Goal: Task Accomplishment & Management: Manage account settings

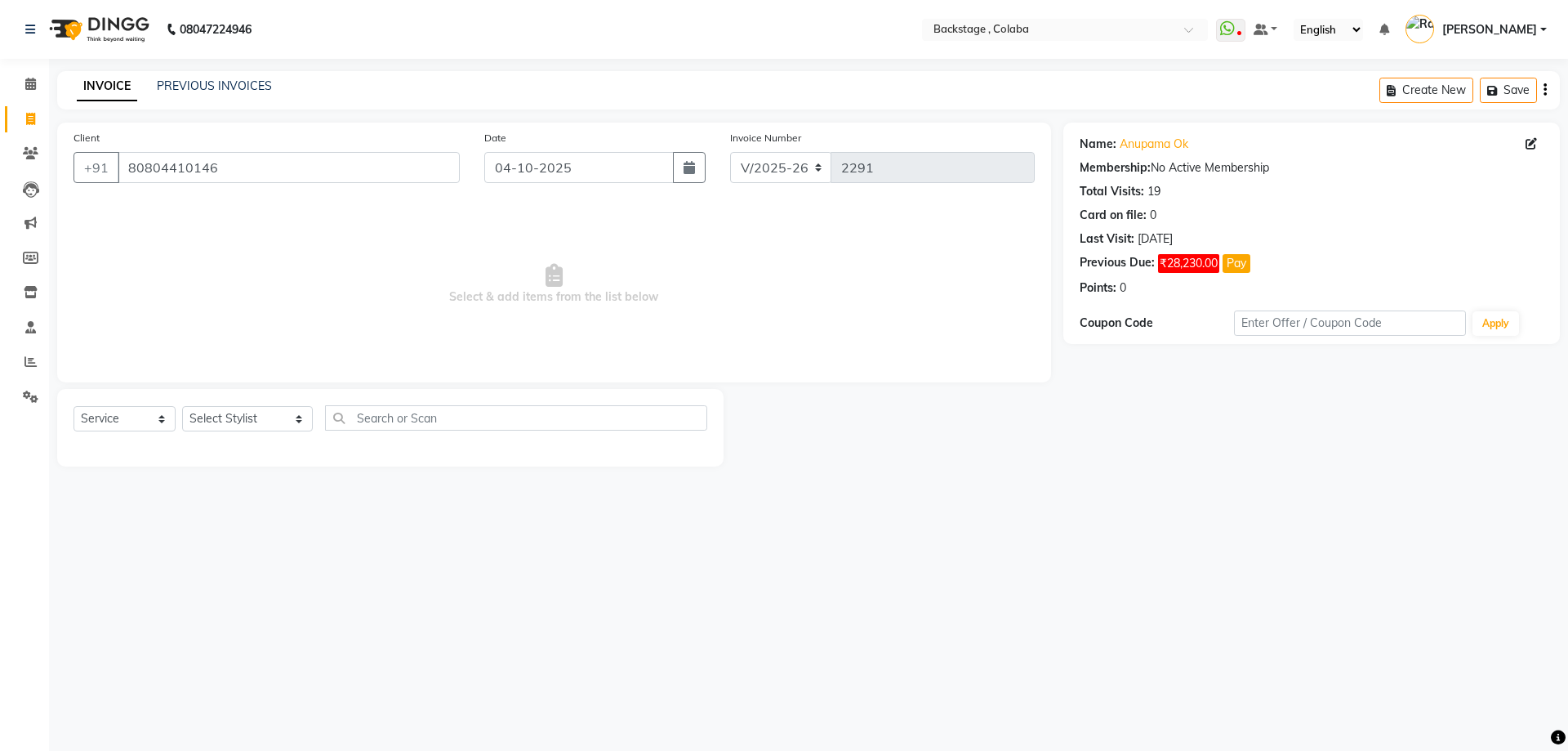
select select "5451"
select select "service"
drag, startPoint x: 252, startPoint y: 163, endPoint x: 67, endPoint y: 151, distance: 185.4
click at [67, 151] on div "Client +91 80804410146" at bounding box center [267, 163] width 411 height 67
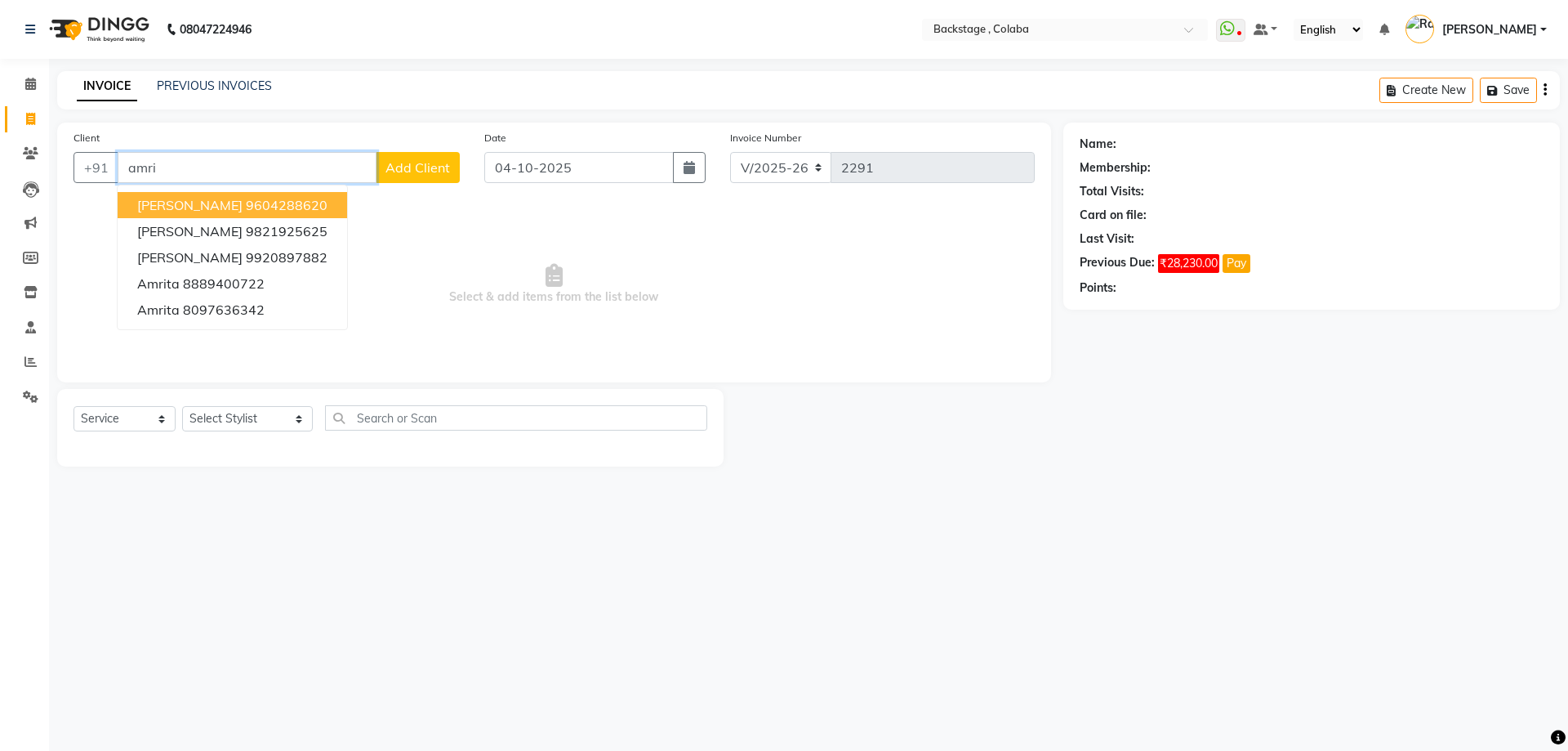
drag, startPoint x: 136, startPoint y: 166, endPoint x: 116, endPoint y: 164, distance: 20.1
click at [117, 164] on input "amri" at bounding box center [246, 168] width 259 height 31
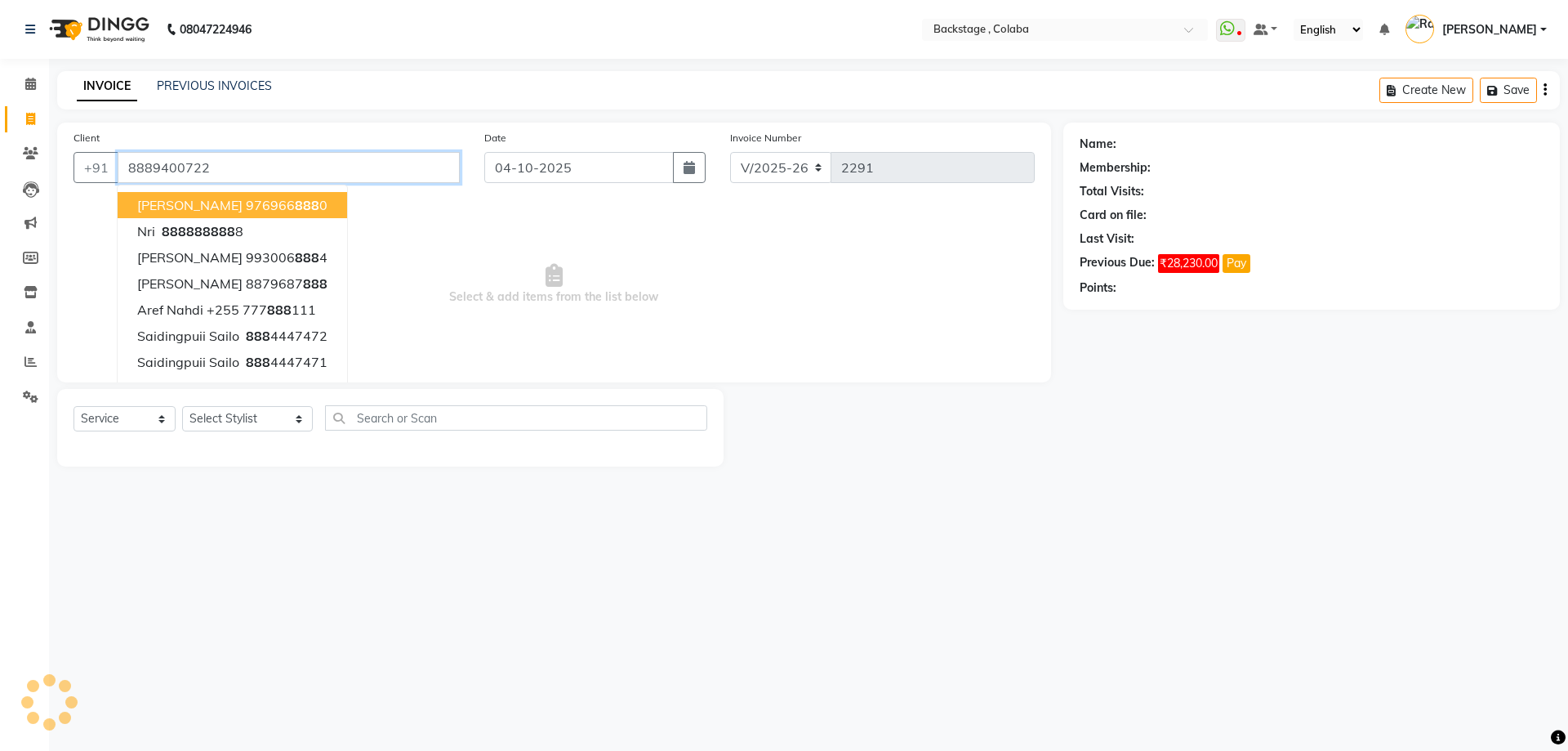
type input "8889400722"
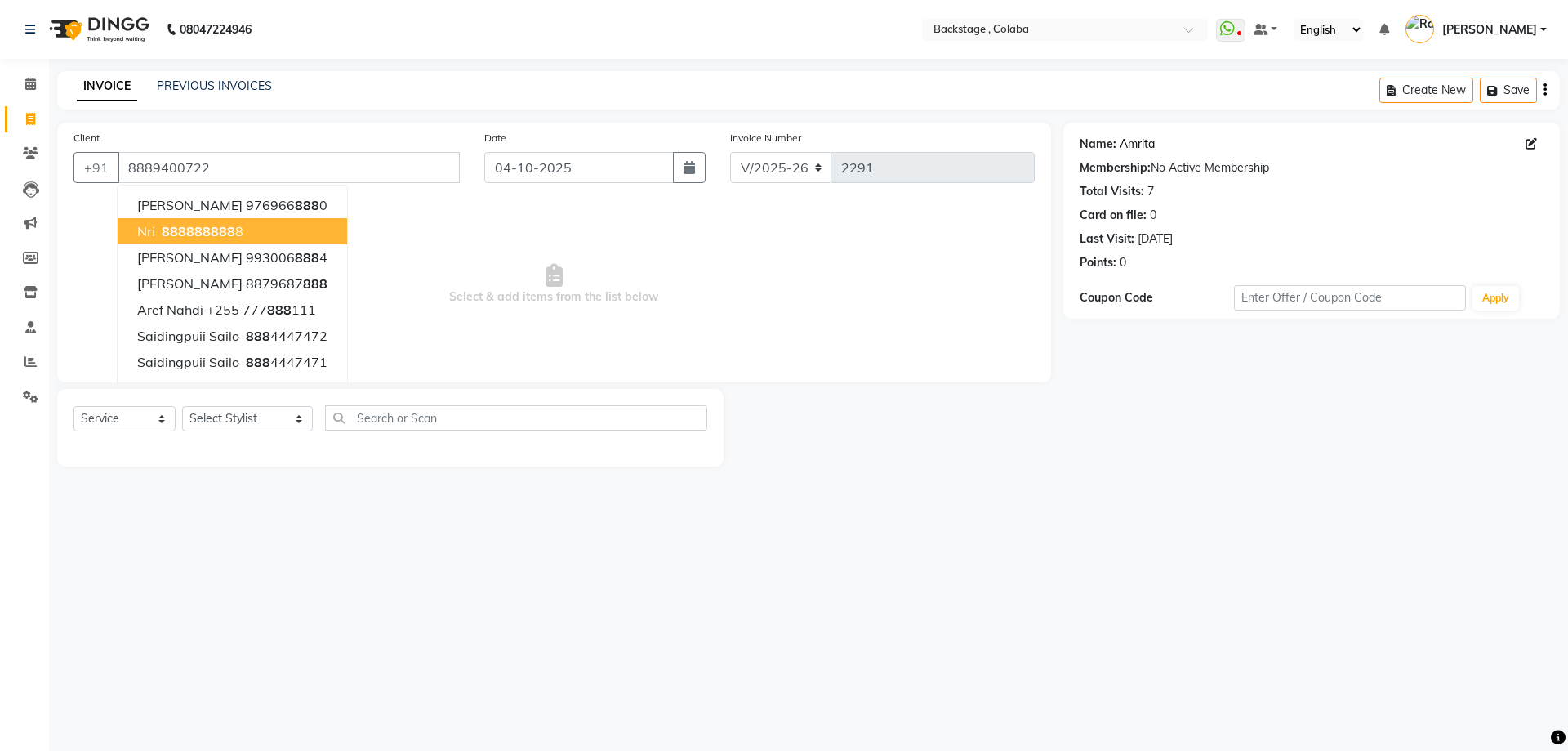
click at [1126, 147] on link "Amrita" at bounding box center [1137, 144] width 35 height 17
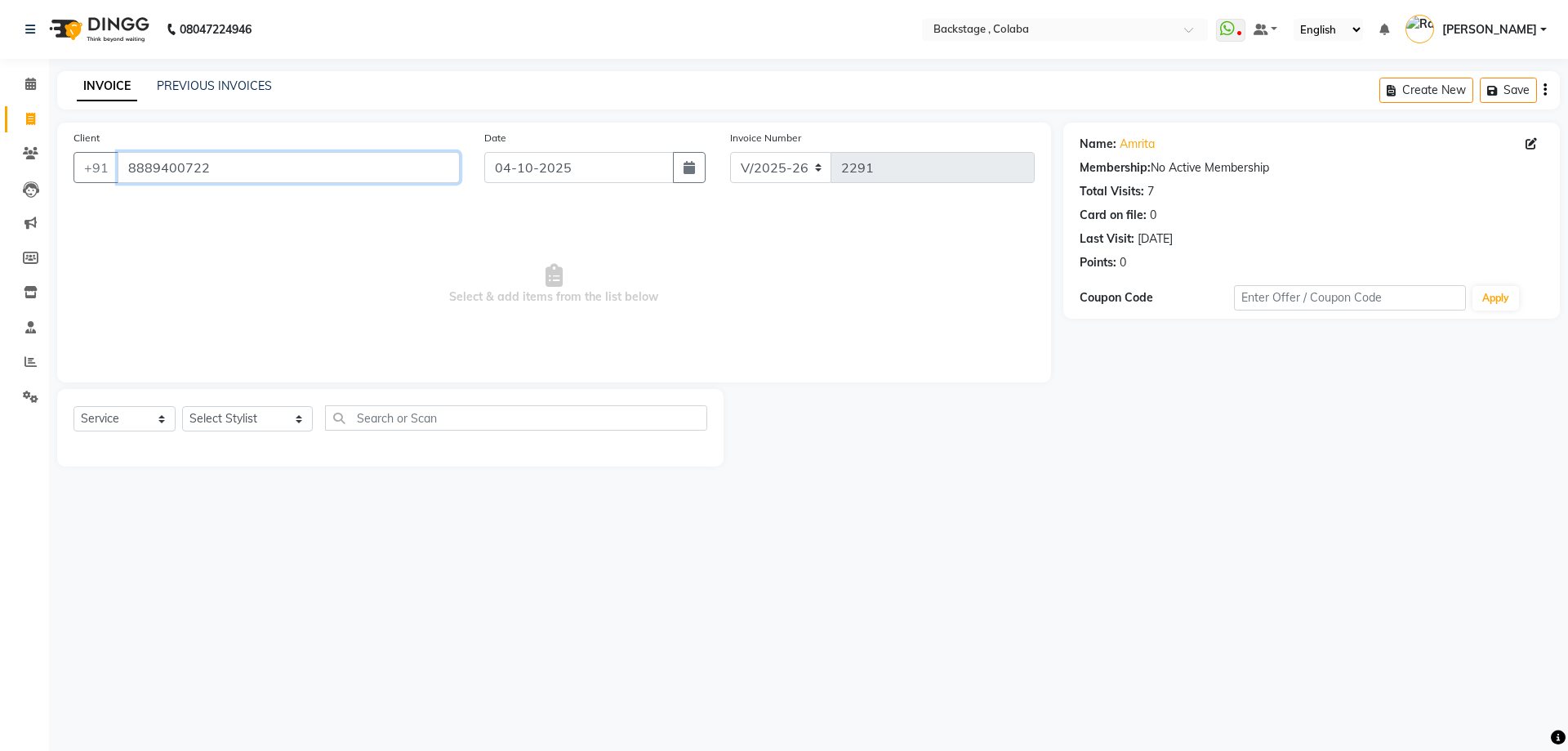
click at [265, 177] on input "8889400722" at bounding box center [288, 168] width 342 height 31
click at [30, 88] on icon at bounding box center [31, 84] width 10 height 12
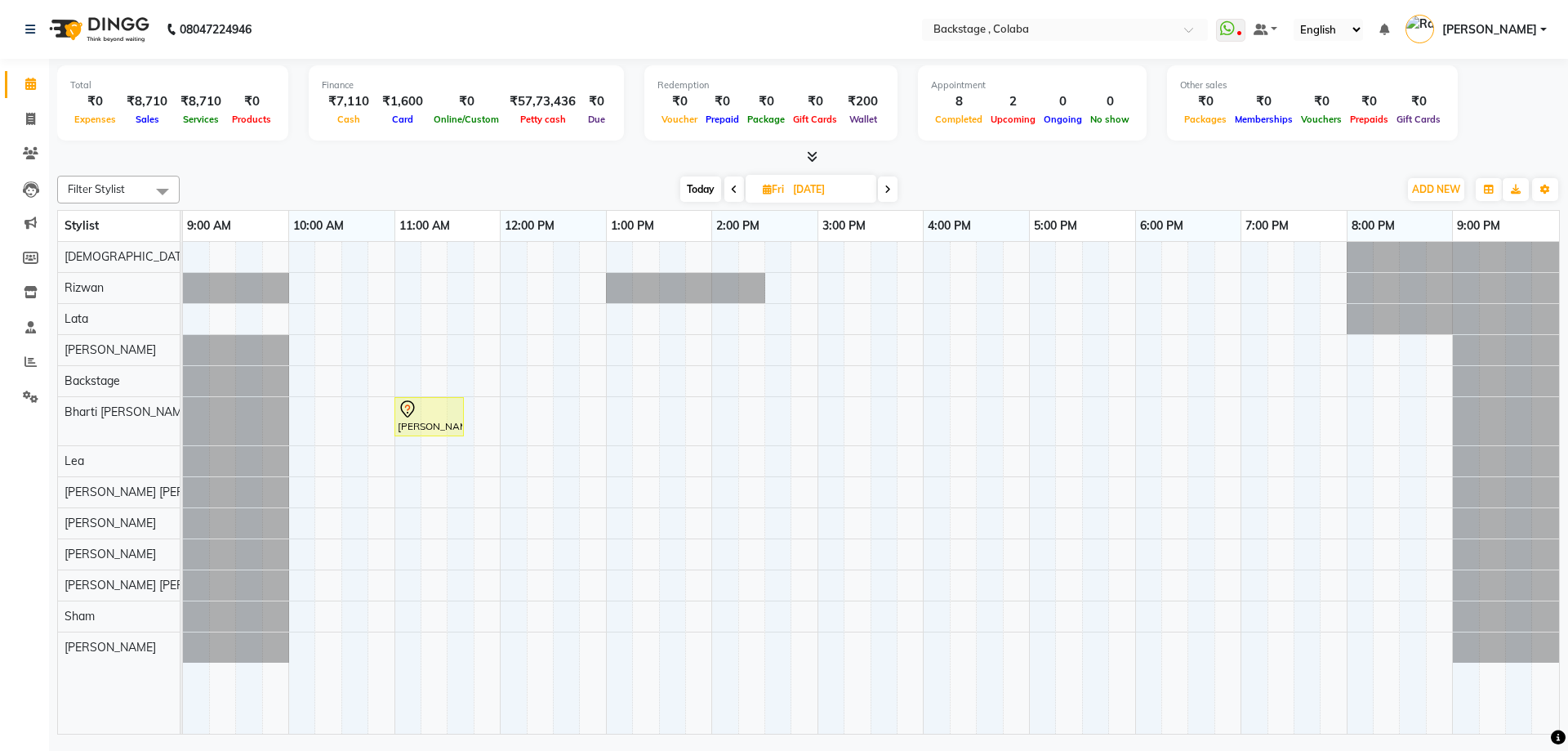
click at [702, 193] on span "Today" at bounding box center [701, 189] width 41 height 26
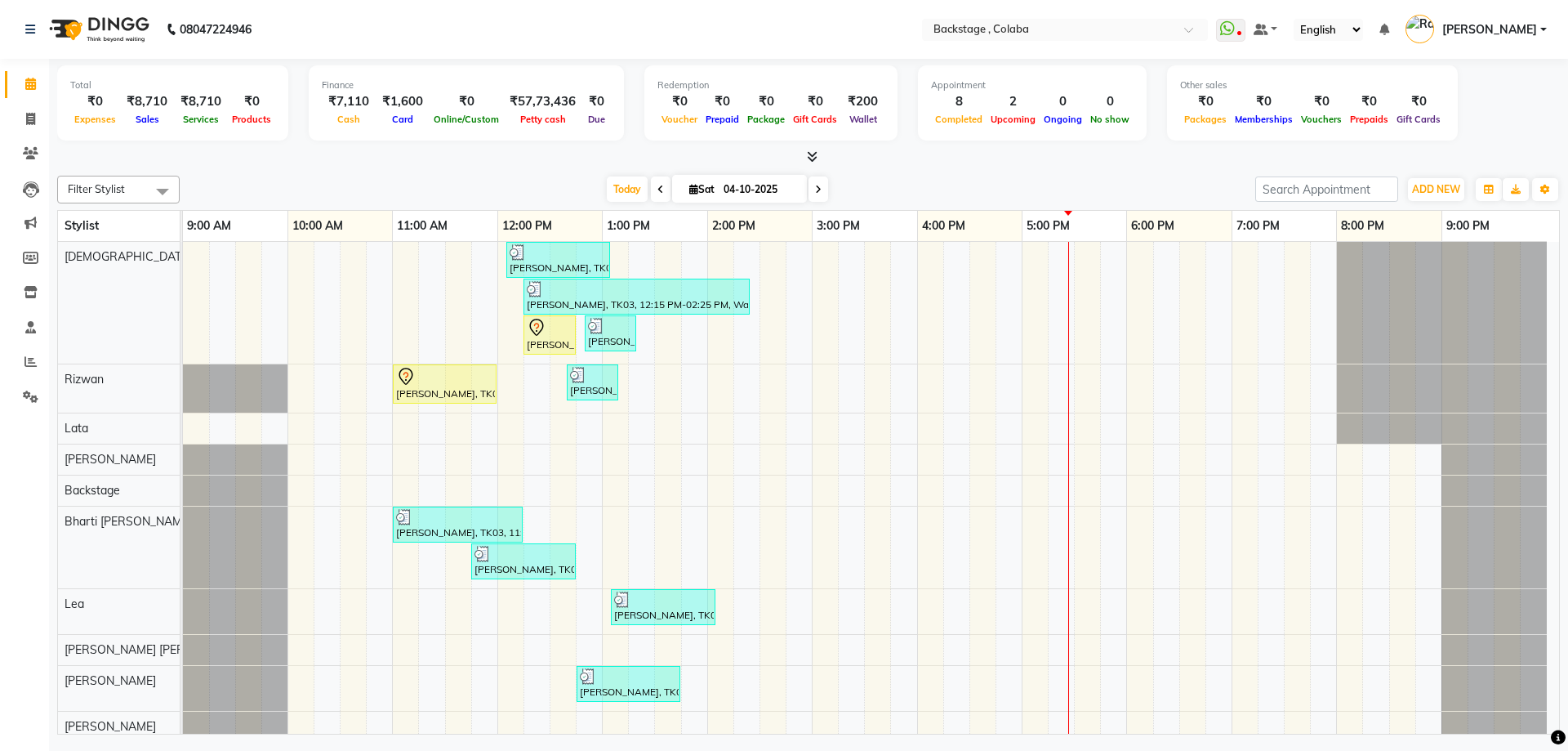
click at [815, 189] on icon at bounding box center [818, 189] width 7 height 9
type input "05-10-2025"
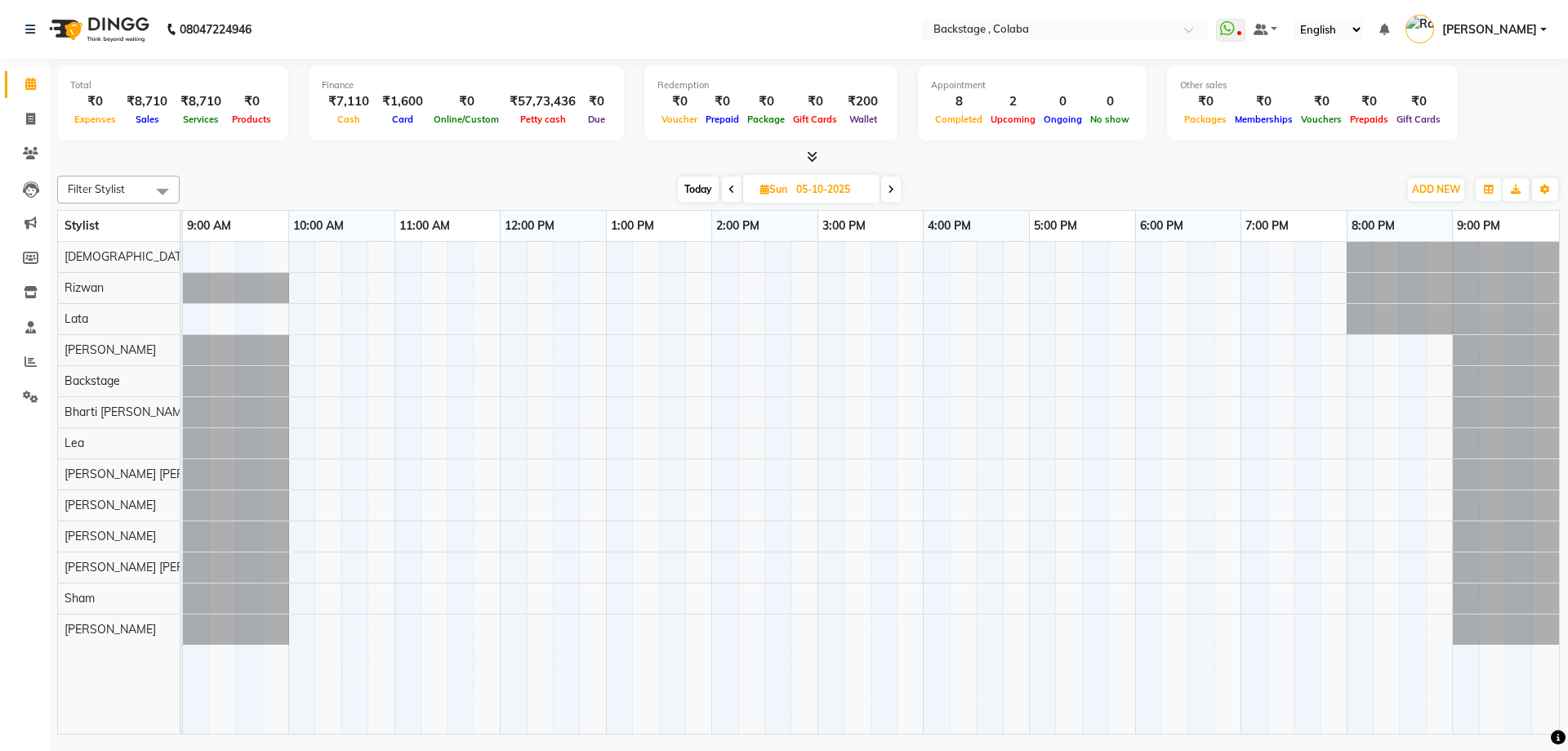
click at [457, 324] on div at bounding box center [871, 487] width 1376 height 492
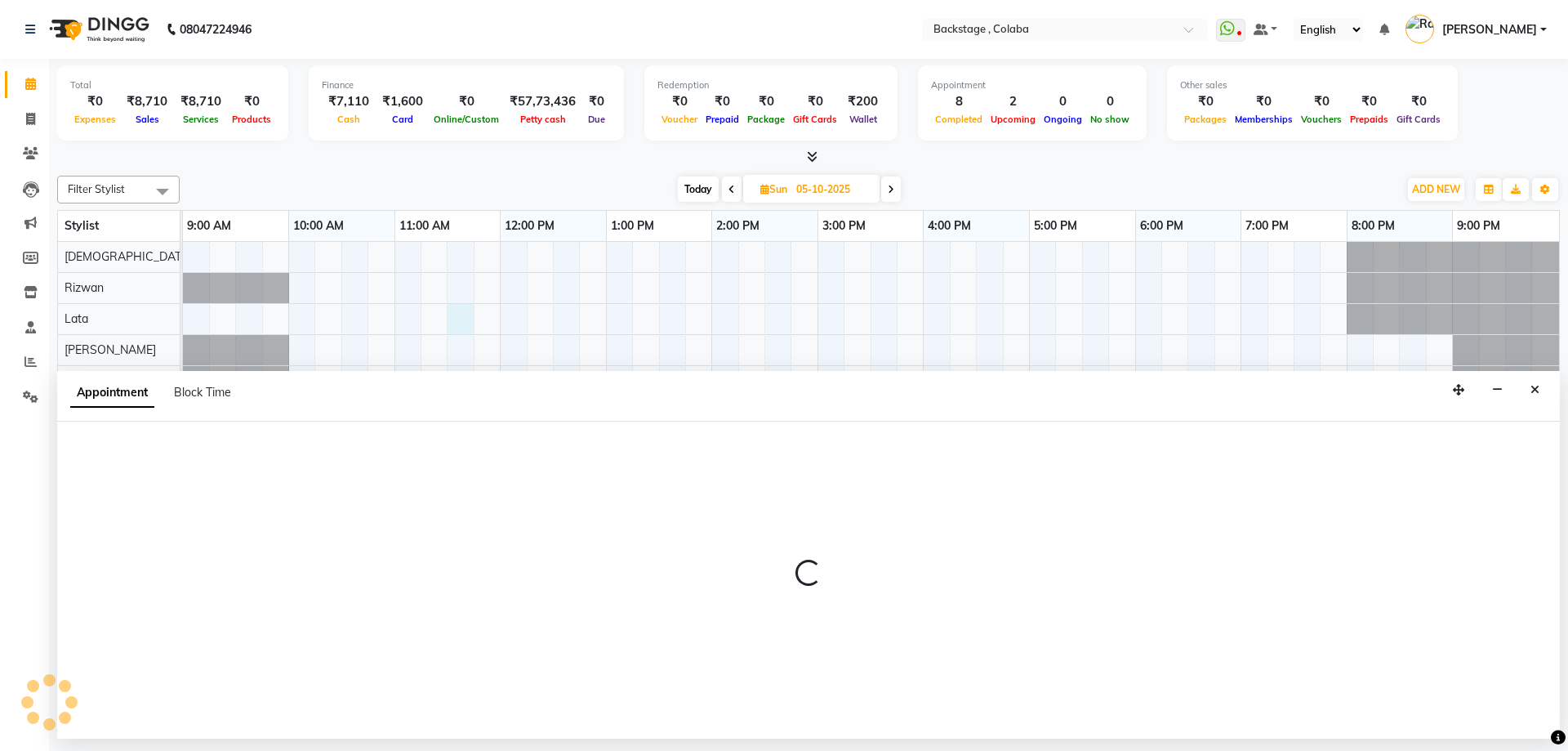
select select "37138"
select select "690"
select select "tentative"
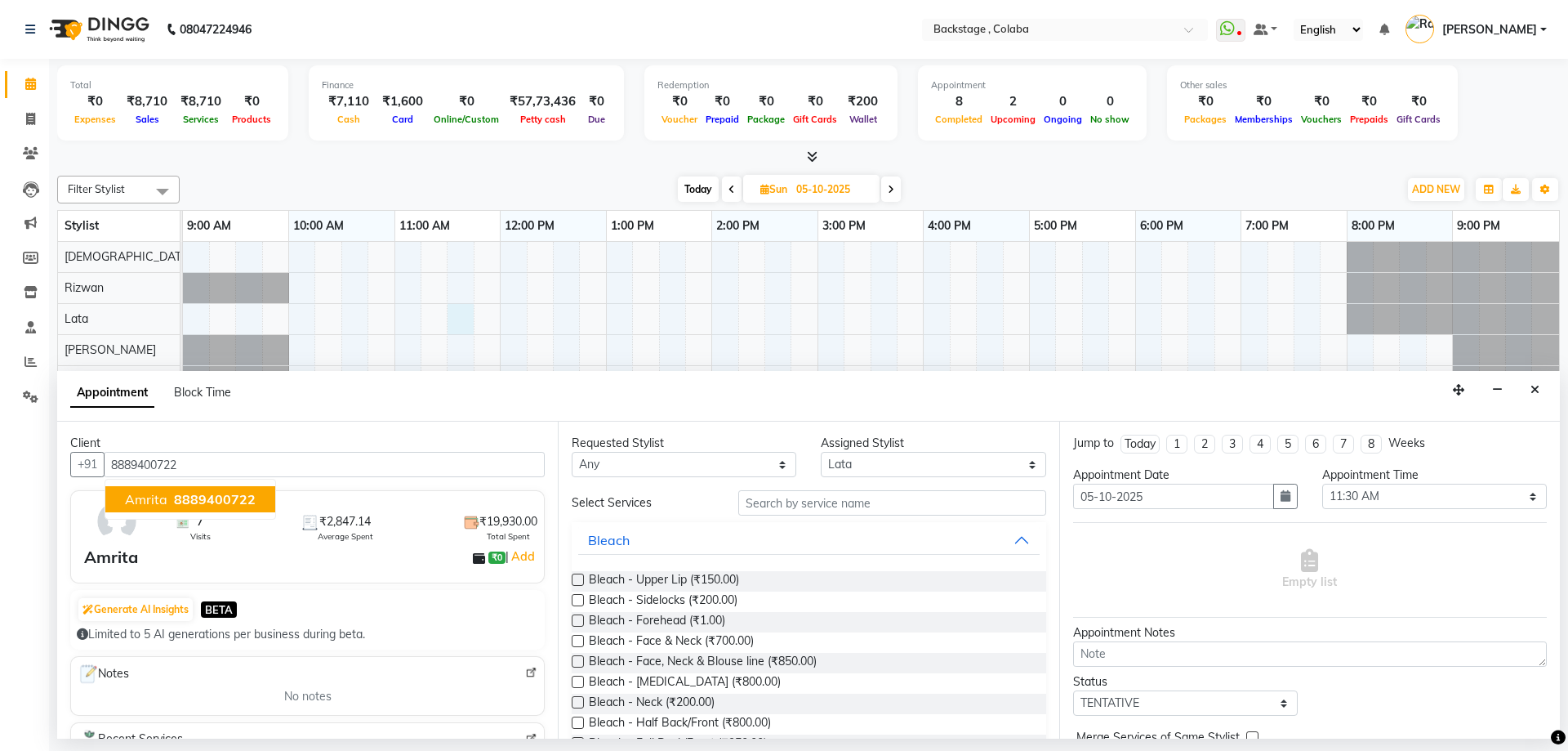
click at [229, 502] on span "8889400722" at bounding box center [214, 499] width 81 height 16
type input "8889400722"
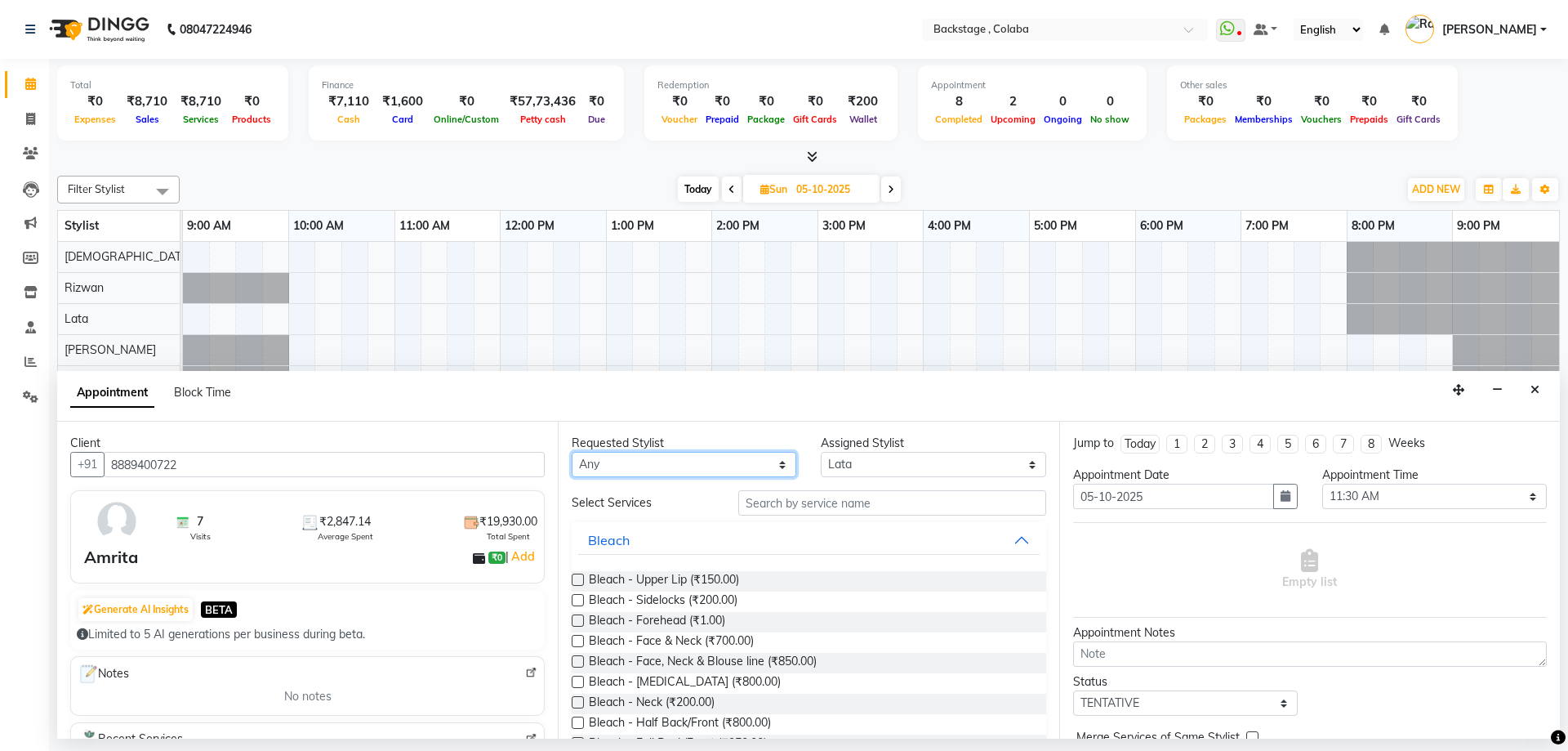
click at [609, 475] on select "Any Backstage Bharti Nitesh Gohar Jayesh Anil Karekar Kalavati Sharma Kalindi J…" at bounding box center [684, 465] width 224 height 26
select select "37138"
click at [572, 452] on select "Any Backstage Bharti Nitesh Gohar Jayesh Anil Karekar Kalavati Sharma Kalindi J…" at bounding box center [684, 465] width 224 height 26
click at [817, 504] on input "text" at bounding box center [893, 504] width 308 height 26
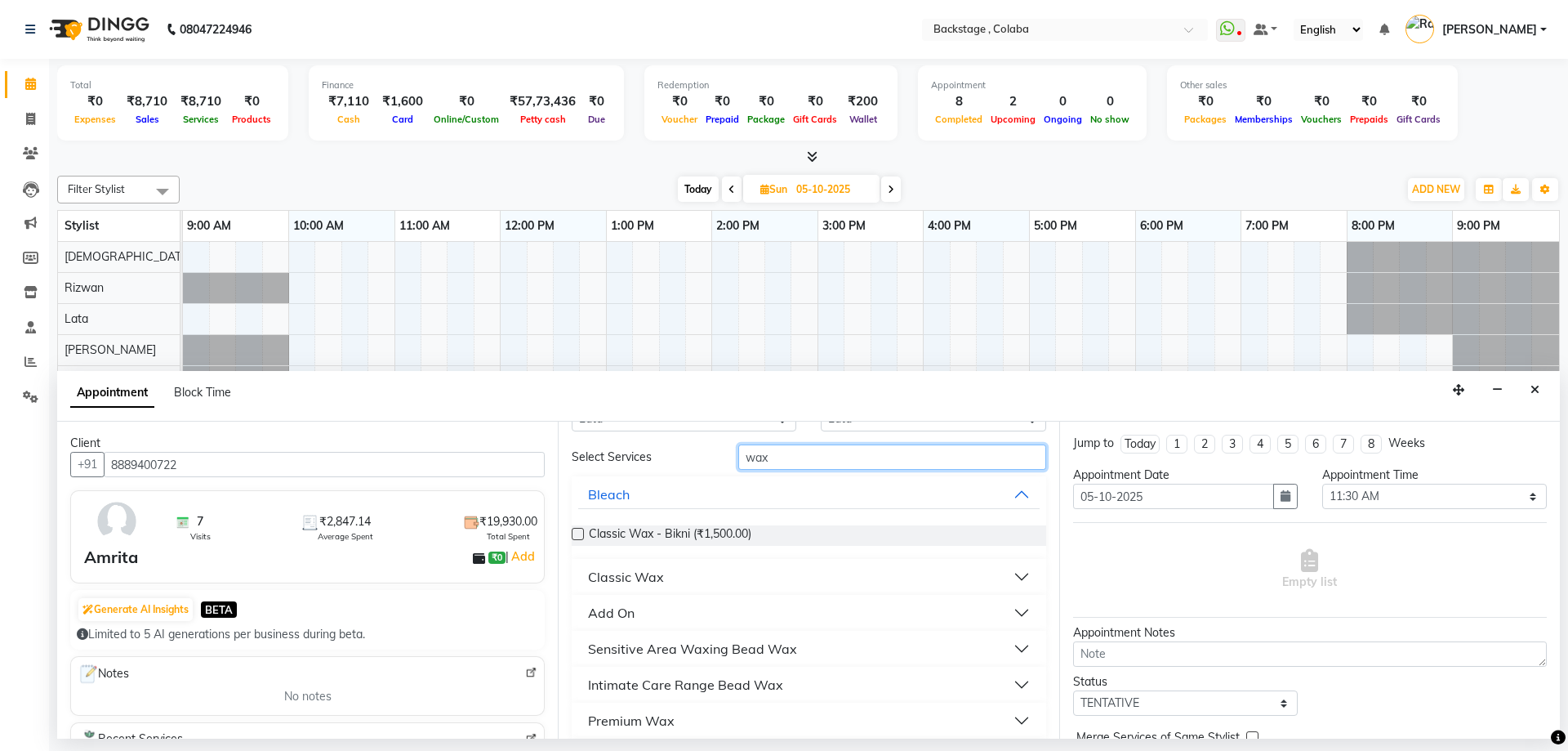
scroll to position [81, 0]
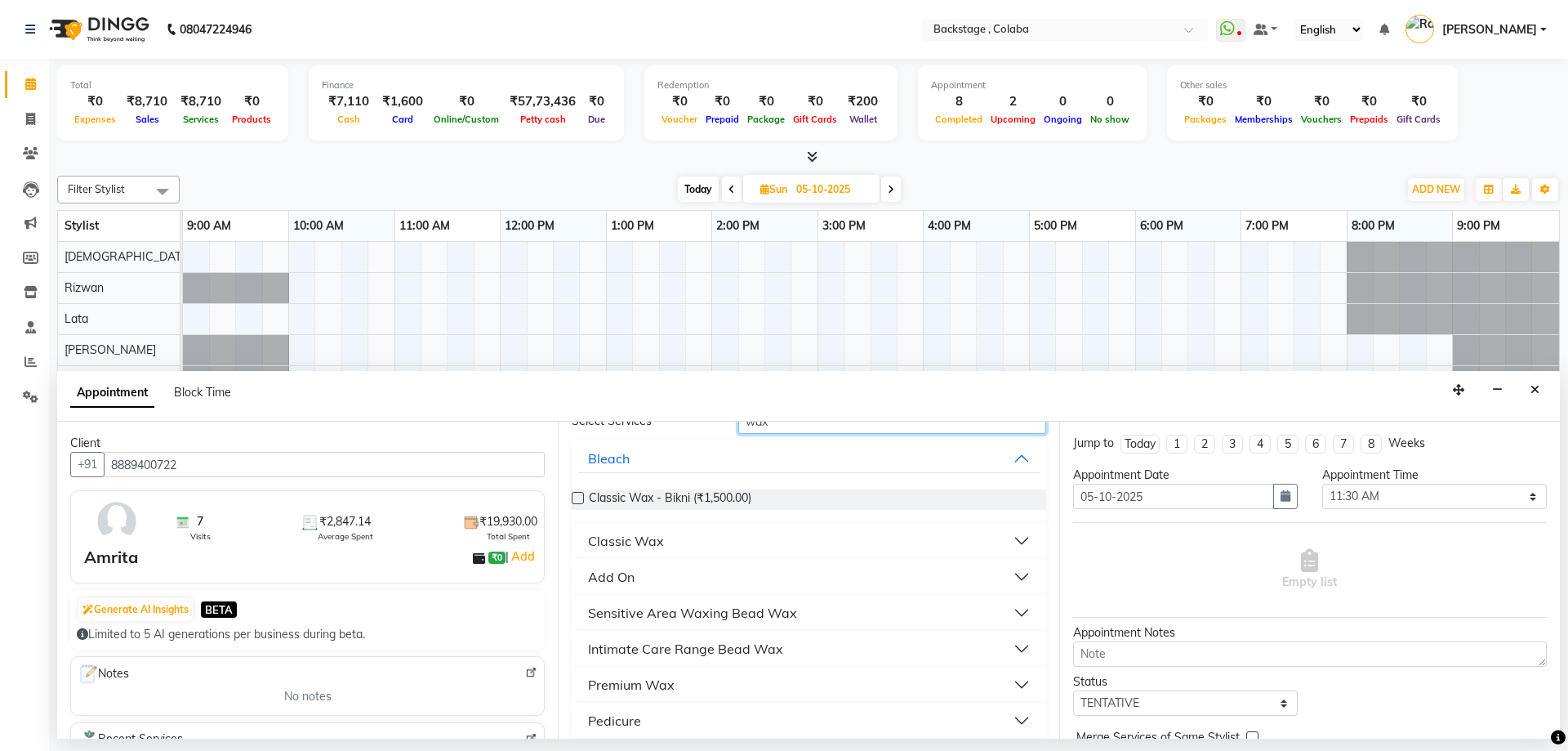
type input "wax"
click at [673, 688] on div "Premium Wax" at bounding box center [631, 684] width 86 height 20
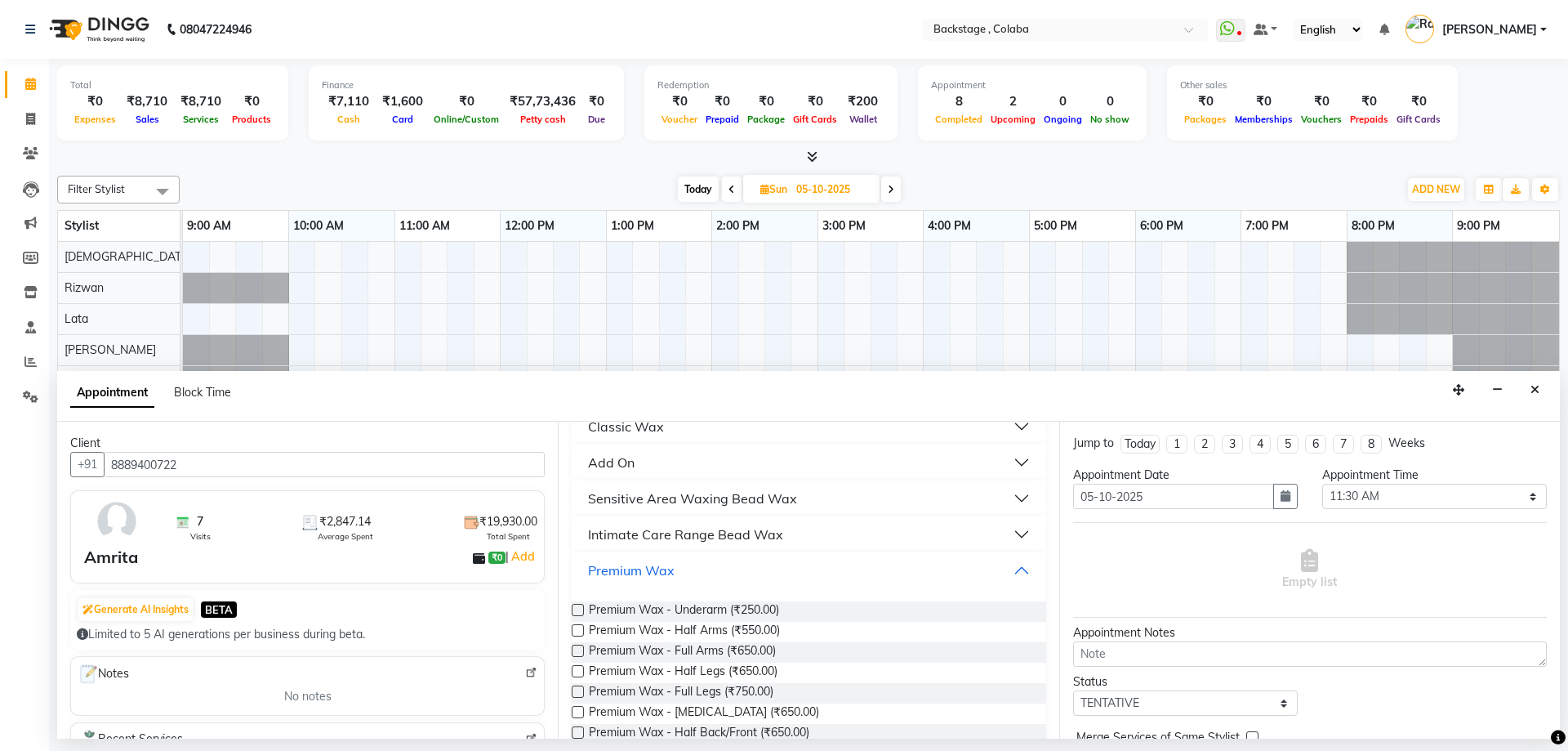
scroll to position [327, 0]
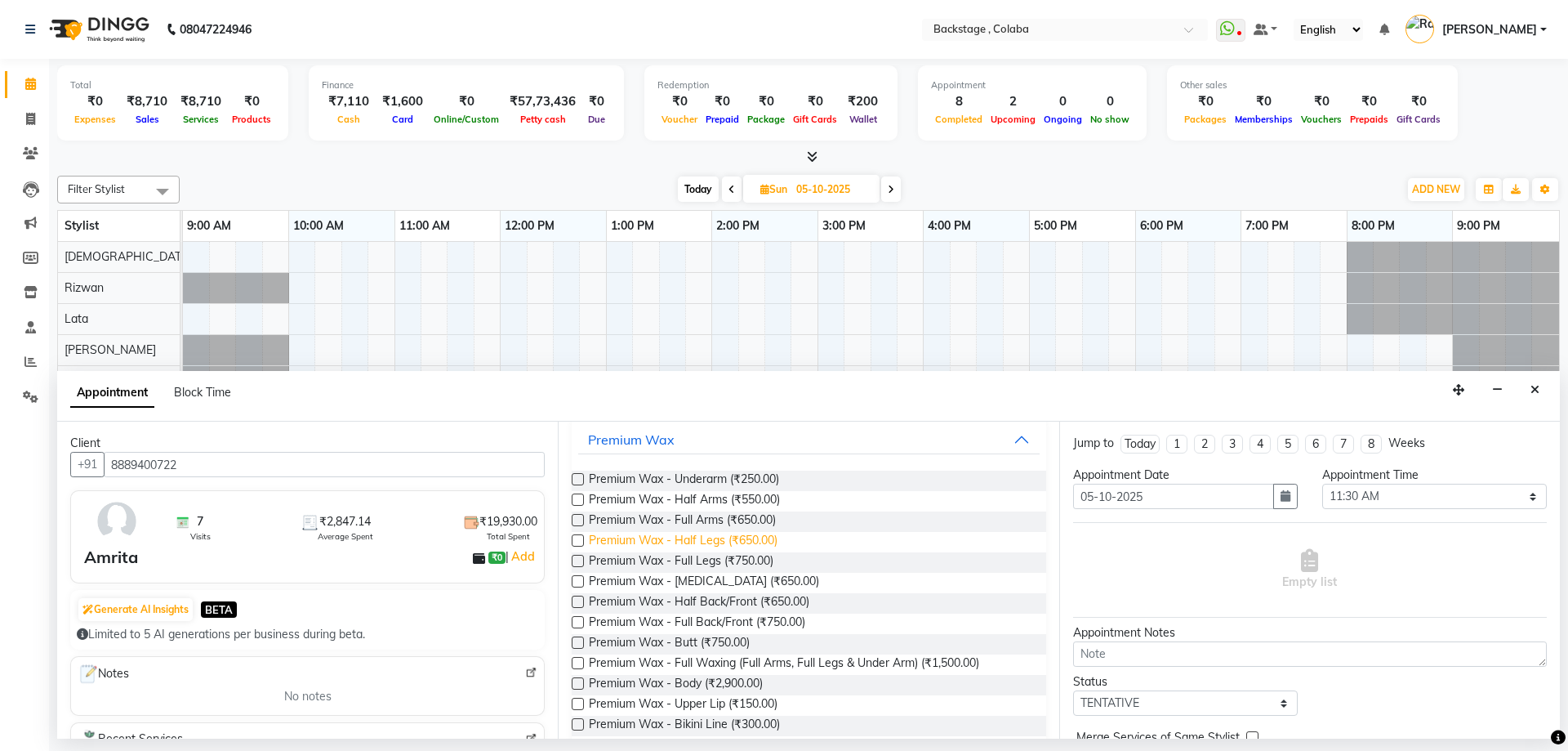
click at [720, 551] on span "Premium Wax - Half Legs (₹650.00)" at bounding box center [683, 542] width 188 height 21
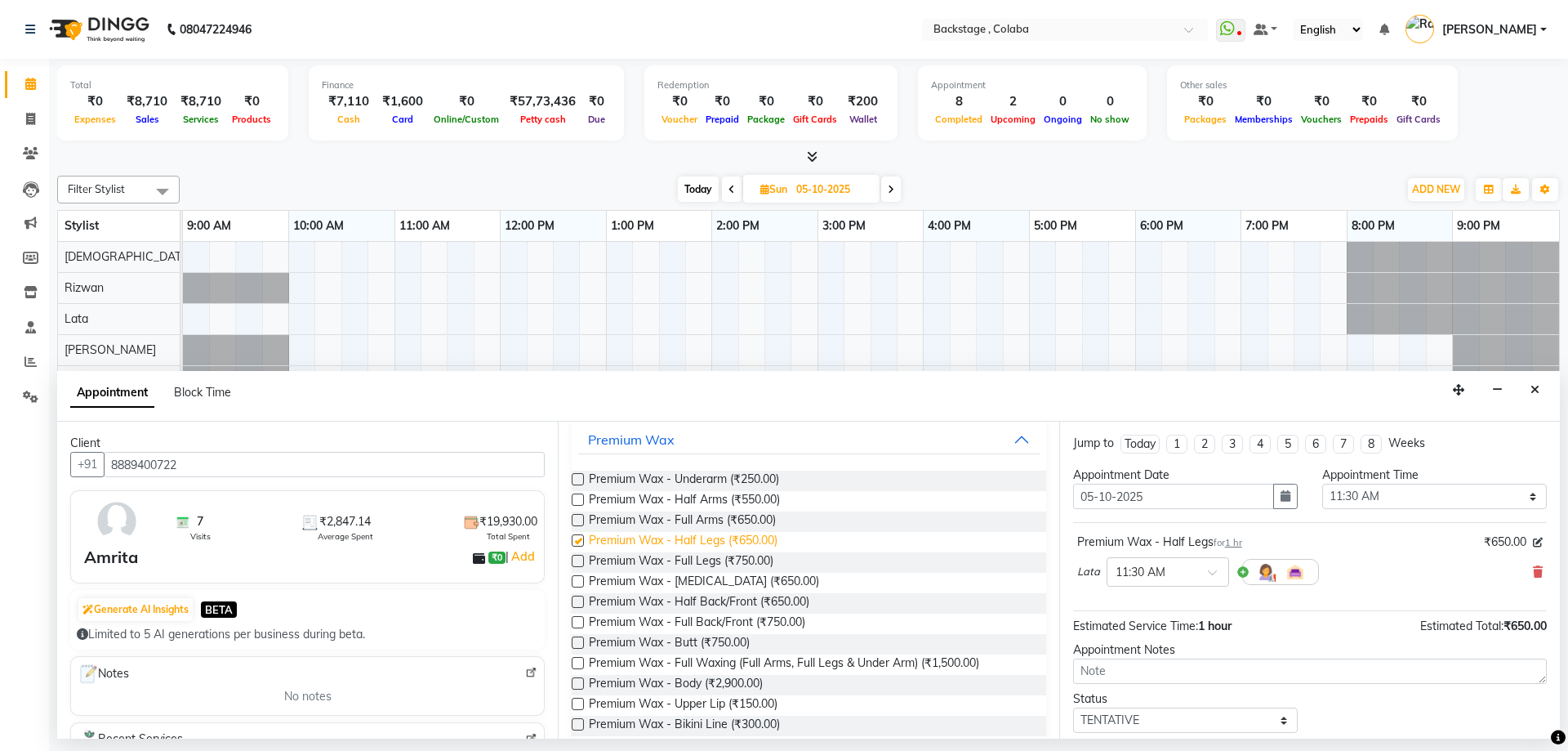
checkbox input "false"
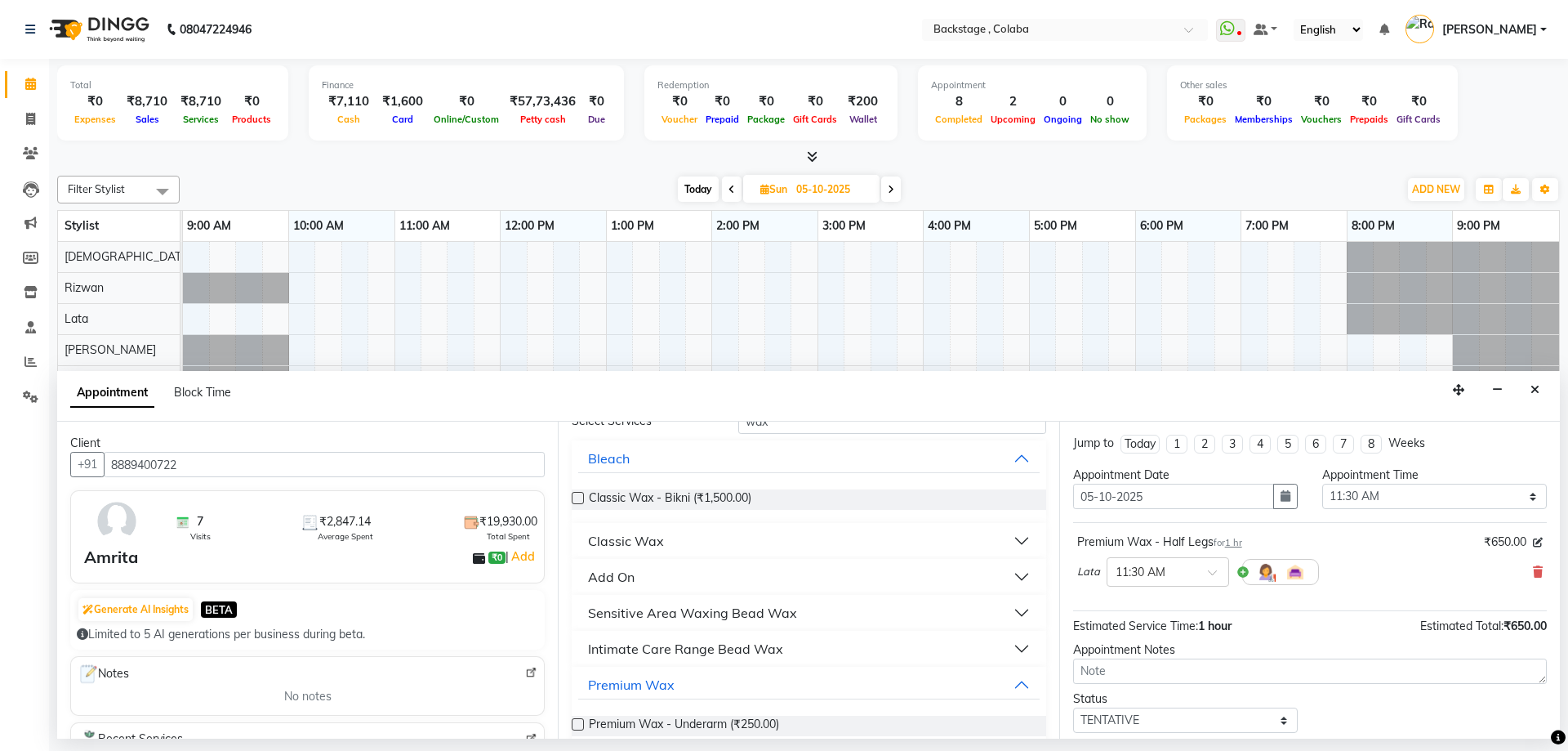
scroll to position [0, 0]
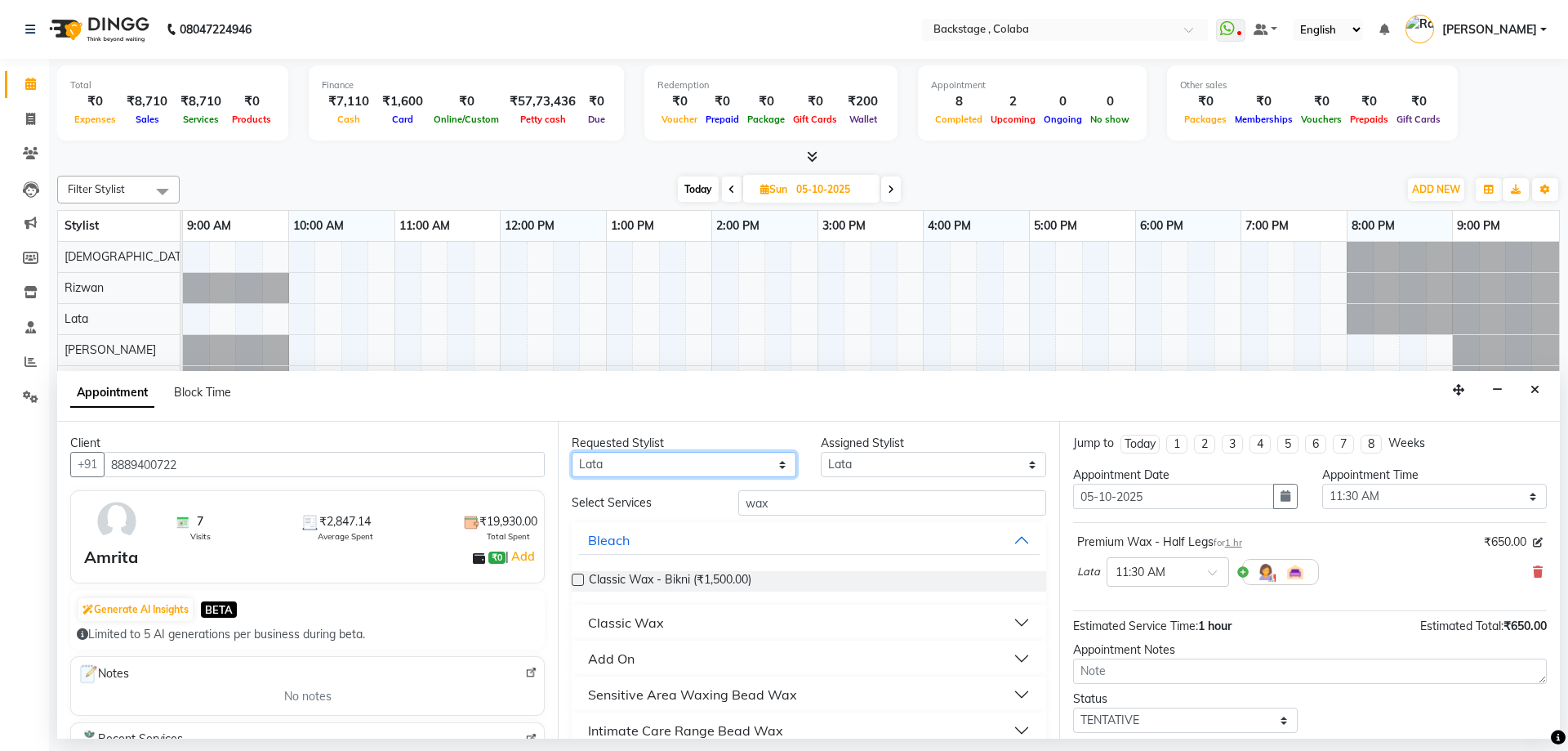
click at [639, 458] on select "Any Backstage Bharti Nitesh Gohar Jayesh Anil Karekar Kalavati Sharma Kalindi J…" at bounding box center [684, 465] width 224 height 26
select select "36480"
click at [572, 452] on select "Any Backstage Bharti Nitesh Gohar Jayesh Anil Karekar Kalavati Sharma Kalindi J…" at bounding box center [684, 465] width 224 height 26
select select "36480"
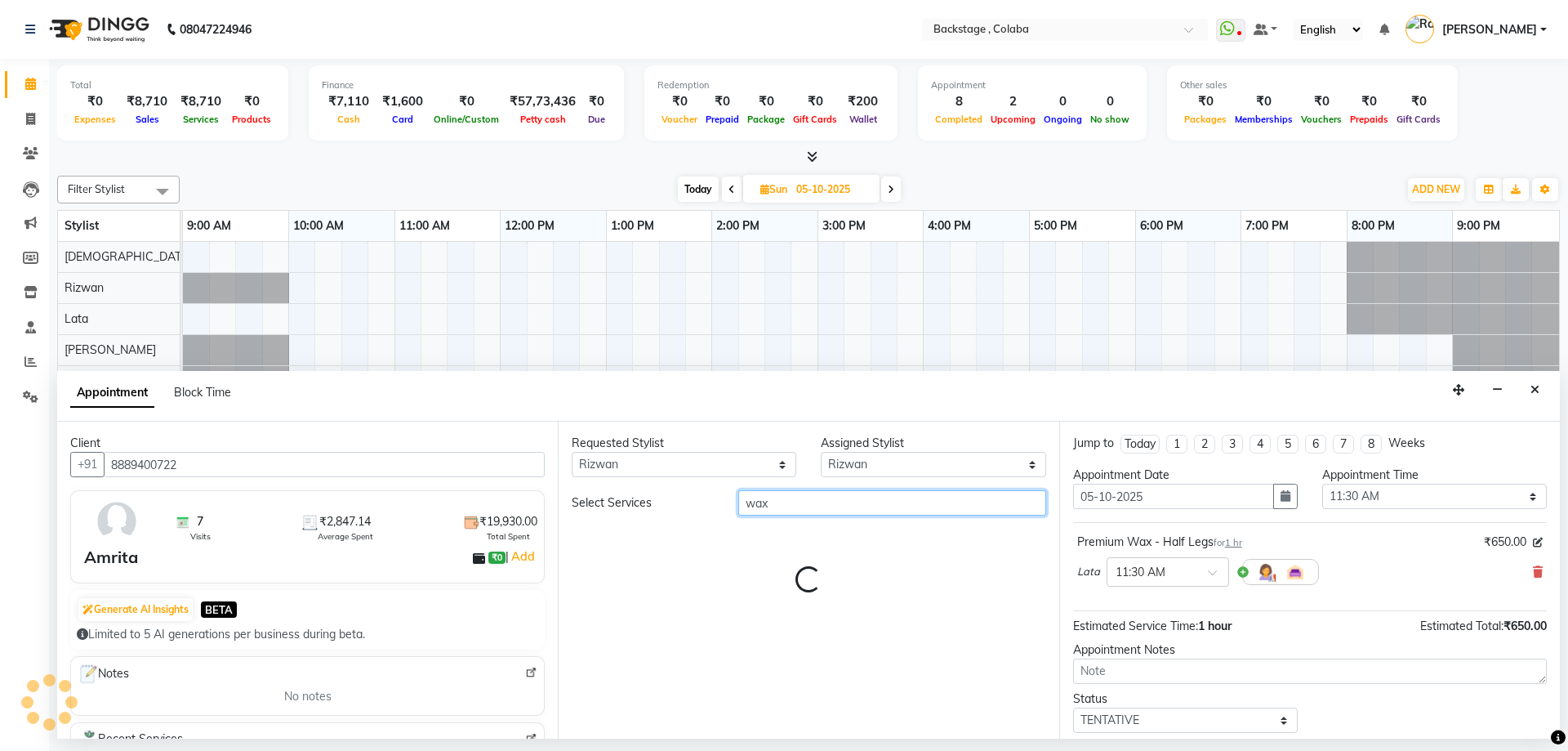
drag, startPoint x: 811, startPoint y: 506, endPoint x: 728, endPoint y: 507, distance: 83.0
click at [728, 507] on div "wax" at bounding box center [892, 504] width 332 height 26
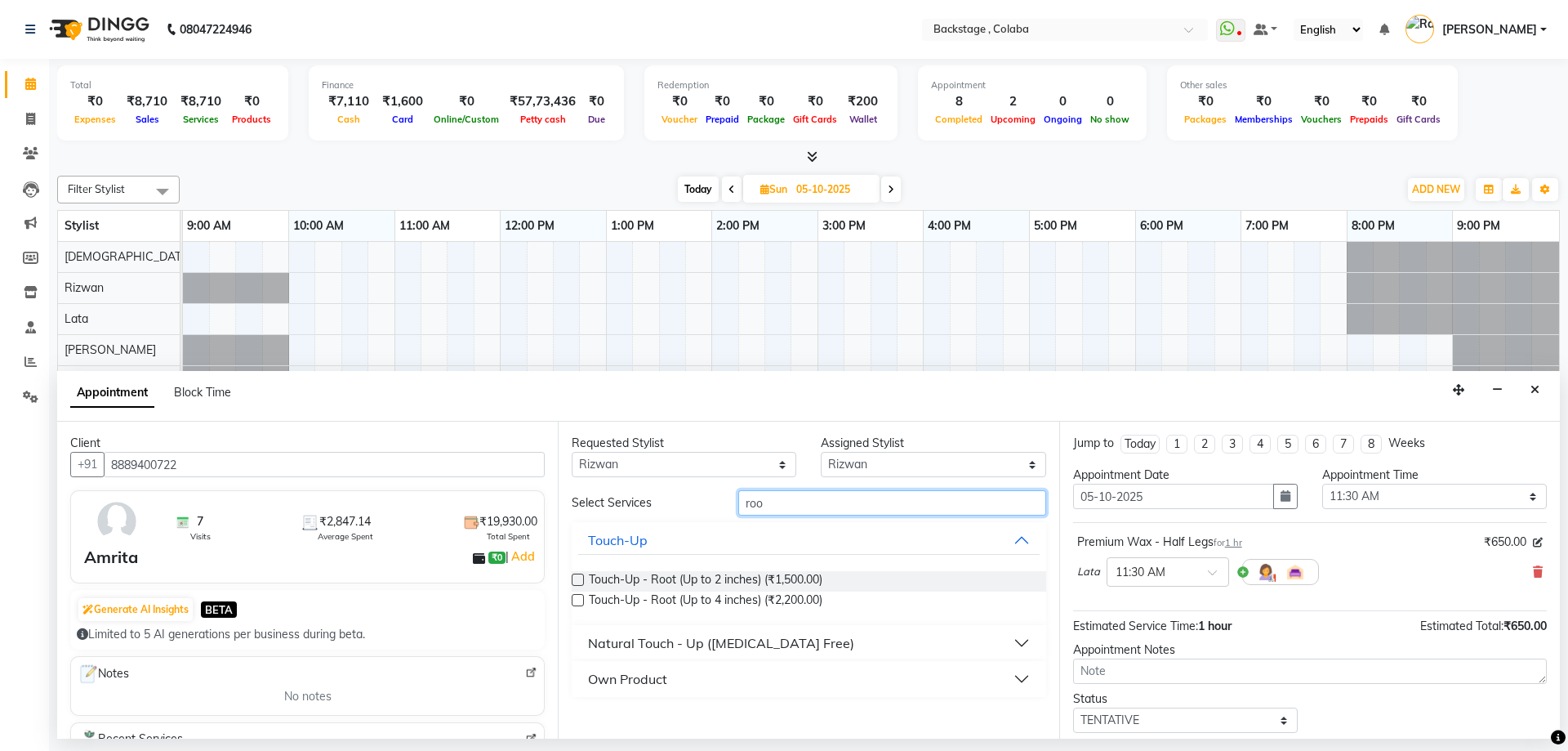
type input "roo"
click at [722, 635] on div "Natural Touch - Up (Ammonia Free)" at bounding box center [721, 643] width 266 height 20
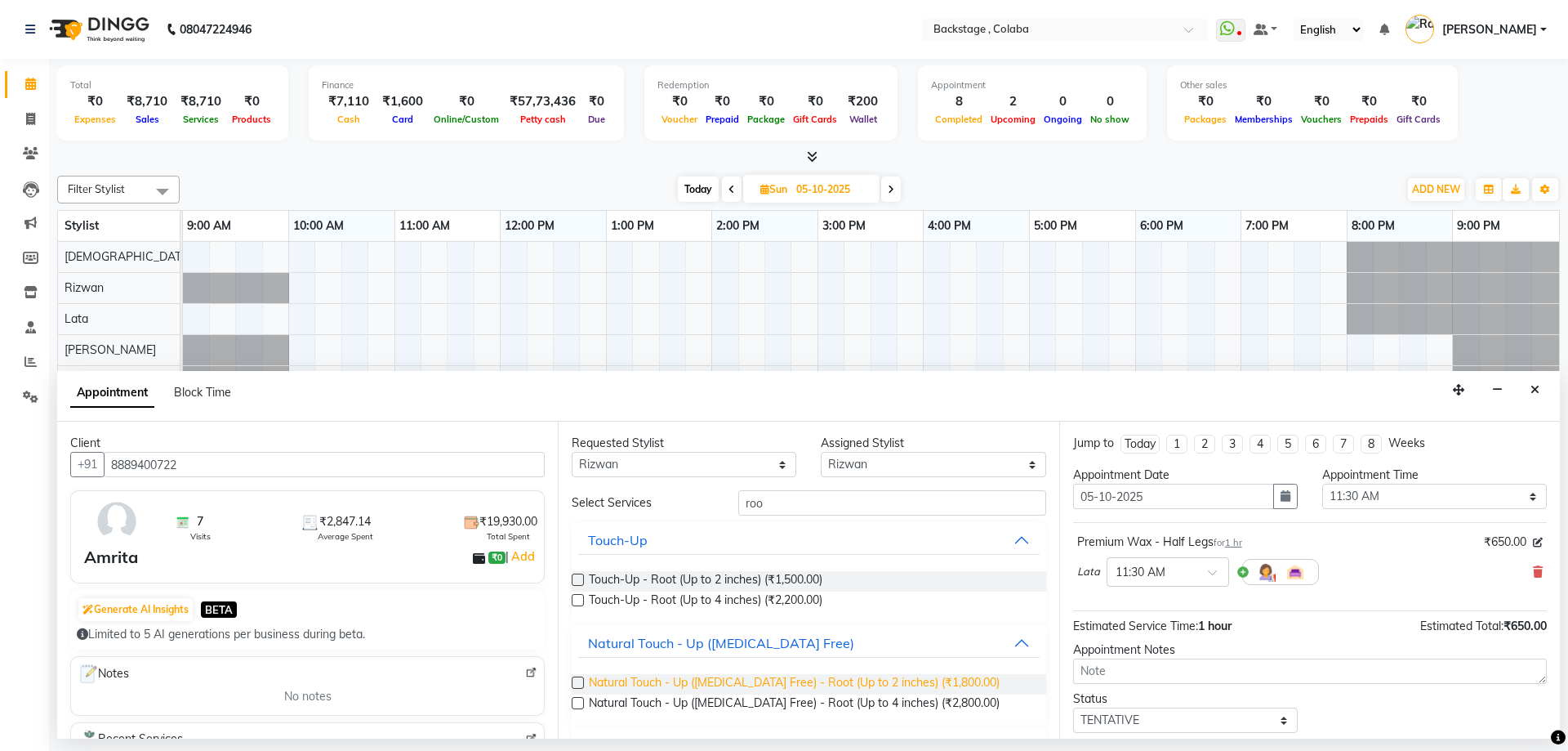
click at [728, 685] on span "Natural Touch - Up (Ammonia Free) - Root (Up to 2 inches) (₹1,800.00)" at bounding box center [794, 684] width 411 height 21
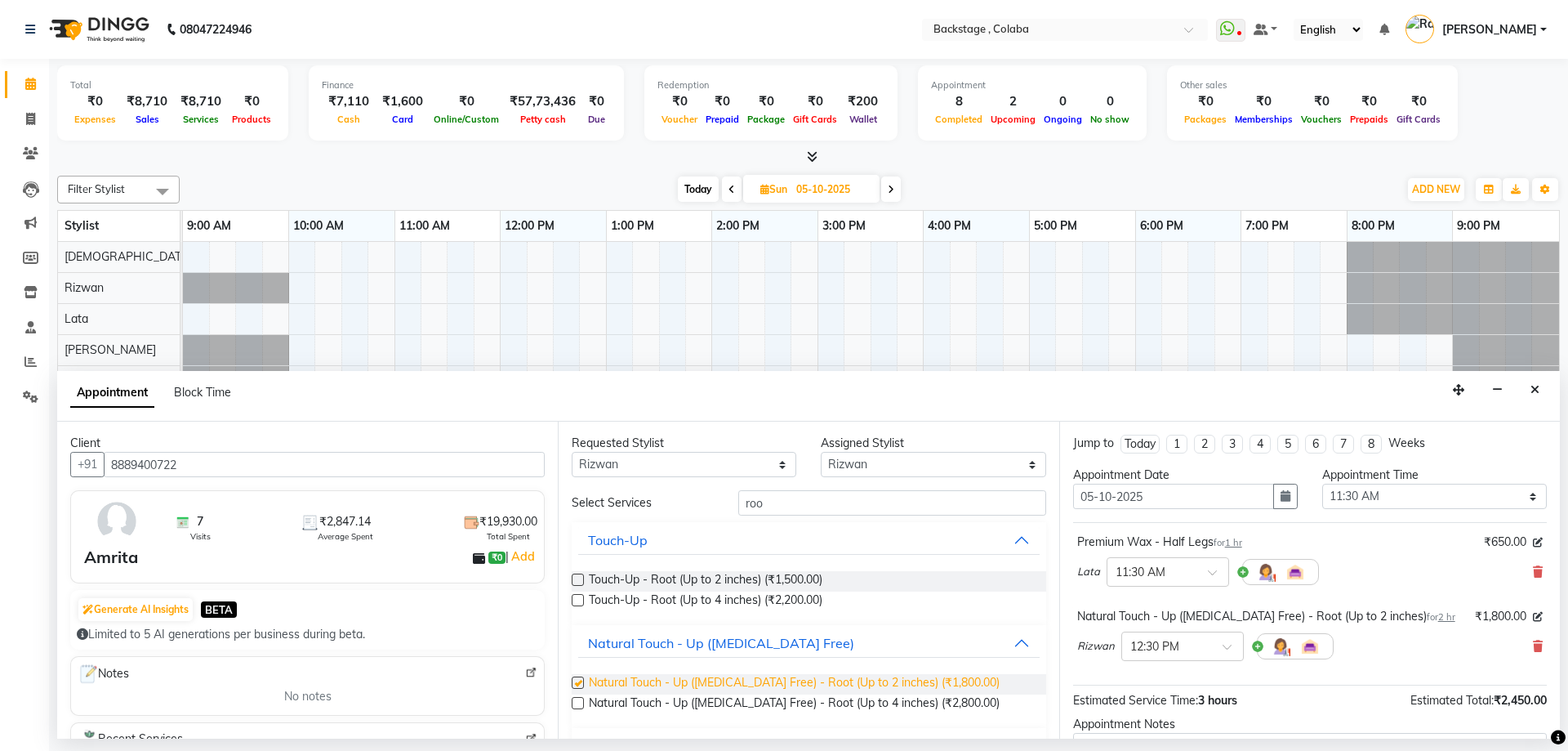
checkbox input "false"
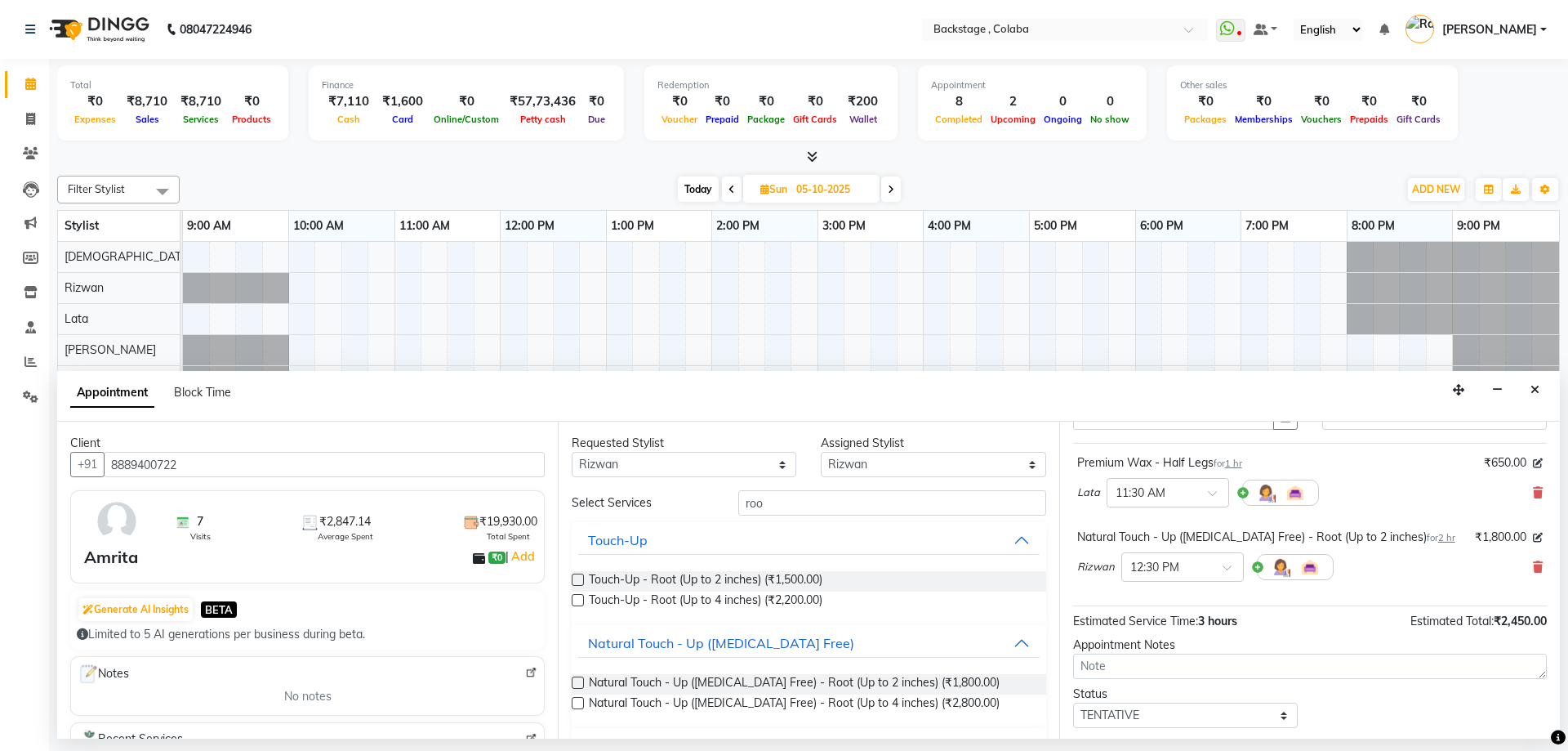
scroll to position [164, 0]
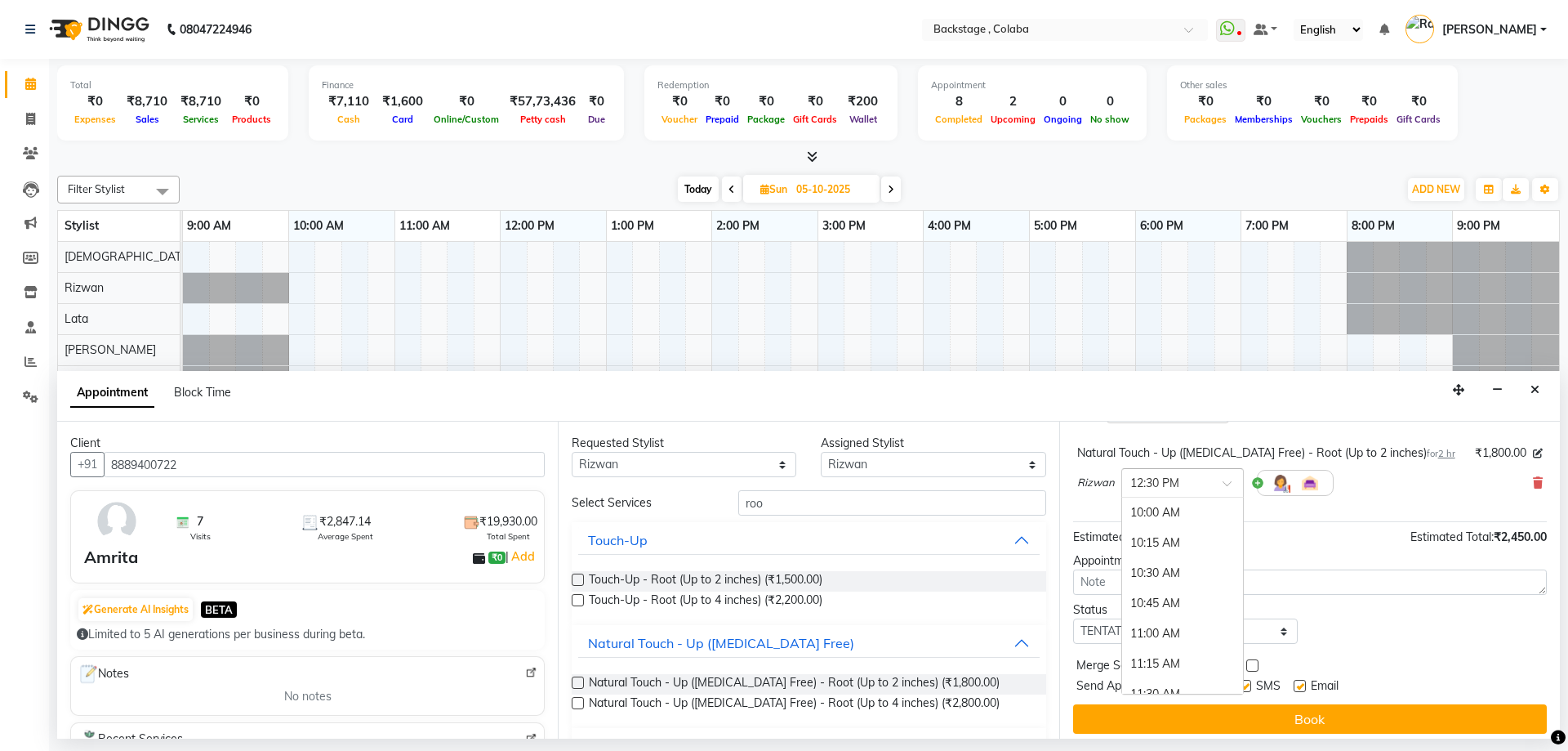
click at [1136, 480] on input "text" at bounding box center [1167, 482] width 72 height 17
click at [1155, 555] on div "11:30 AM" at bounding box center [1182, 555] width 121 height 30
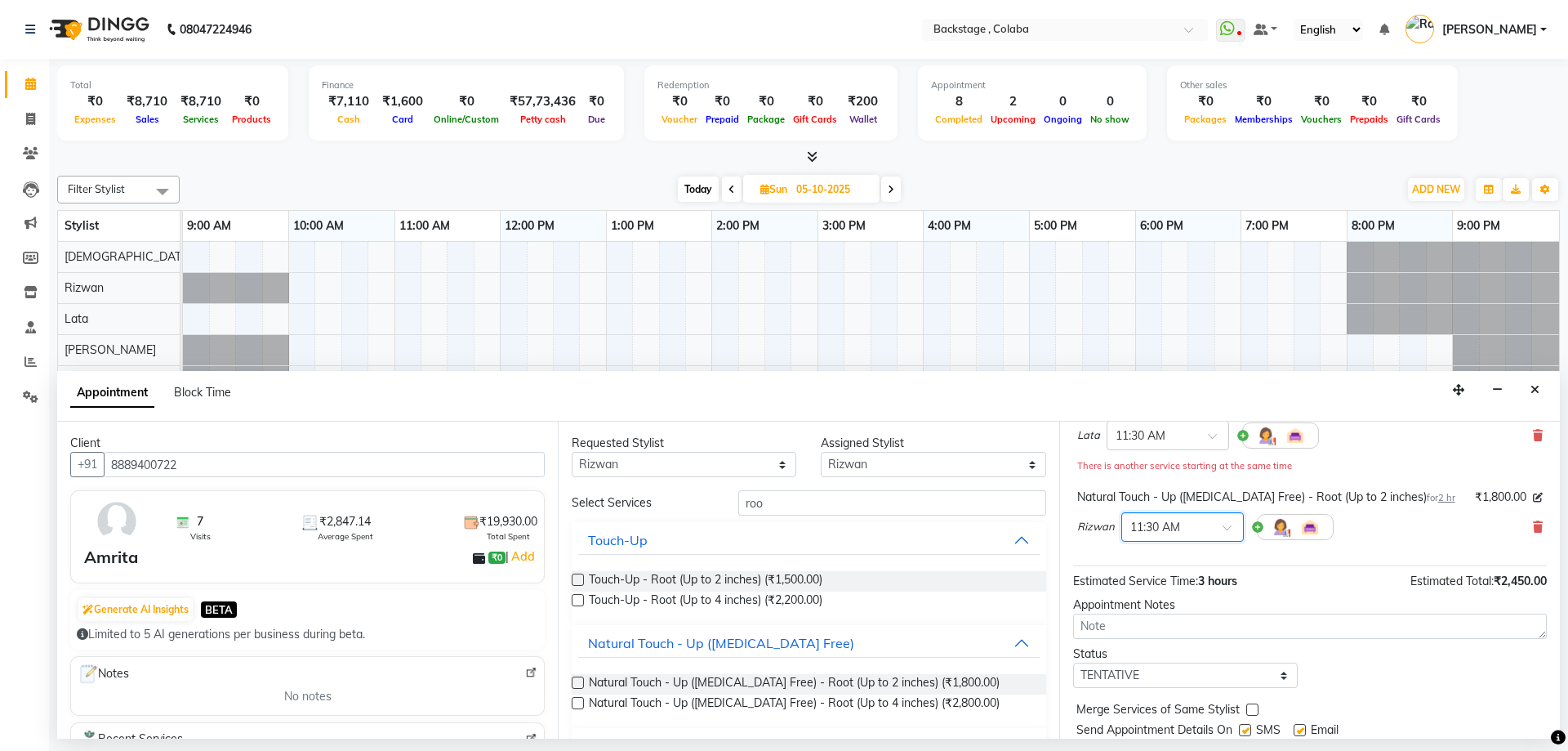
scroll to position [188, 0]
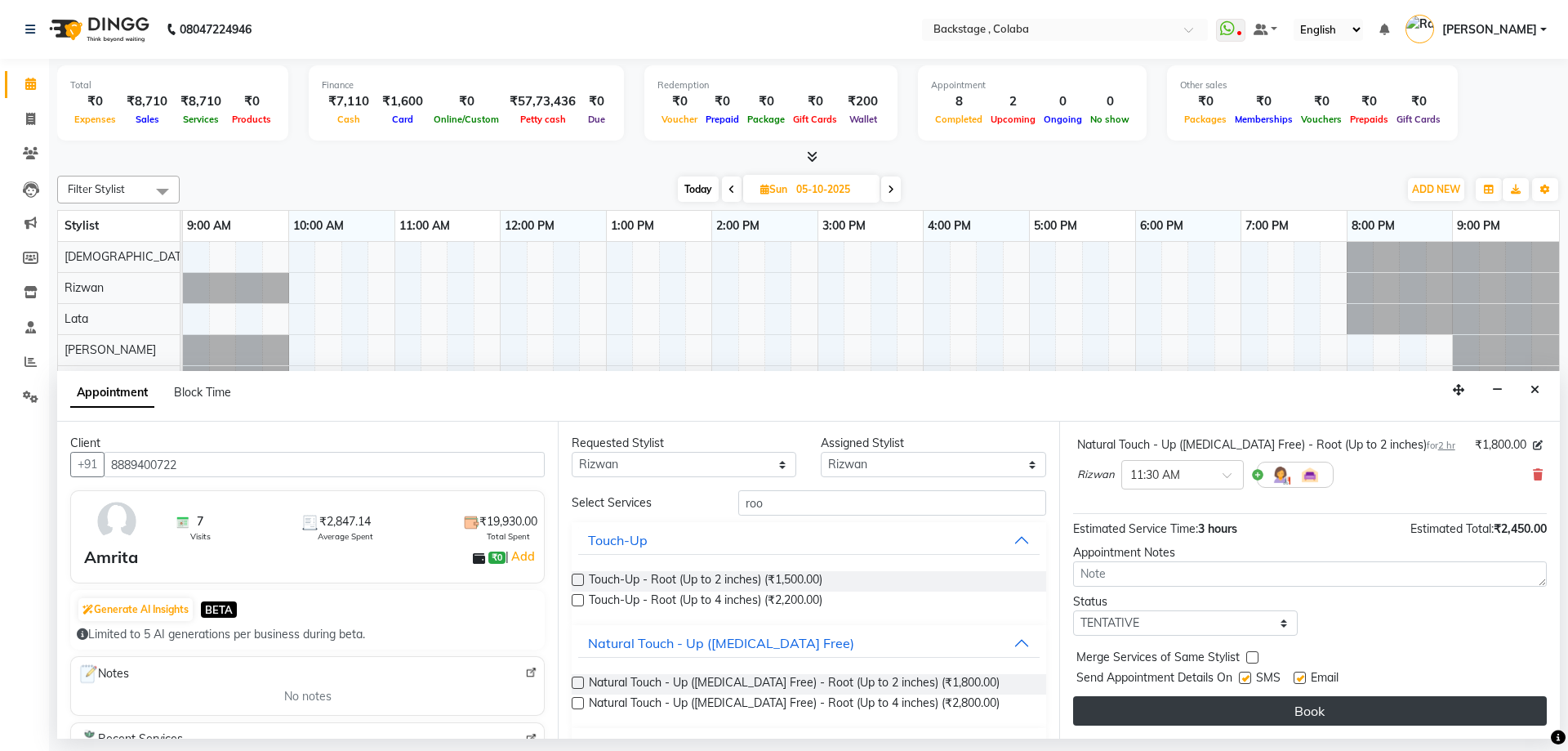
click at [1222, 721] on button "Book" at bounding box center [1310, 711] width 474 height 29
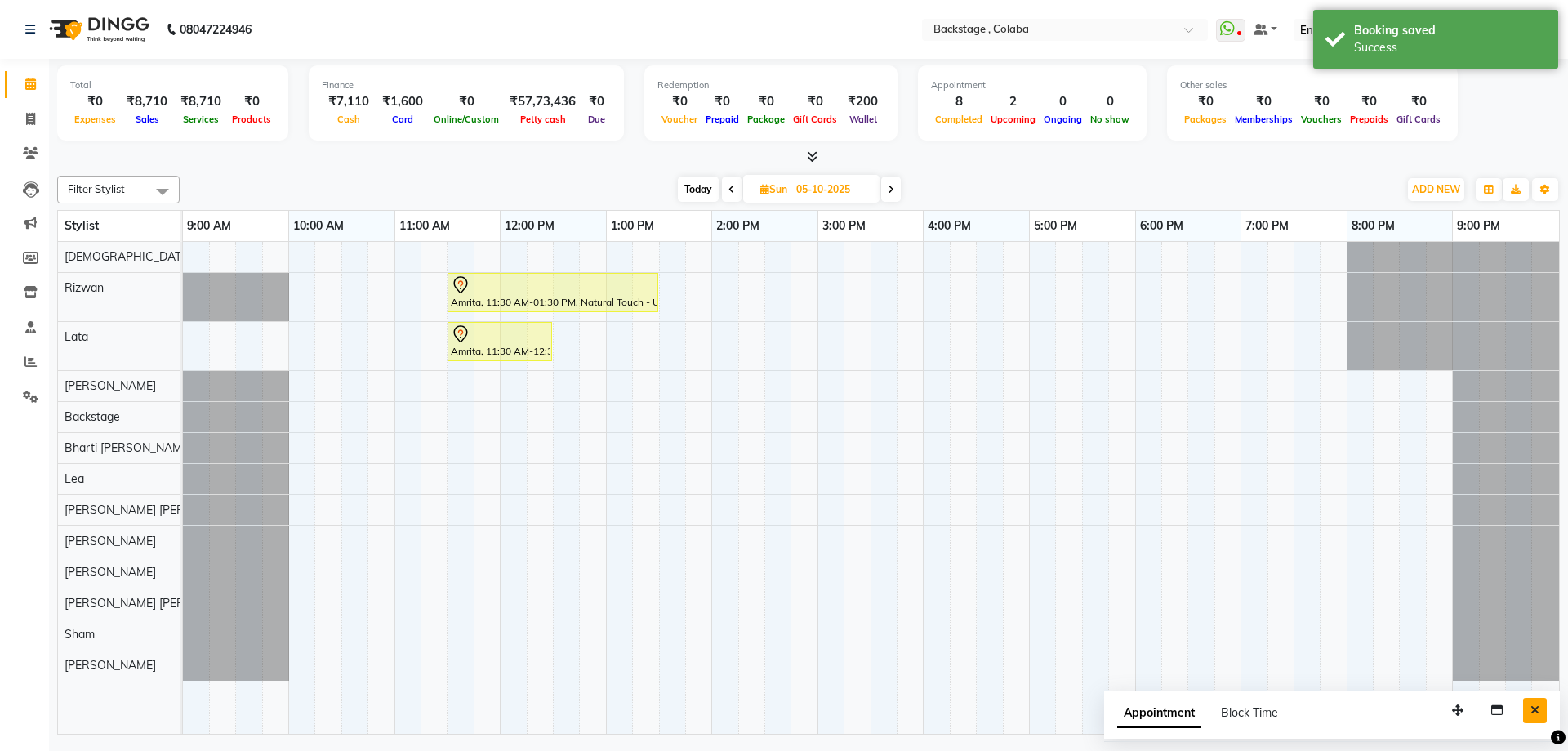
click at [1534, 715] on icon "Close" at bounding box center [1535, 710] width 9 height 11
click at [680, 188] on span "Today" at bounding box center [698, 189] width 41 height 26
type input "04-10-2025"
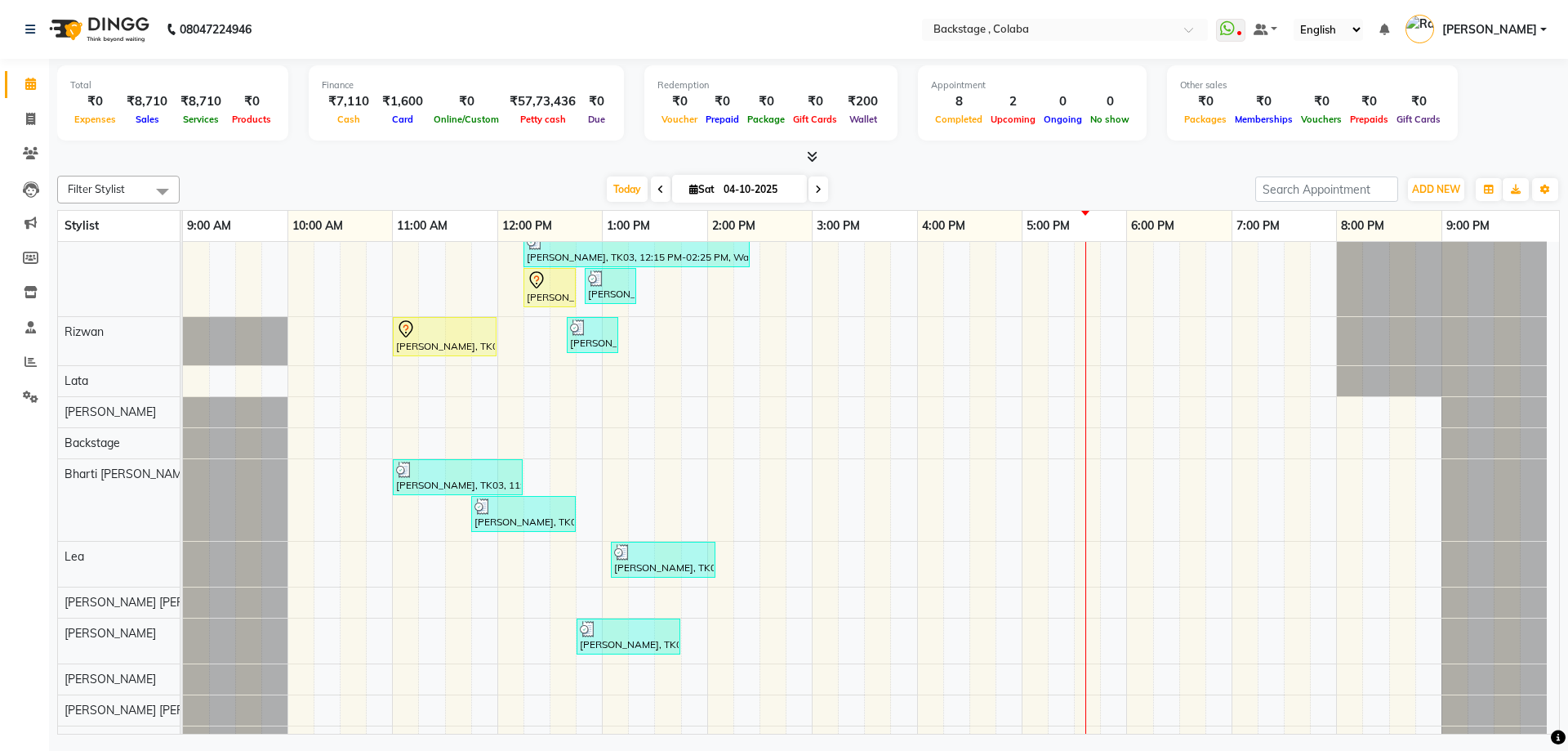
scroll to position [0, 0]
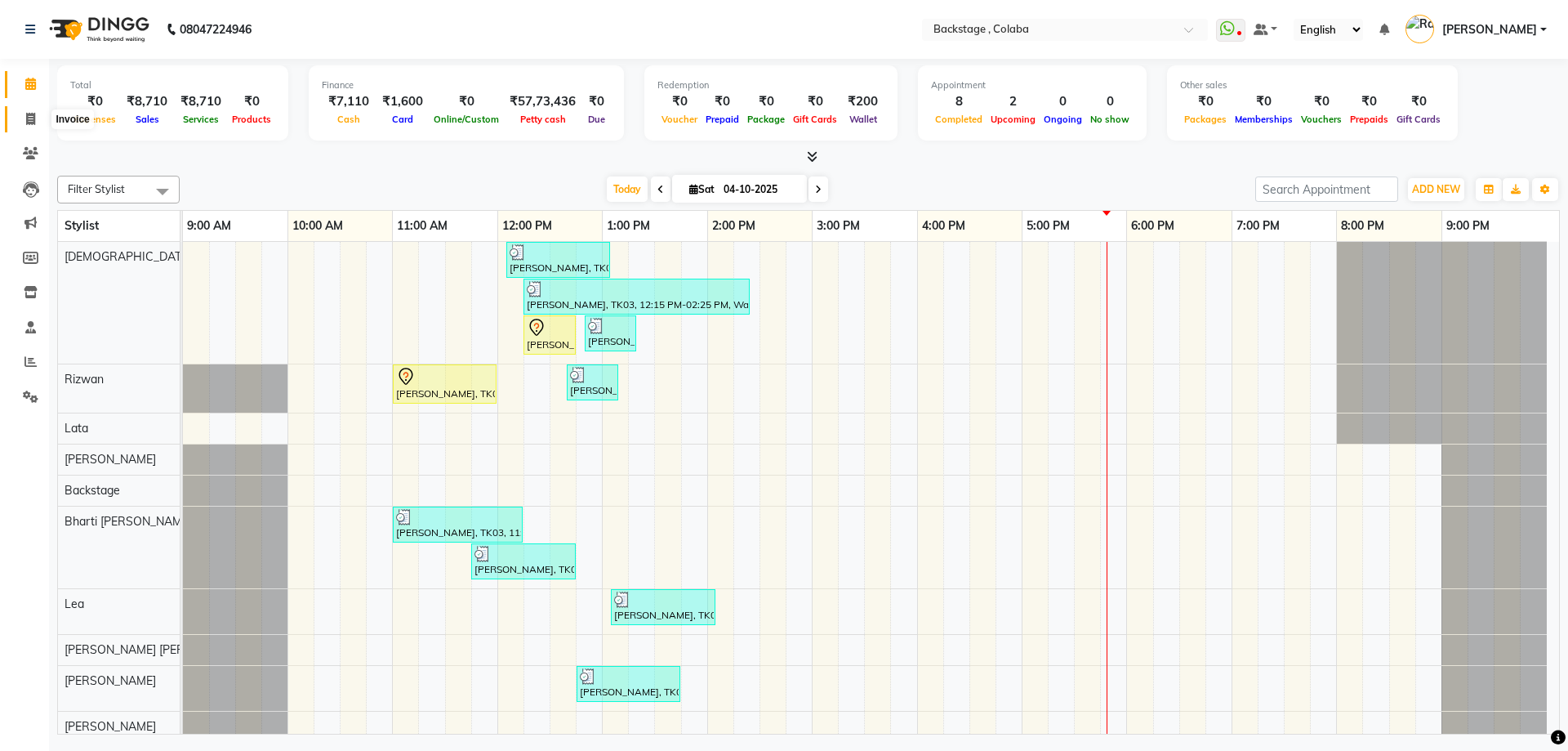
click at [32, 116] on icon at bounding box center [31, 119] width 9 height 12
select select "service"
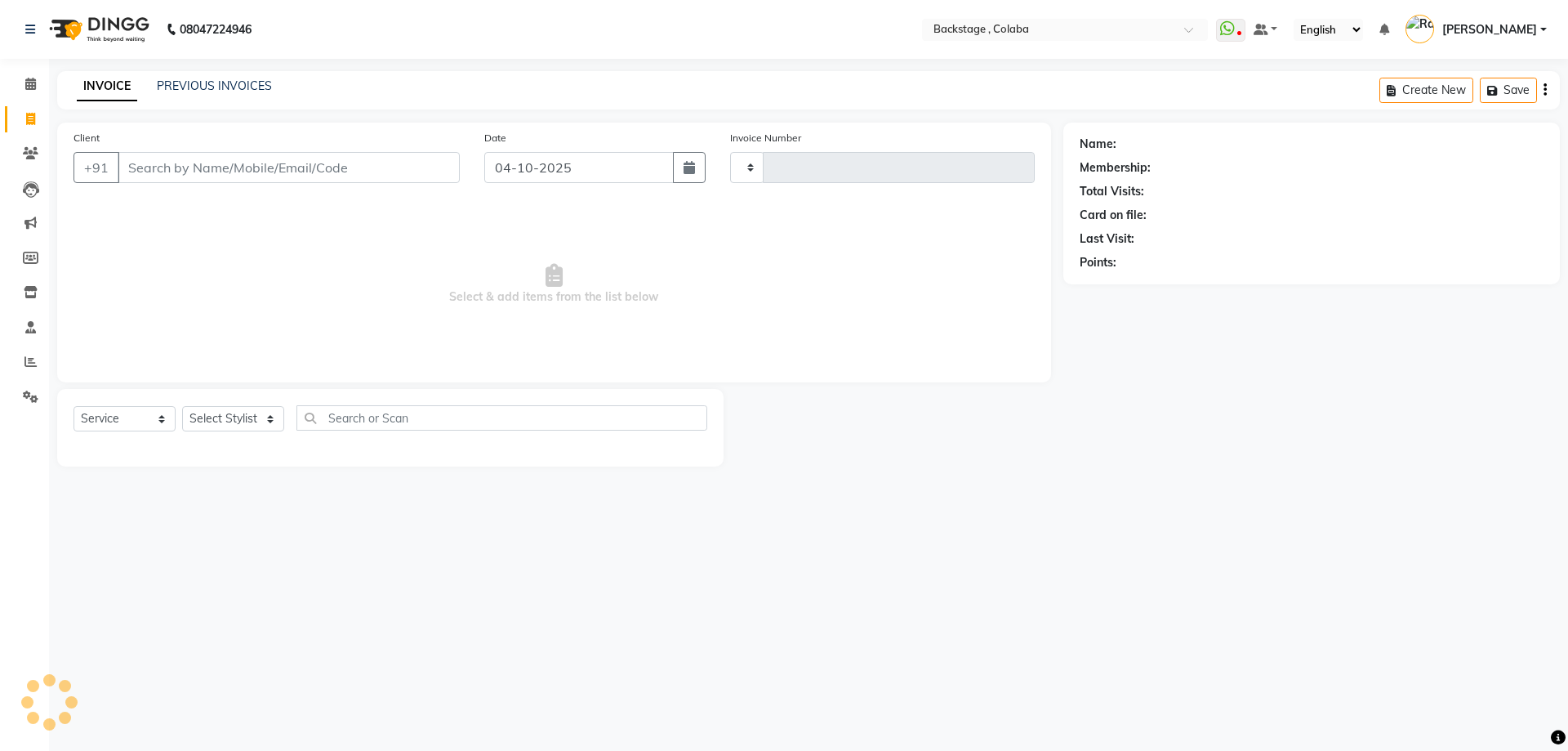
type input "2291"
select select "5451"
click at [27, 126] on span at bounding box center [30, 120] width 28 height 19
select select "service"
type input "2291"
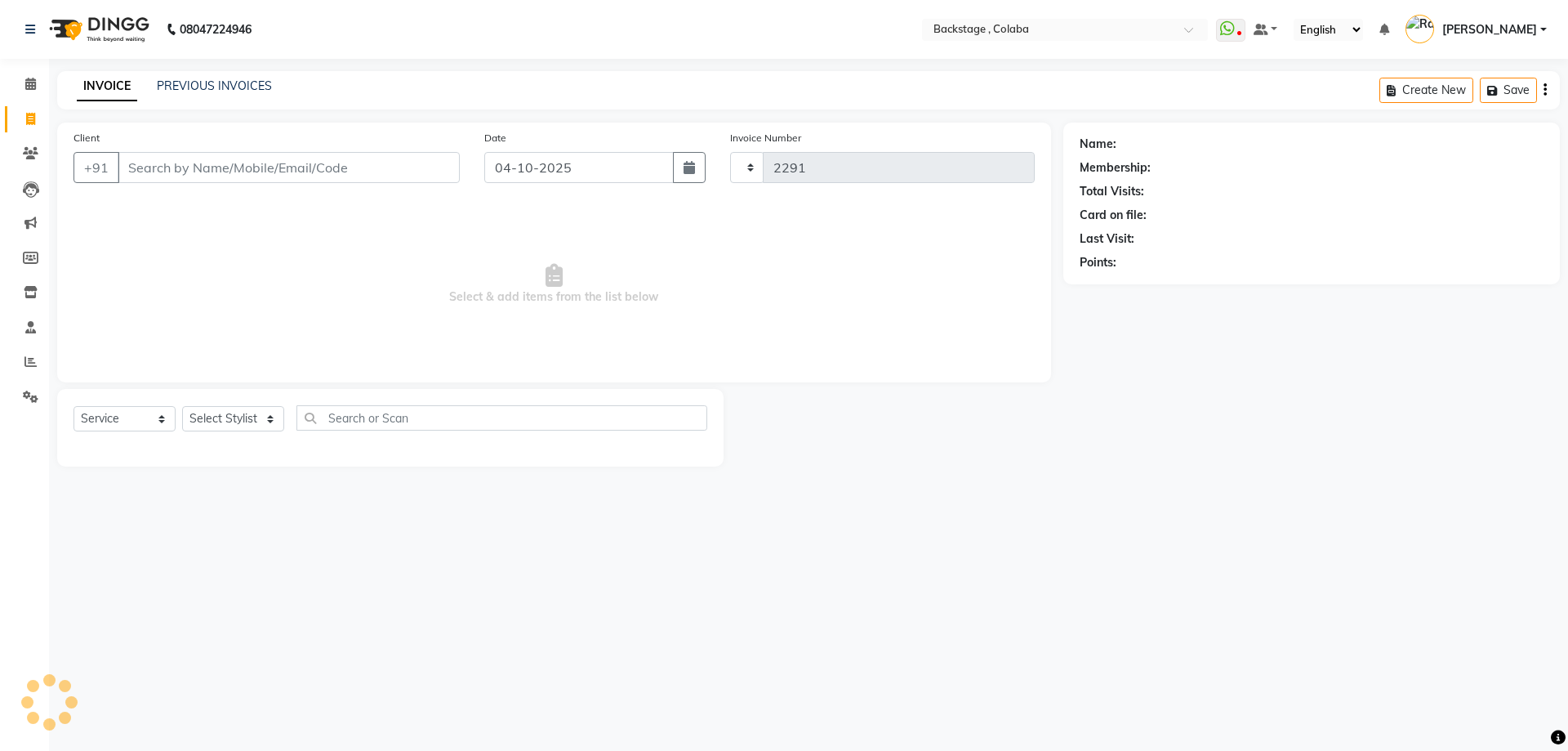
select select "5451"
click at [196, 167] on input "Client" at bounding box center [246, 168] width 259 height 31
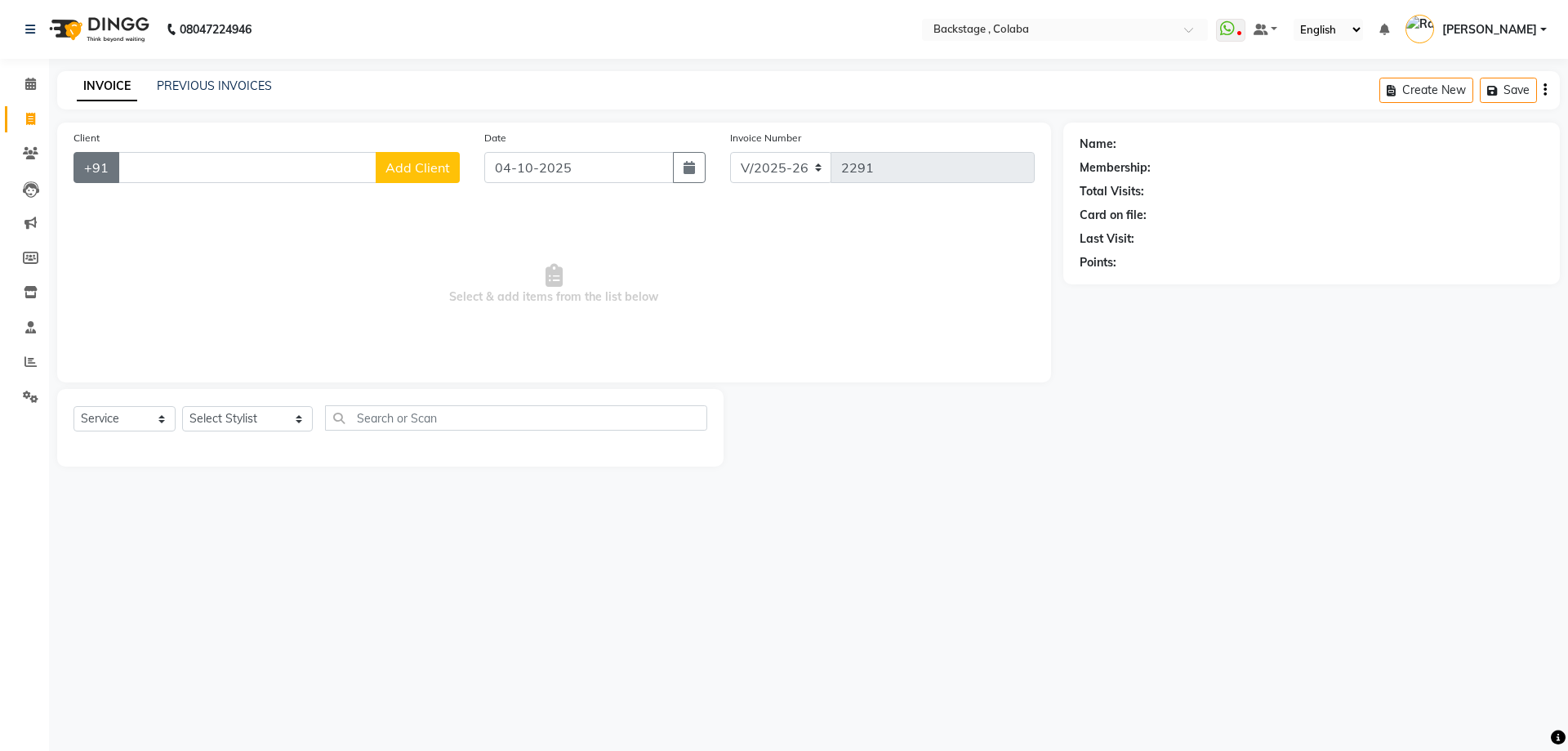
drag, startPoint x: 197, startPoint y: 167, endPoint x: 100, endPoint y: 161, distance: 97.2
click at [100, 161] on div "+91 Add Client" at bounding box center [266, 168] width 386 height 31
click at [229, 208] on ngb-highlight "7208549079" at bounding box center [221, 205] width 81 height 16
type input "7208549079"
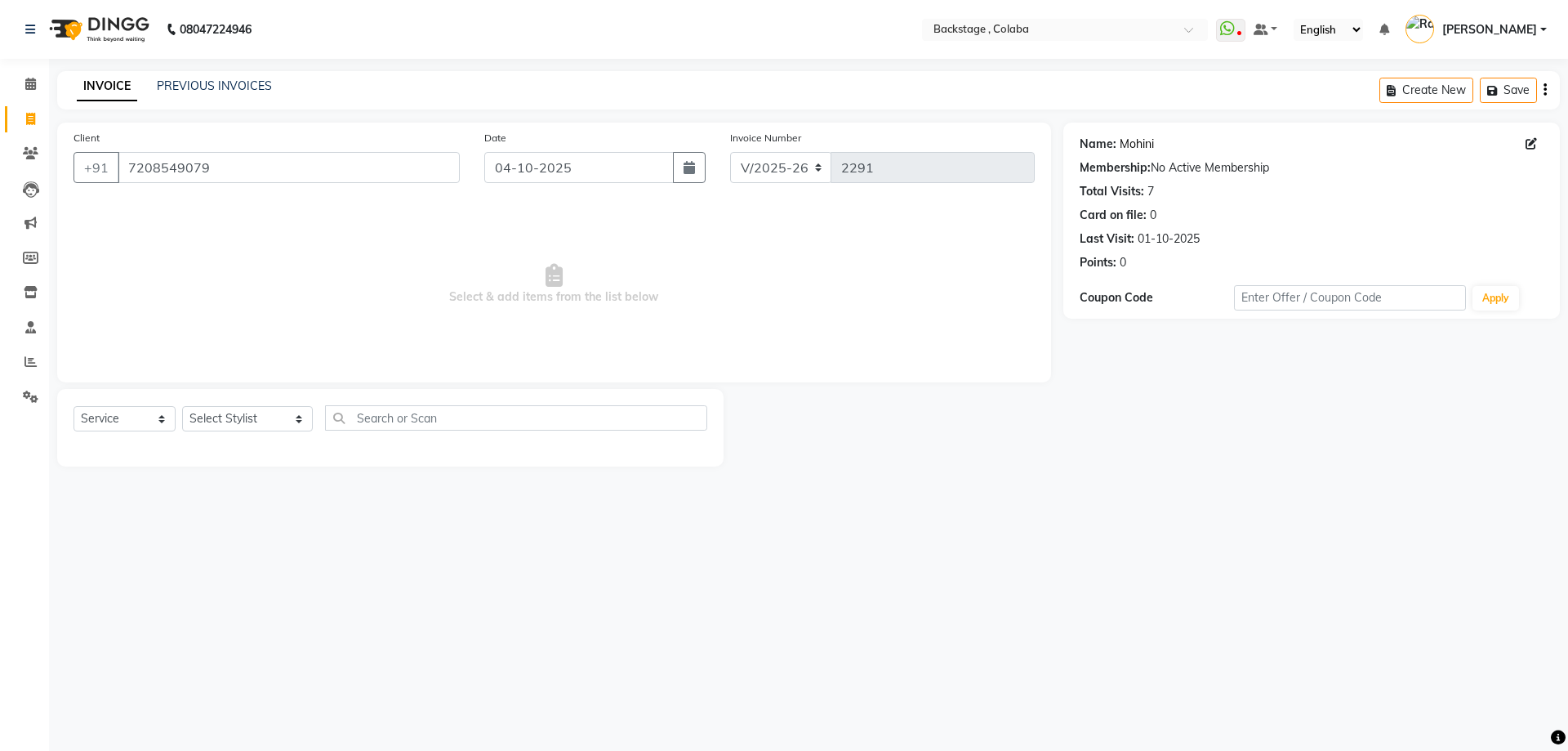
click at [1135, 146] on link "Mohini" at bounding box center [1137, 144] width 34 height 17
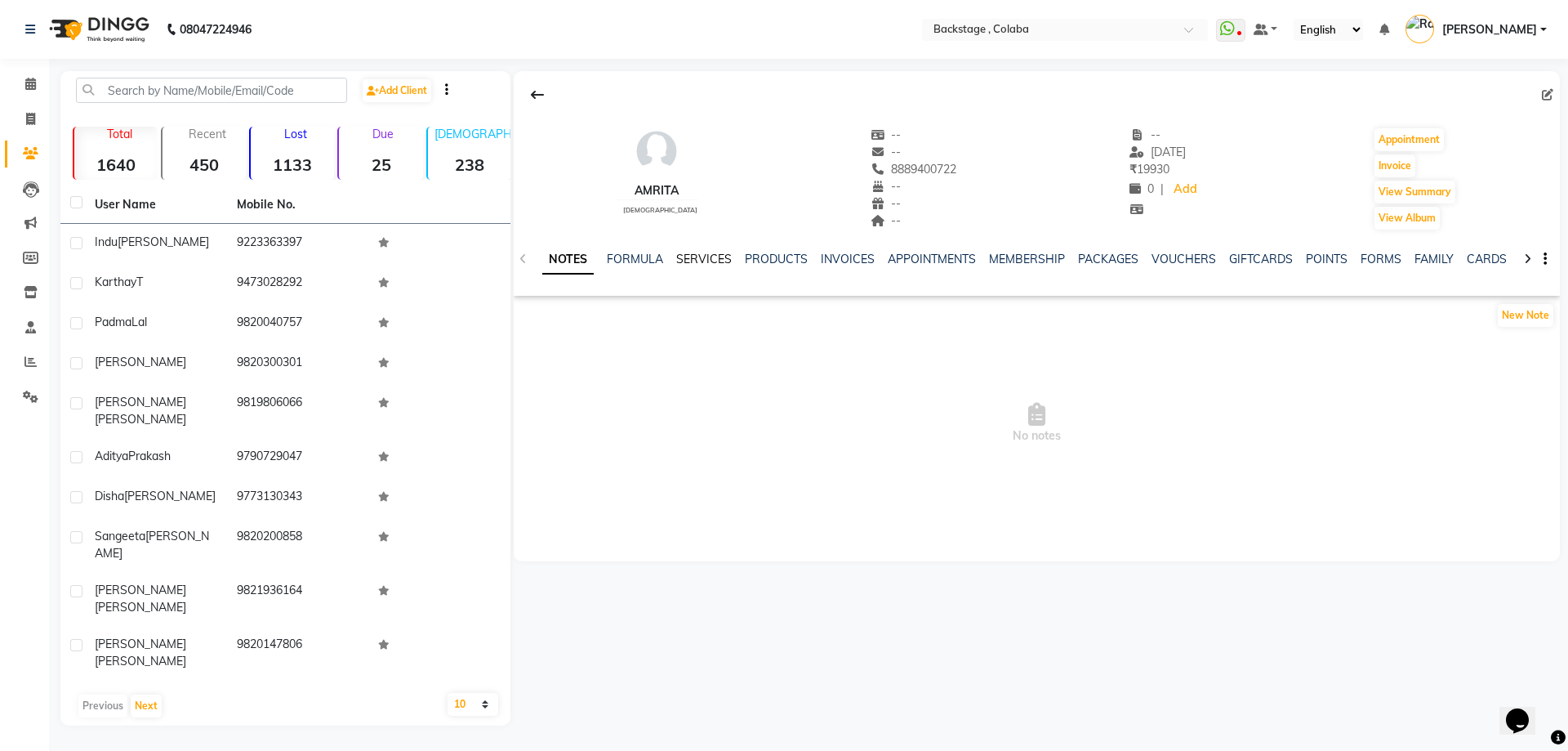
click at [704, 259] on link "SERVICES" at bounding box center [704, 259] width 56 height 15
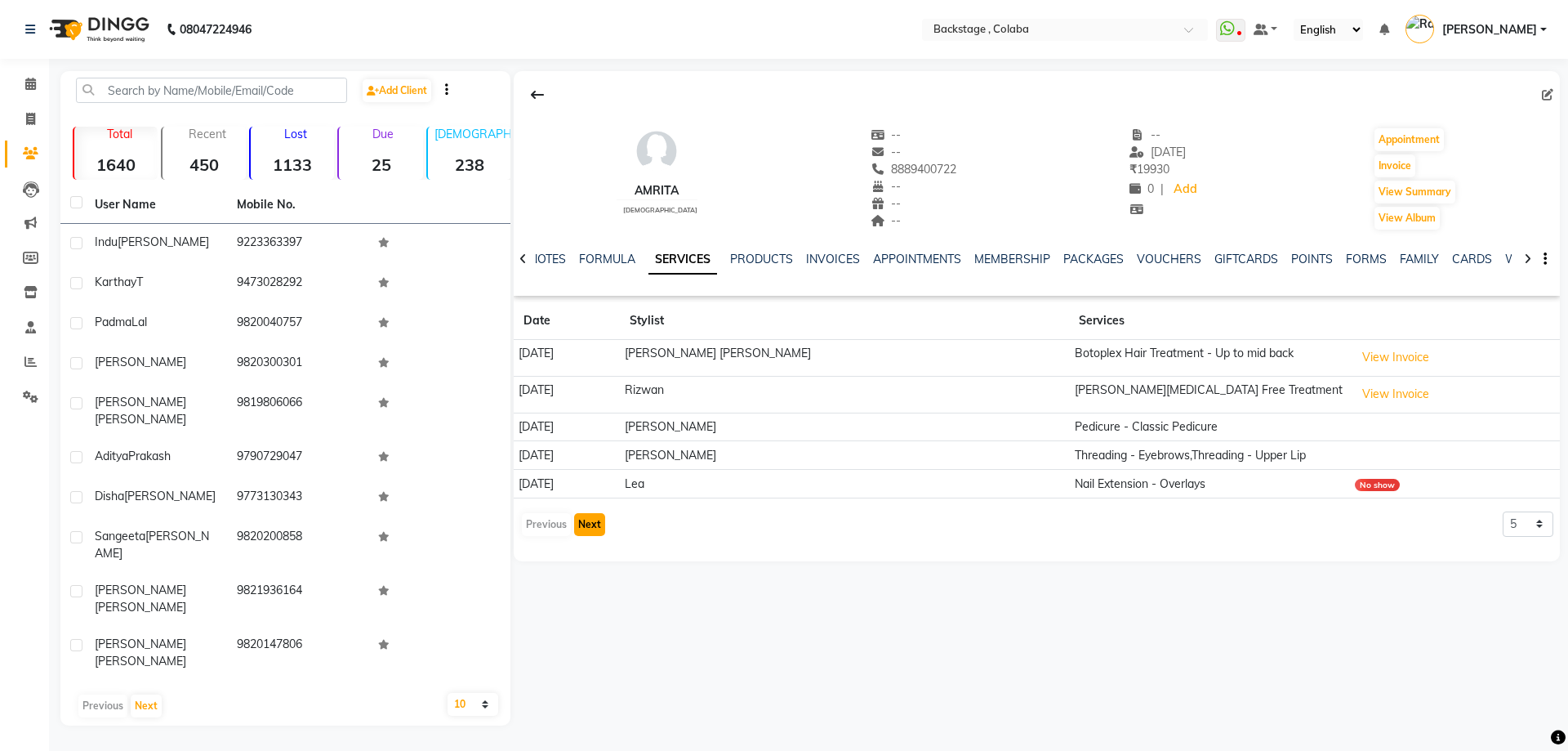
click at [599, 526] on button "Next" at bounding box center [590, 524] width 31 height 23
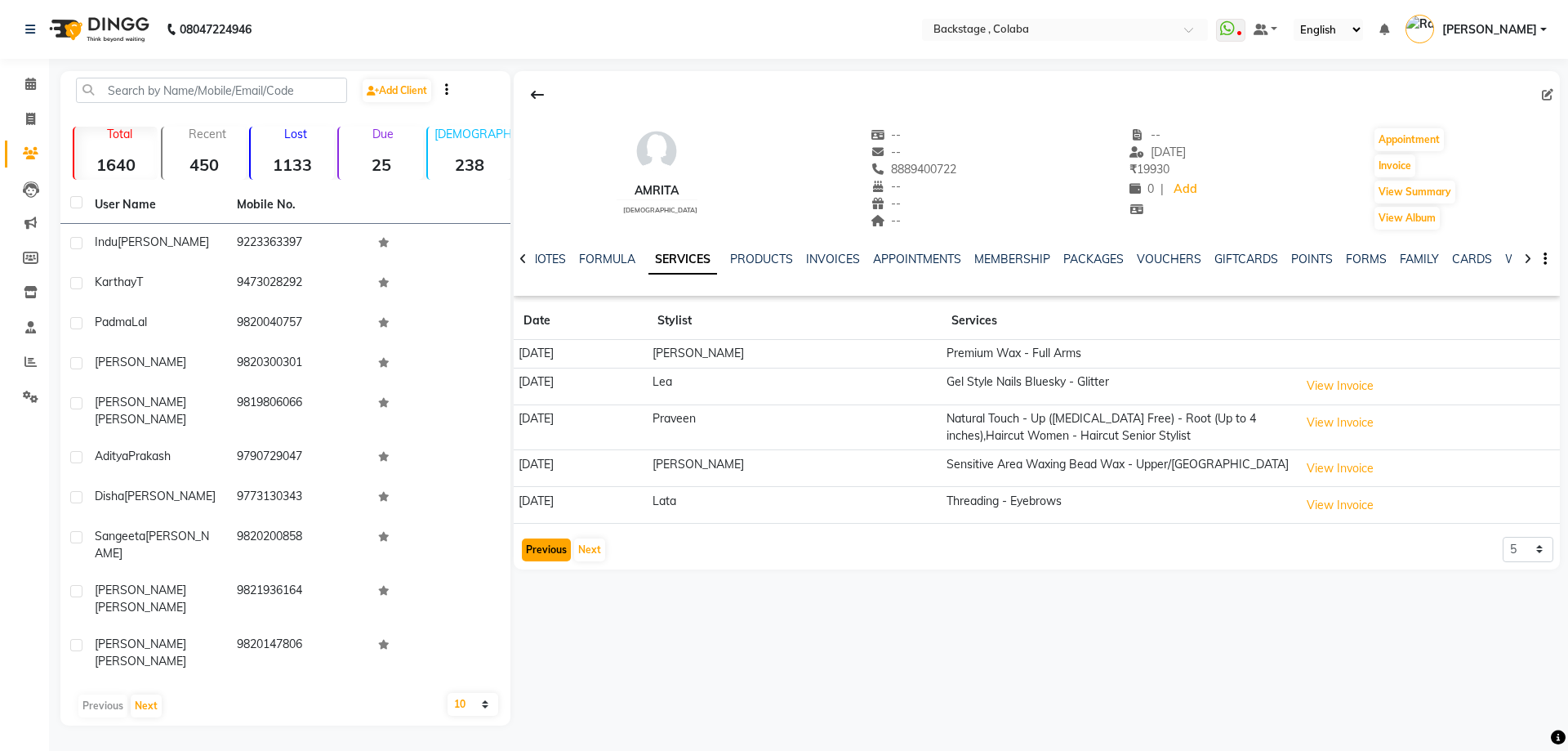
click at [561, 551] on button "Previous" at bounding box center [546, 550] width 49 height 23
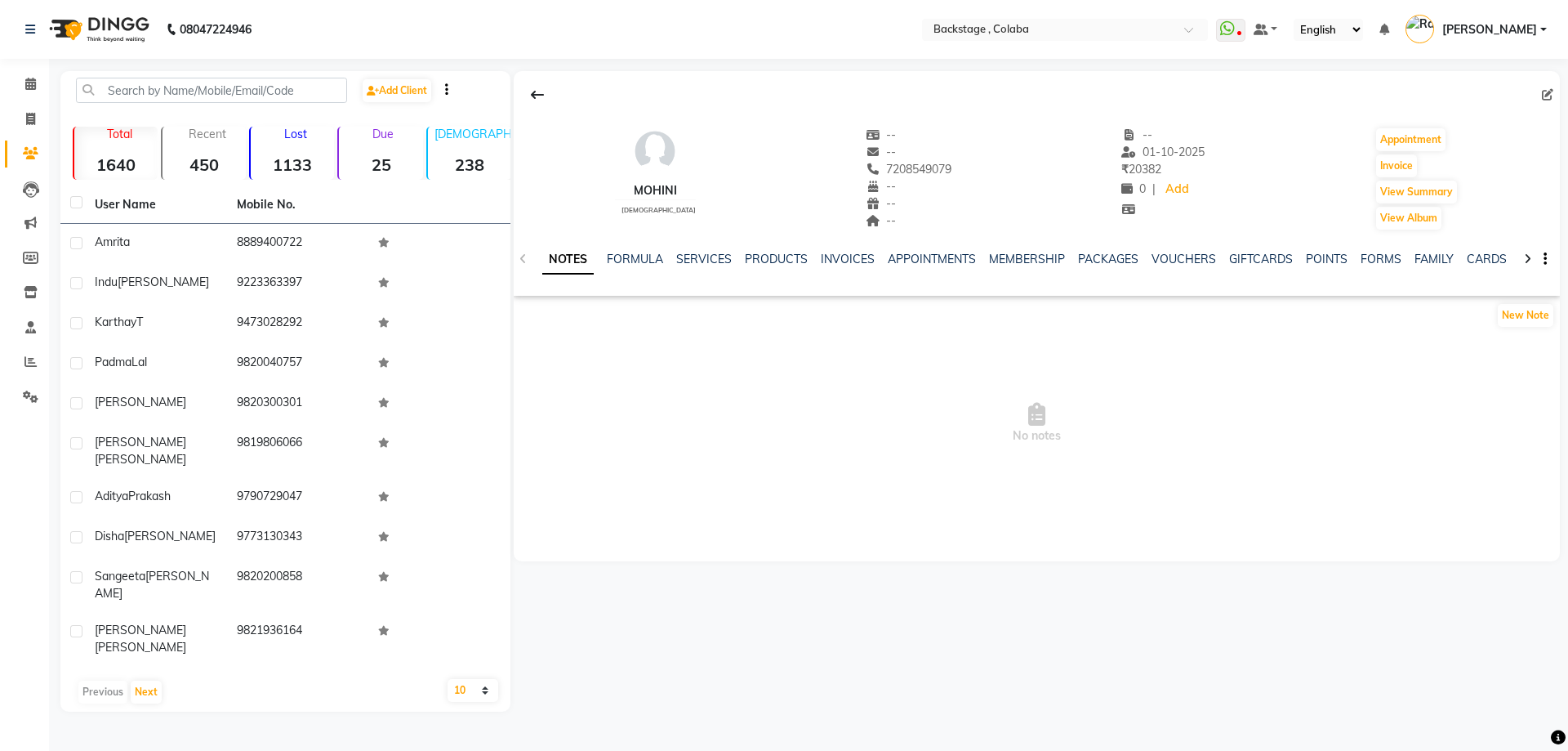
select select "en"
click at [769, 259] on link "PRODUCTS" at bounding box center [775, 259] width 62 height 15
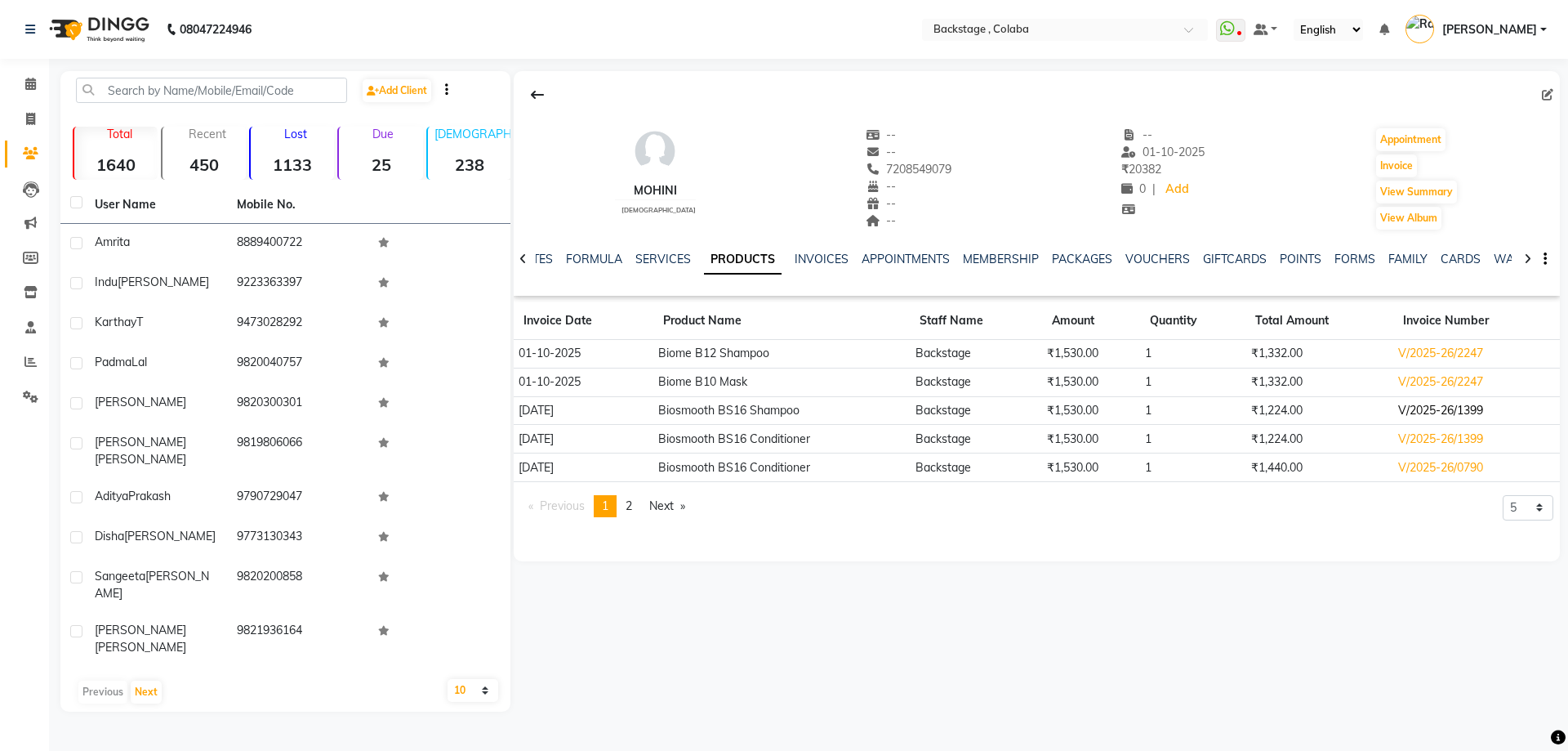
click at [1430, 414] on td "V/2025-26/1399" at bounding box center [1476, 410] width 167 height 28
click at [1423, 410] on td "V/2025-26/1399" at bounding box center [1476, 410] width 167 height 28
click at [1429, 414] on td "V/2025-26/1399" at bounding box center [1476, 410] width 167 height 28
click at [689, 406] on td "Biosmooth BS16 Shampoo" at bounding box center [782, 410] width 257 height 28
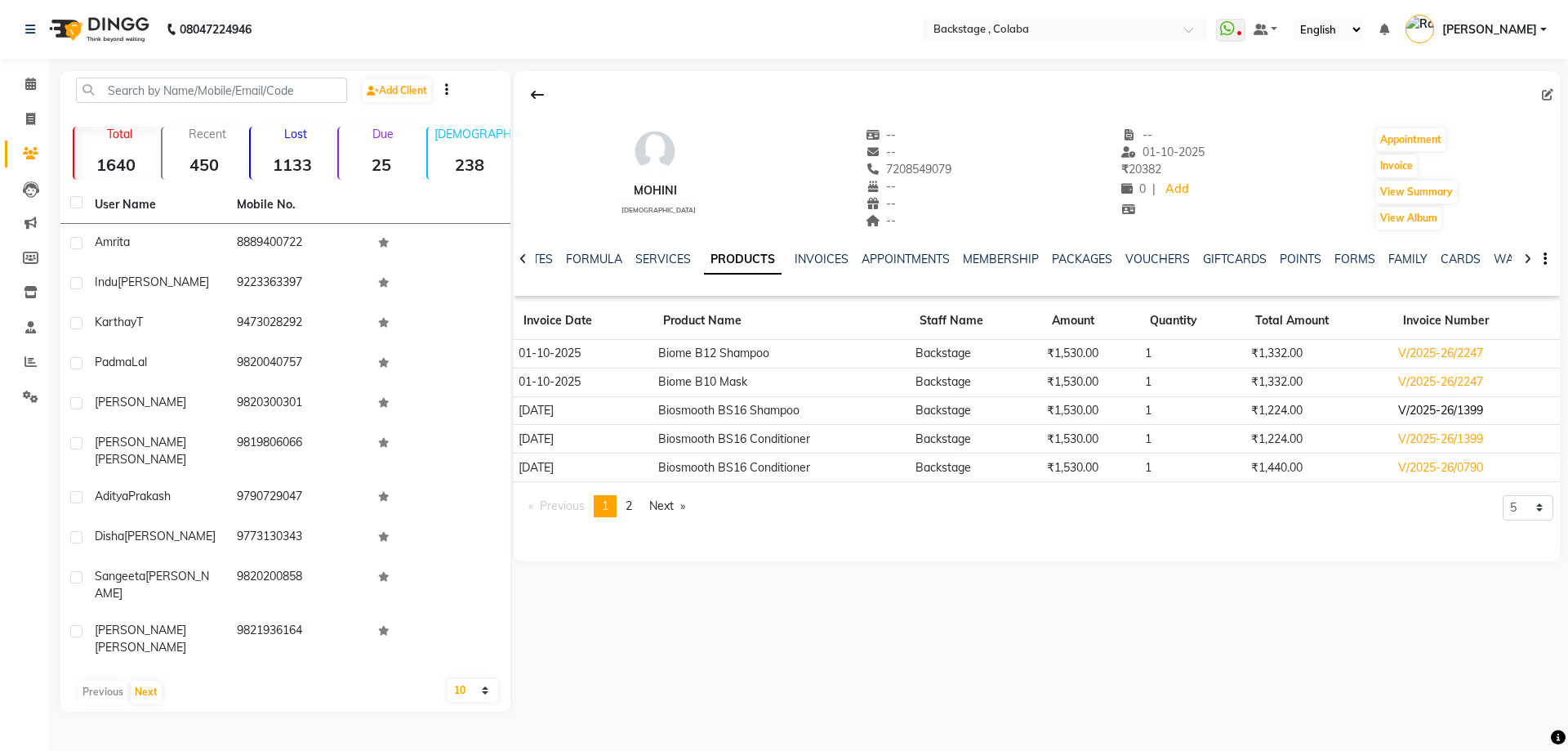
click at [1467, 420] on td "V/2025-26/1399" at bounding box center [1476, 410] width 167 height 28
click at [1457, 412] on td "V/2025-26/1399" at bounding box center [1476, 410] width 167 height 28
click at [1334, 600] on div "mohini female -- -- 7208549079 -- -- -- -- 01-10-2025 ₹ 20382 0 | Add Appointme…" at bounding box center [1035, 391] width 1049 height 641
click at [1476, 408] on td "V/2025-26/1399" at bounding box center [1476, 410] width 167 height 28
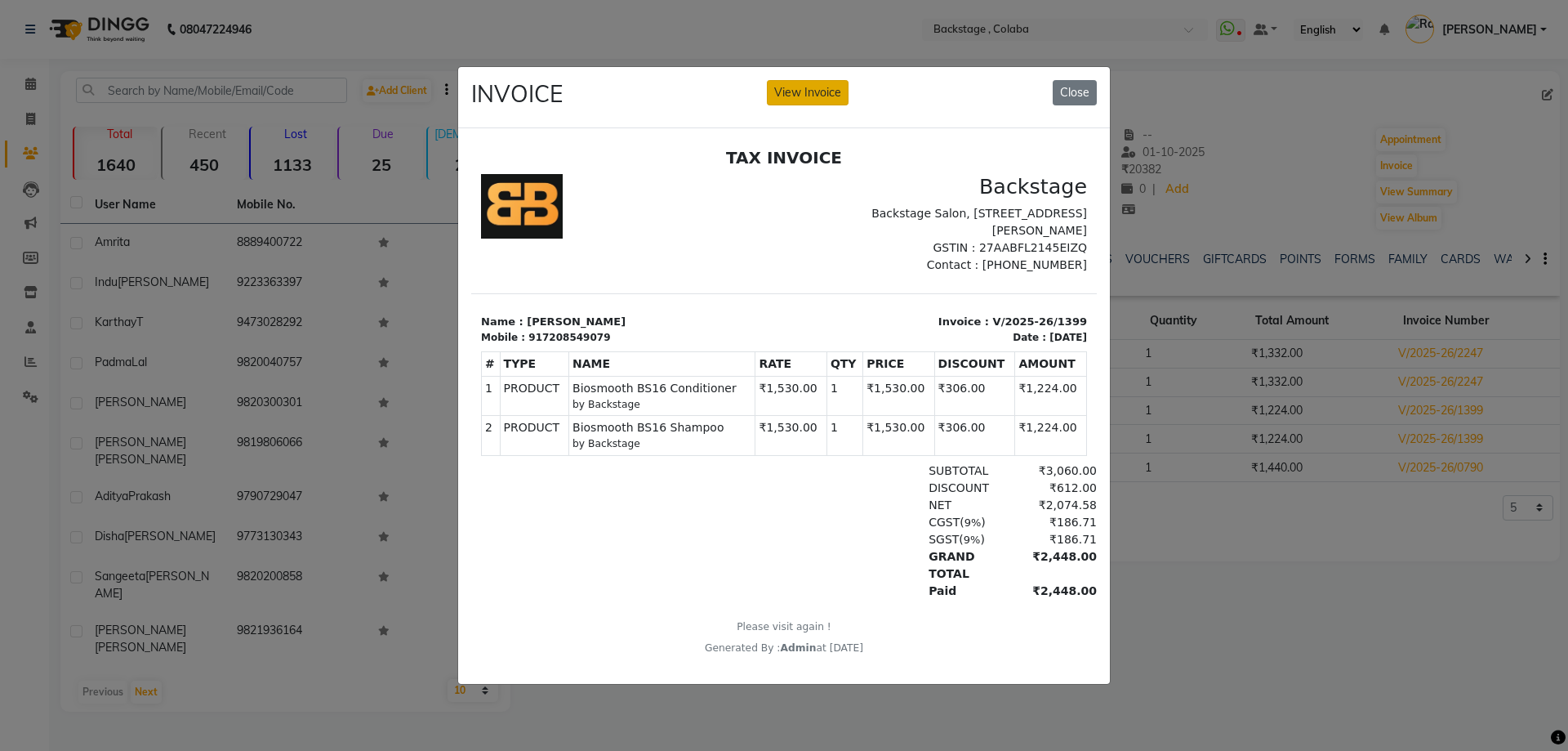
click at [801, 80] on button "View Invoice" at bounding box center [807, 93] width 81 height 26
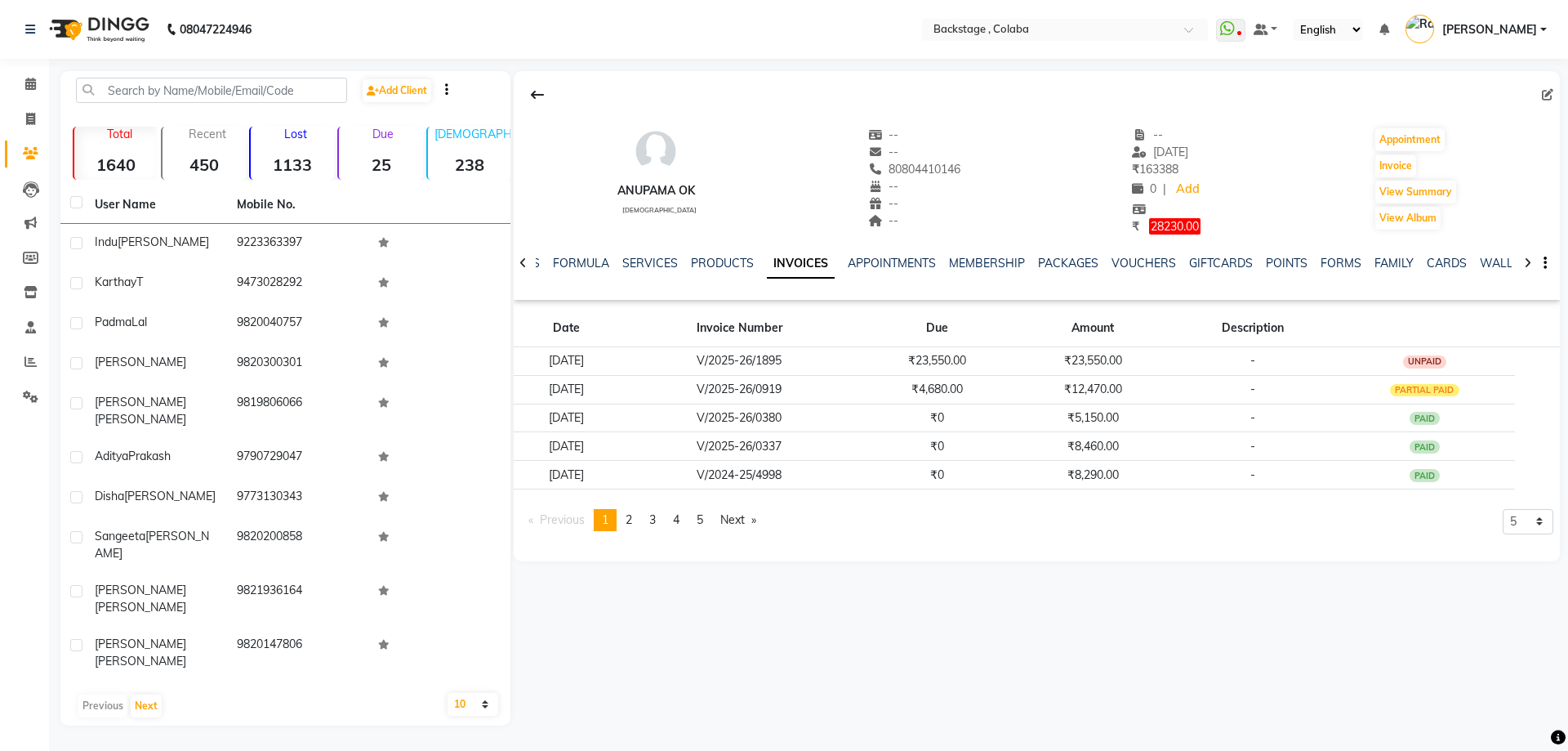
click at [407, 15] on nav "08047224946 Select Location × Backstage , Colaba WhatsApp Status ✕ Status: Disc…" at bounding box center [784, 29] width 1568 height 59
click at [806, 678] on main "Add Client Total 1640 Recent 450 Lost 1133 Due 25 Male 238 Female 1395 Member 0…" at bounding box center [808, 410] width 1519 height 679
click at [163, 86] on input "text" at bounding box center [211, 91] width 271 height 26
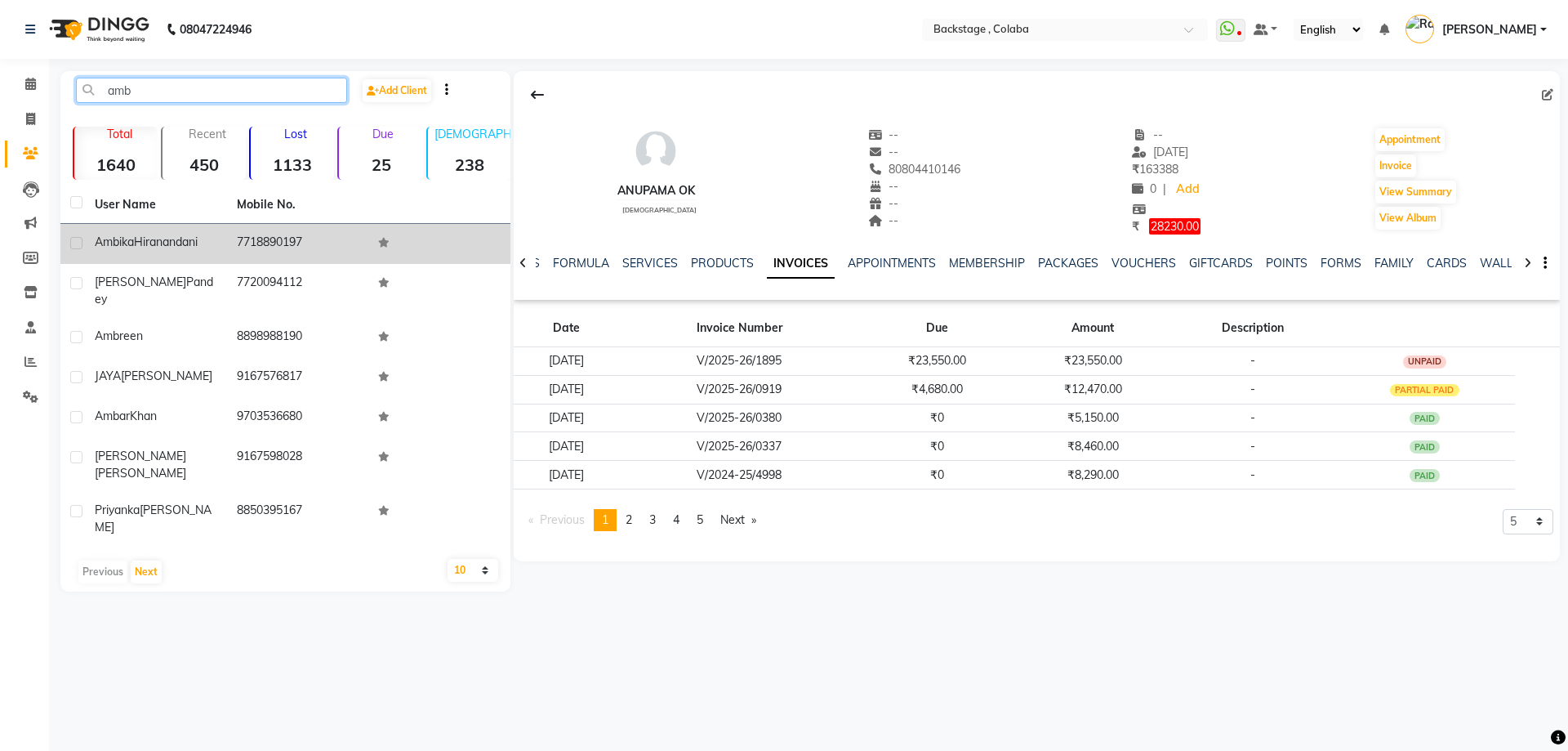
type input "amb"
drag, startPoint x: 143, startPoint y: 257, endPoint x: 151, endPoint y: 255, distance: 8.2
click at [143, 257] on td "Ambika Hiranandani" at bounding box center [156, 243] width 142 height 40
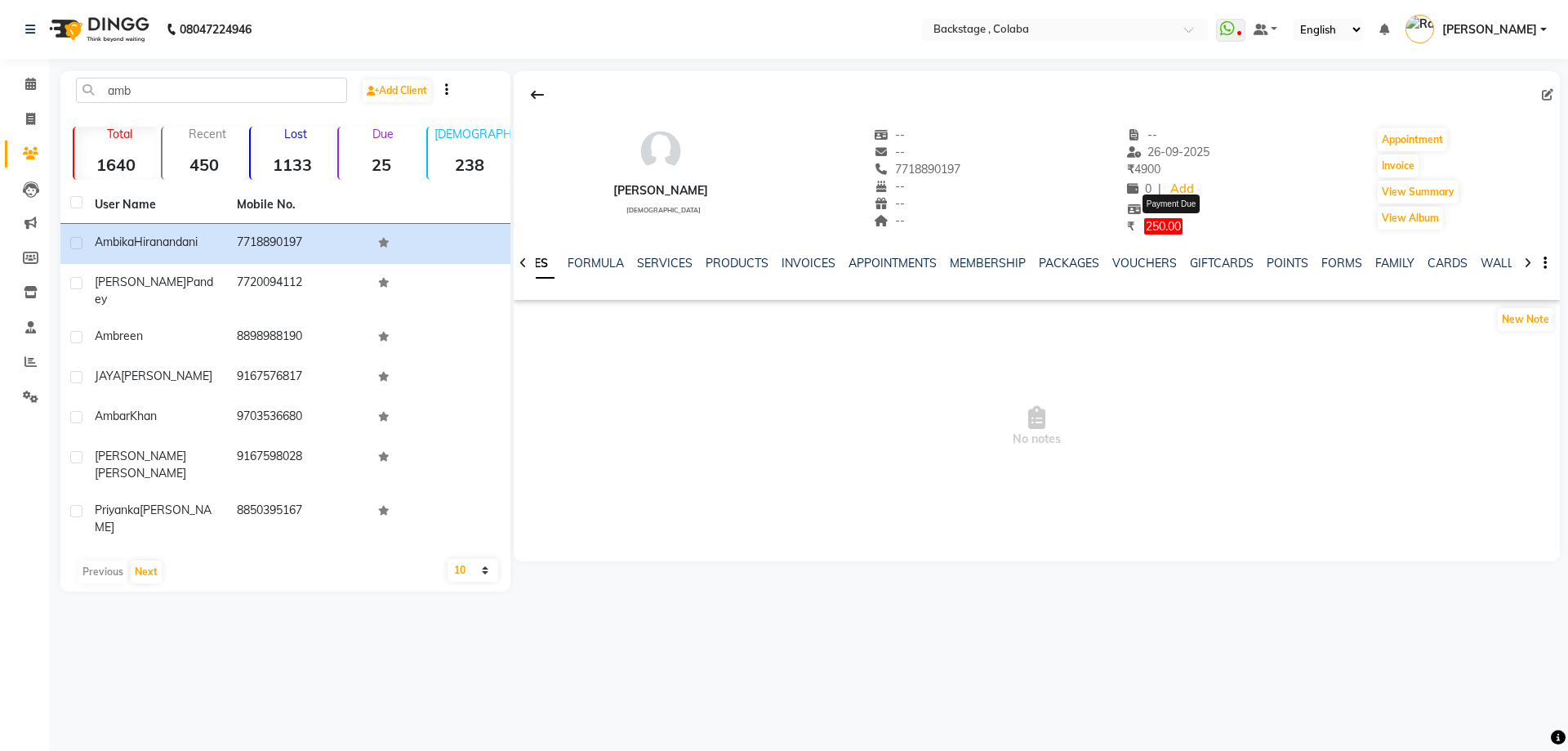
click at [1167, 228] on span "250.00" at bounding box center [1163, 226] width 39 height 16
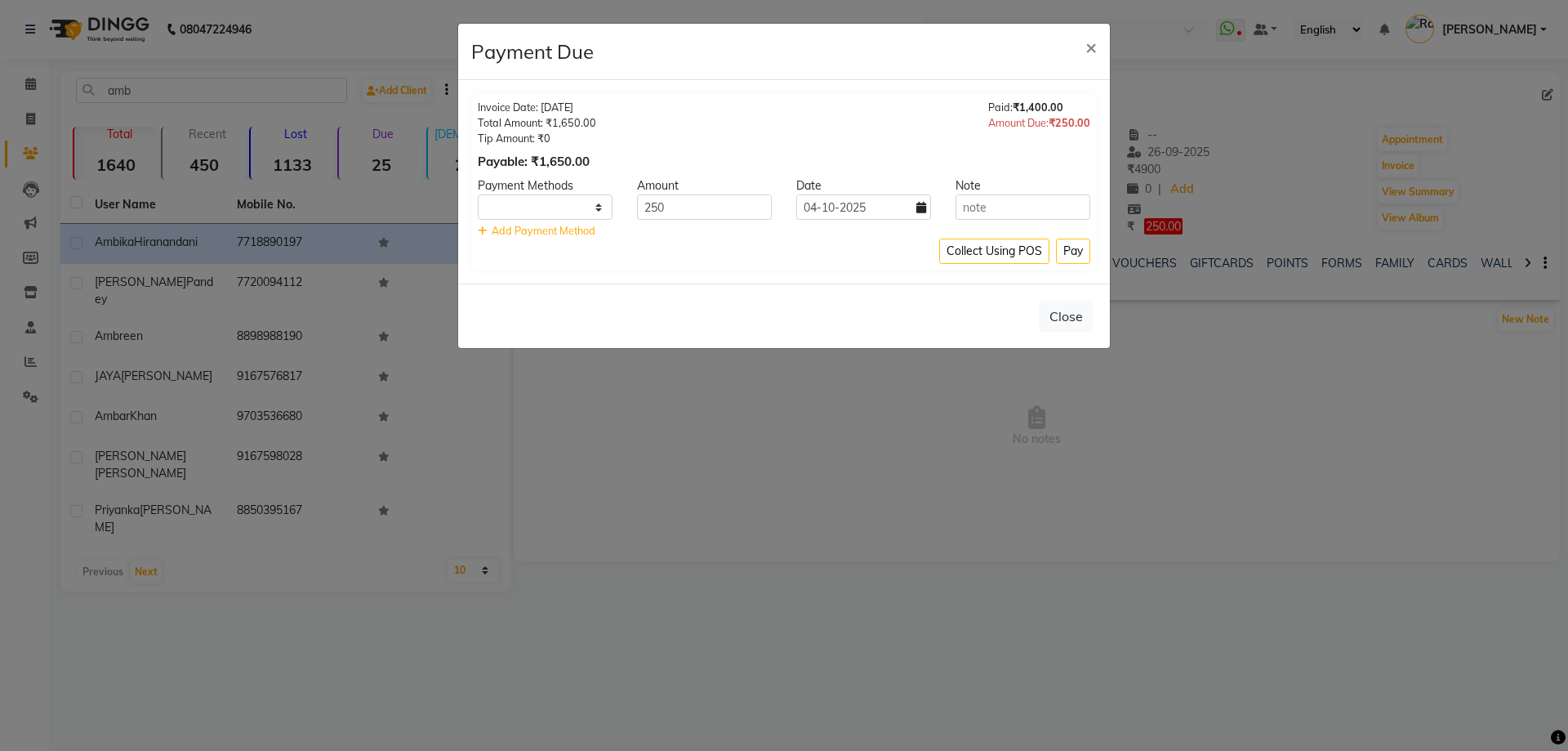
select select "1"
drag, startPoint x: 532, startPoint y: 209, endPoint x: 556, endPoint y: 208, distance: 24.0
click at [532, 209] on select "UPI GPay CARD CUSTOM ONLINE CASH" at bounding box center [544, 207] width 134 height 26
click at [1071, 247] on button "Pay" at bounding box center [1073, 252] width 34 height 26
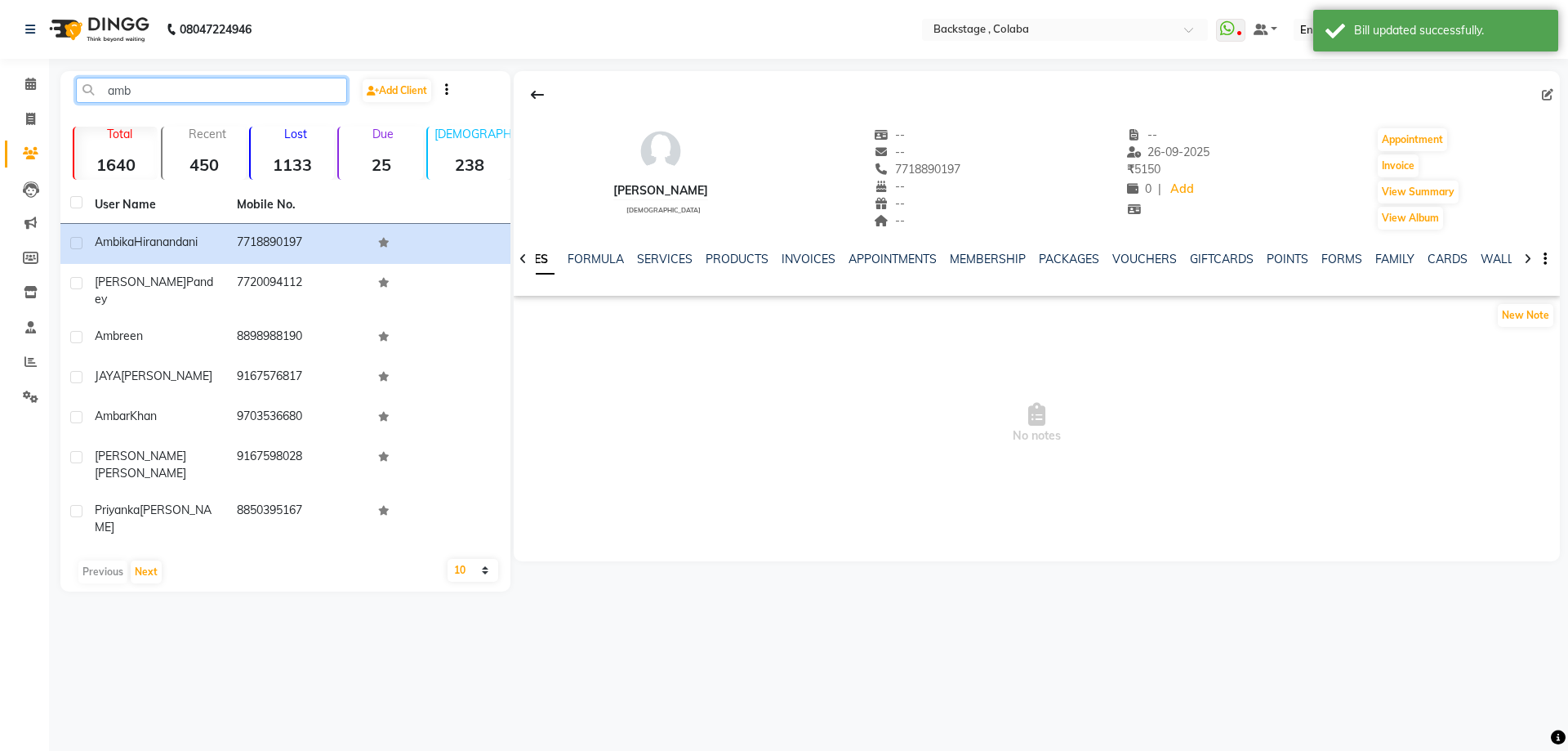
click at [173, 92] on input "amb" at bounding box center [211, 91] width 271 height 26
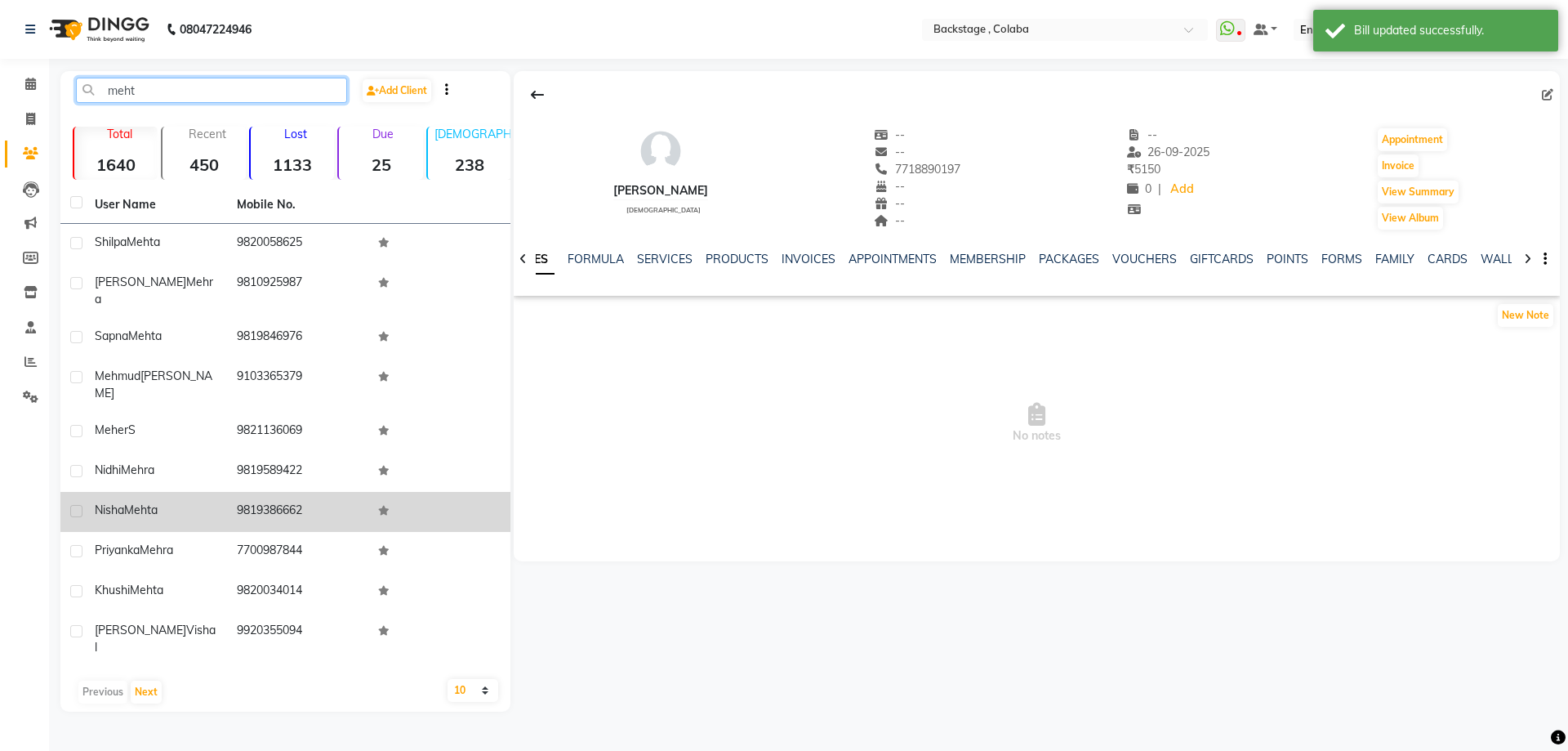
type input "meht"
click at [170, 502] on div "Nisha Mehta" at bounding box center [156, 510] width 122 height 17
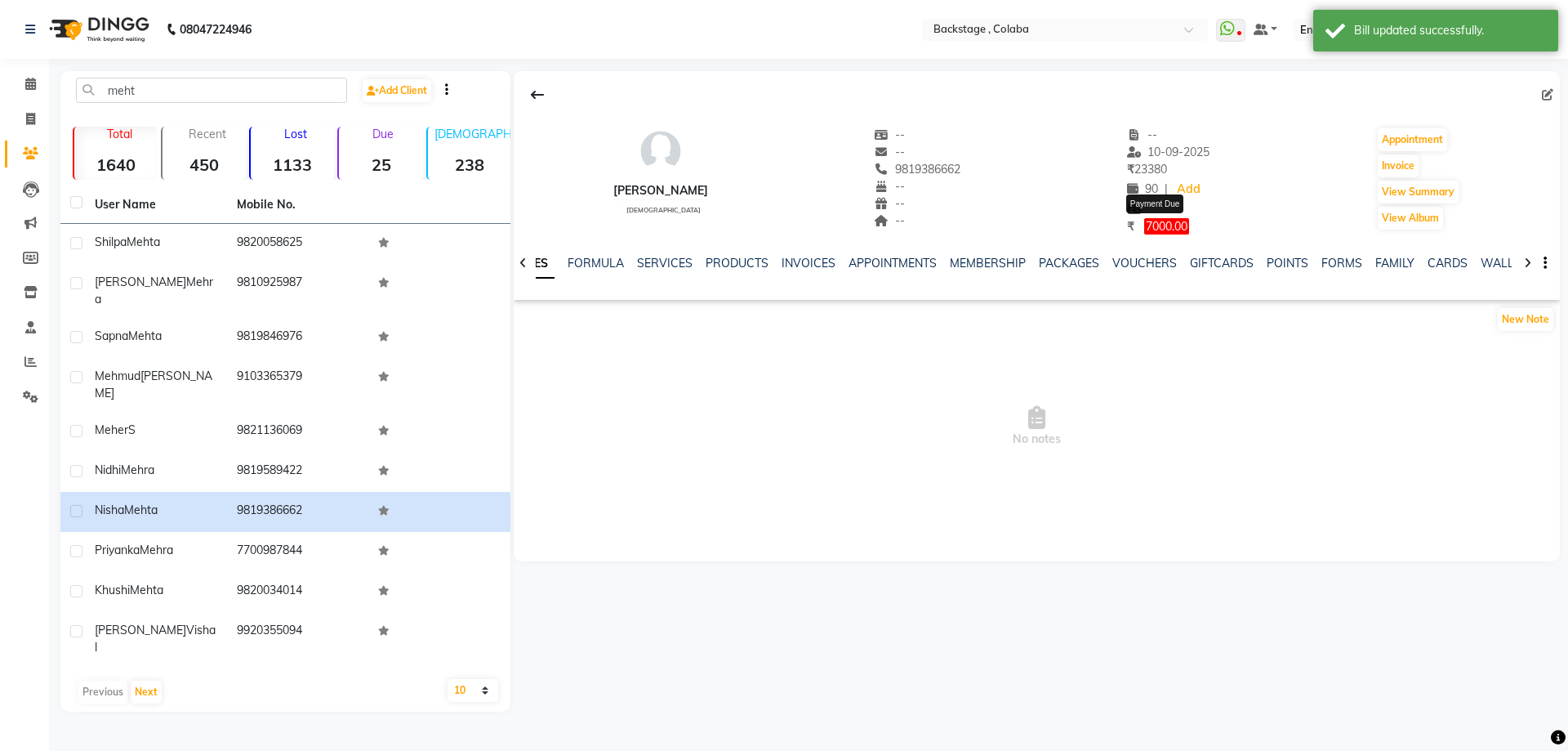
click at [1156, 222] on span "7000.00" at bounding box center [1167, 226] width 45 height 16
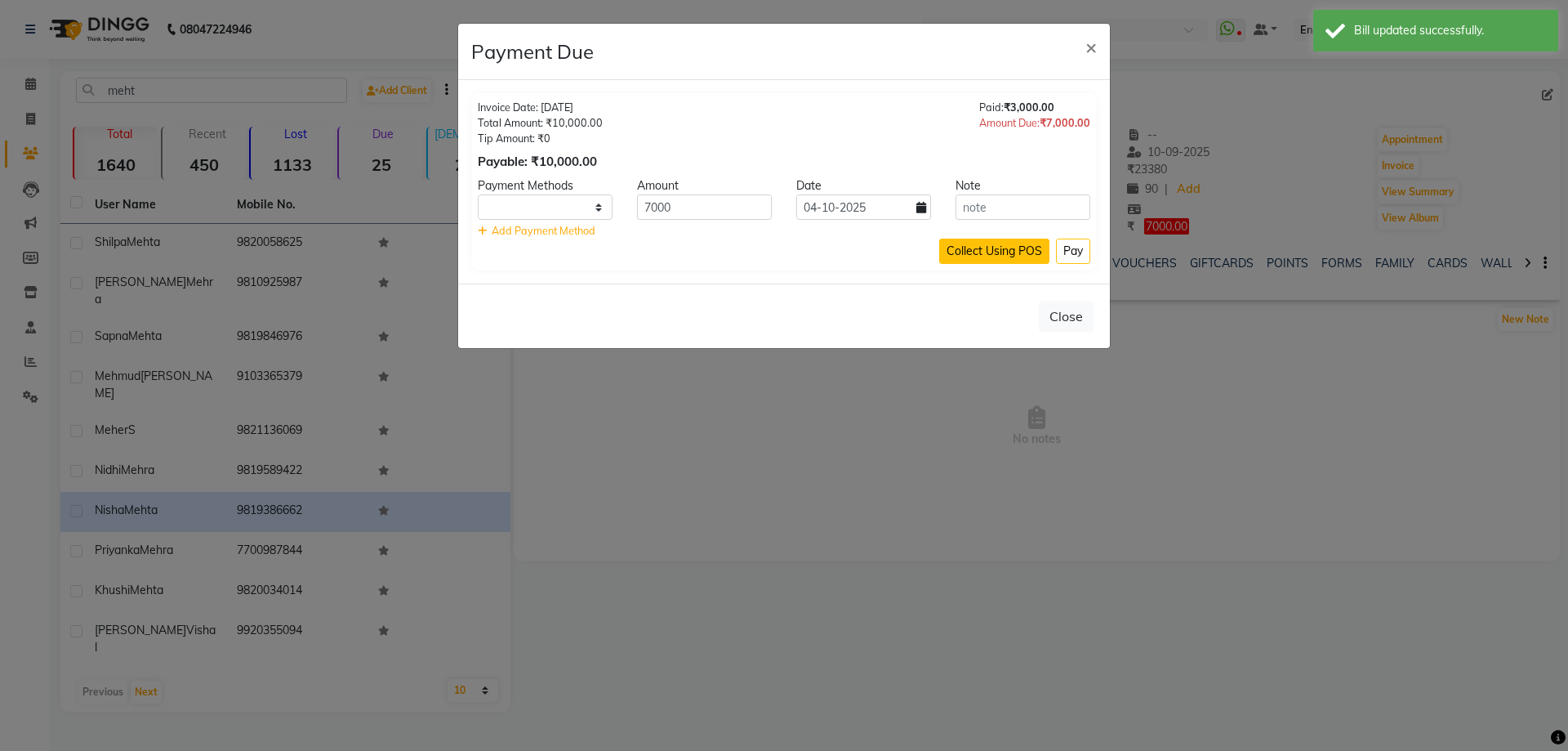
select select "1"
click at [1078, 253] on button "Pay" at bounding box center [1073, 252] width 34 height 26
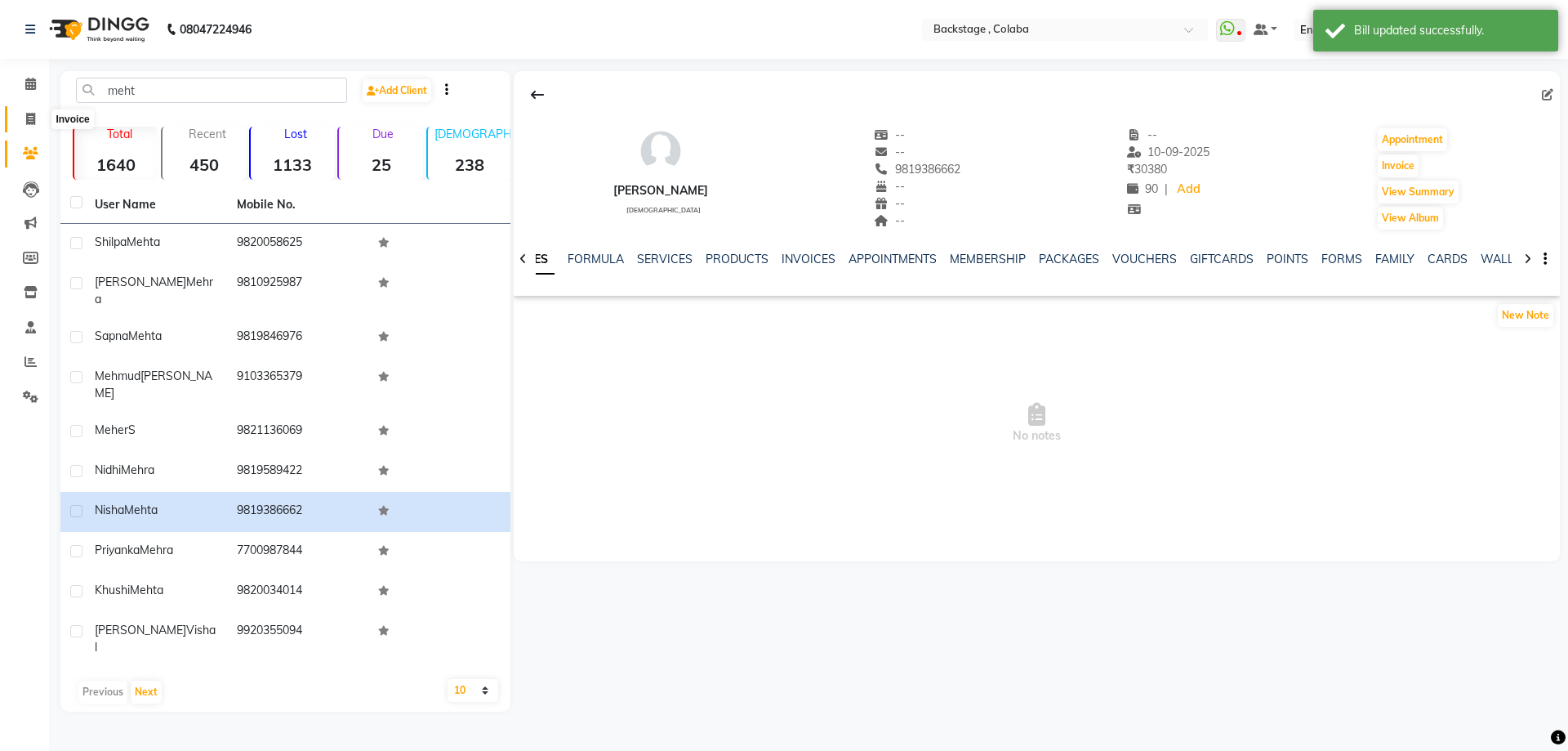
click at [22, 116] on span at bounding box center [30, 120] width 28 height 19
select select "service"
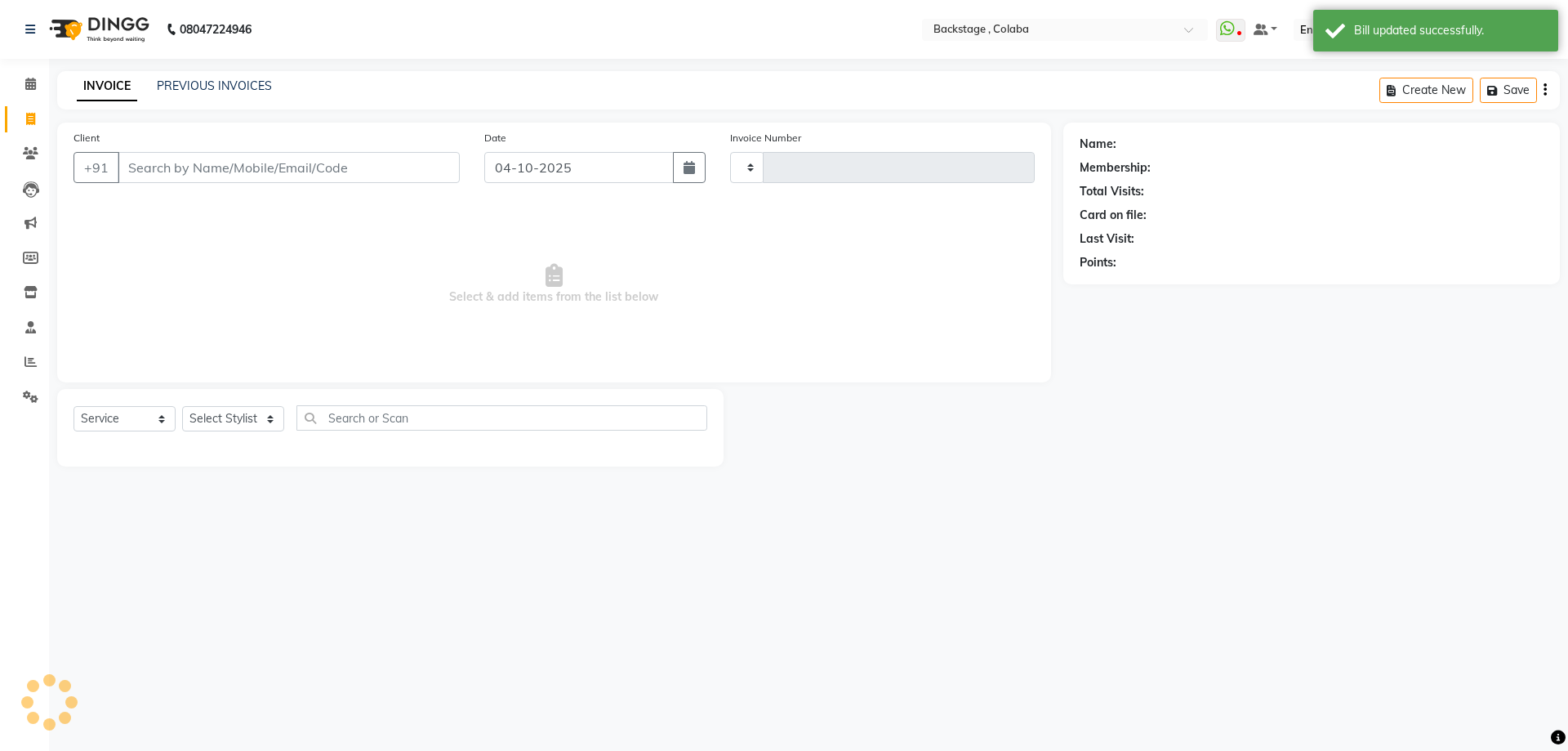
type input "2291"
select select "5451"
click at [148, 170] on input "Client" at bounding box center [288, 168] width 342 height 31
click at [27, 151] on icon at bounding box center [31, 153] width 15 height 12
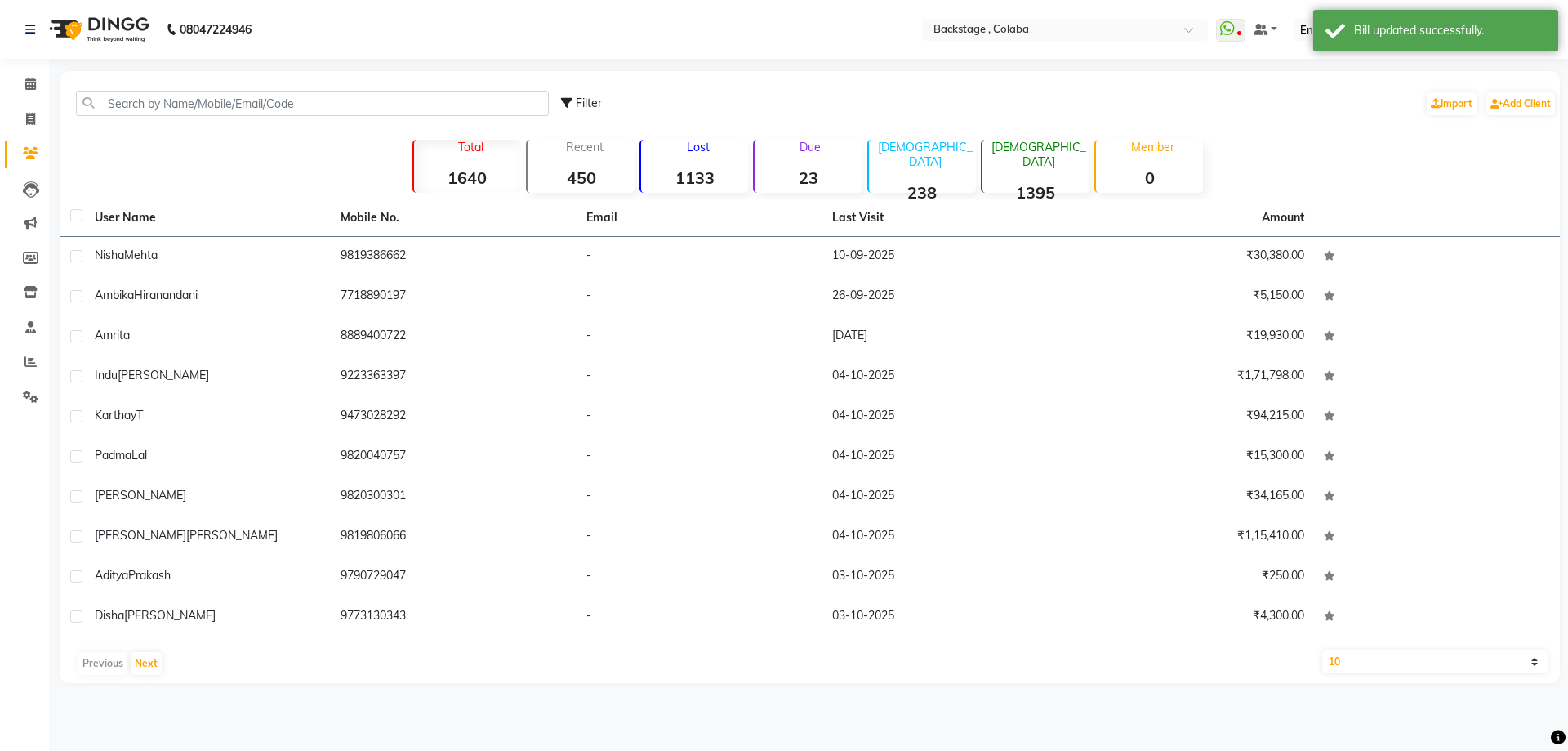
click at [832, 172] on strong "23" at bounding box center [808, 178] width 107 height 21
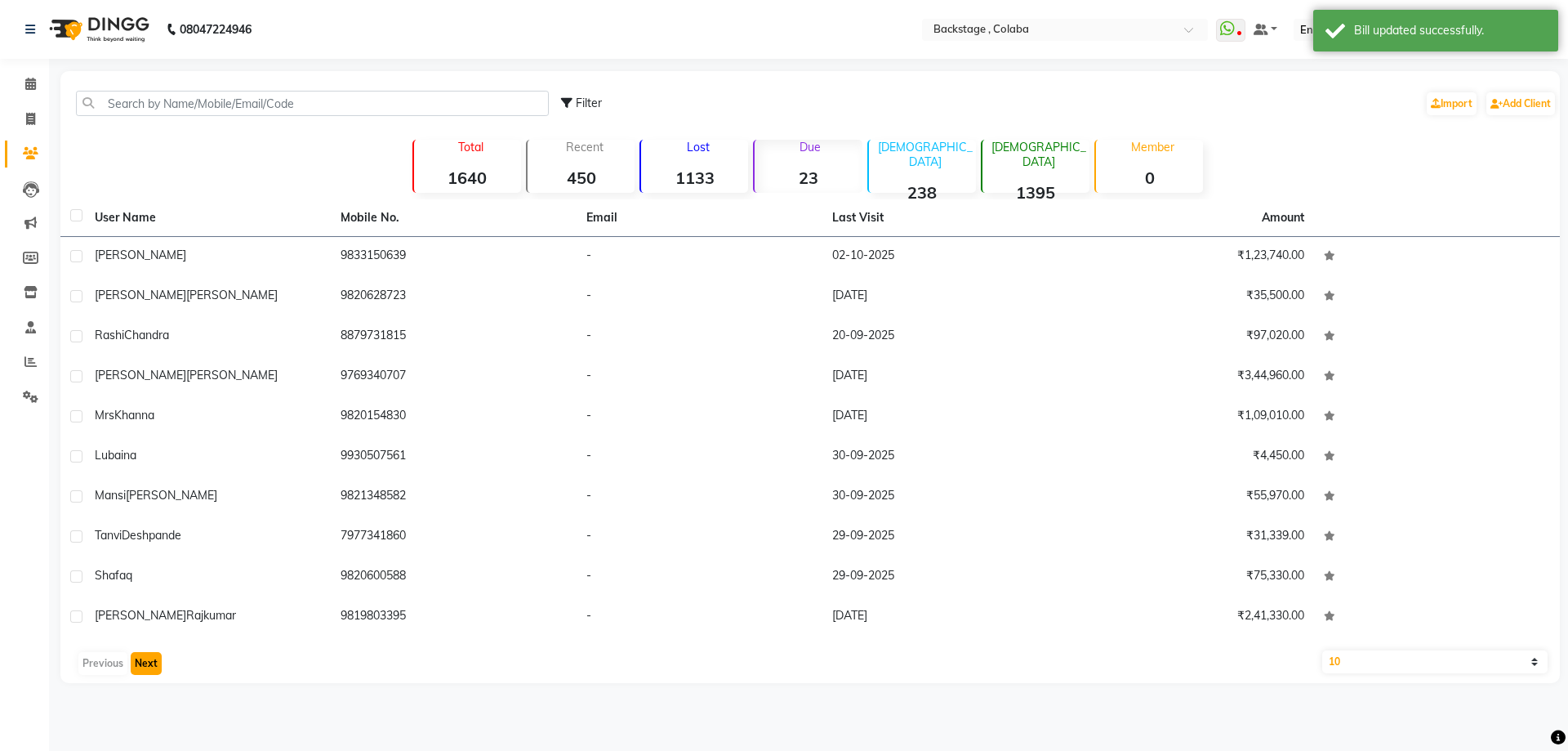
click at [149, 665] on button "Next" at bounding box center [146, 664] width 31 height 23
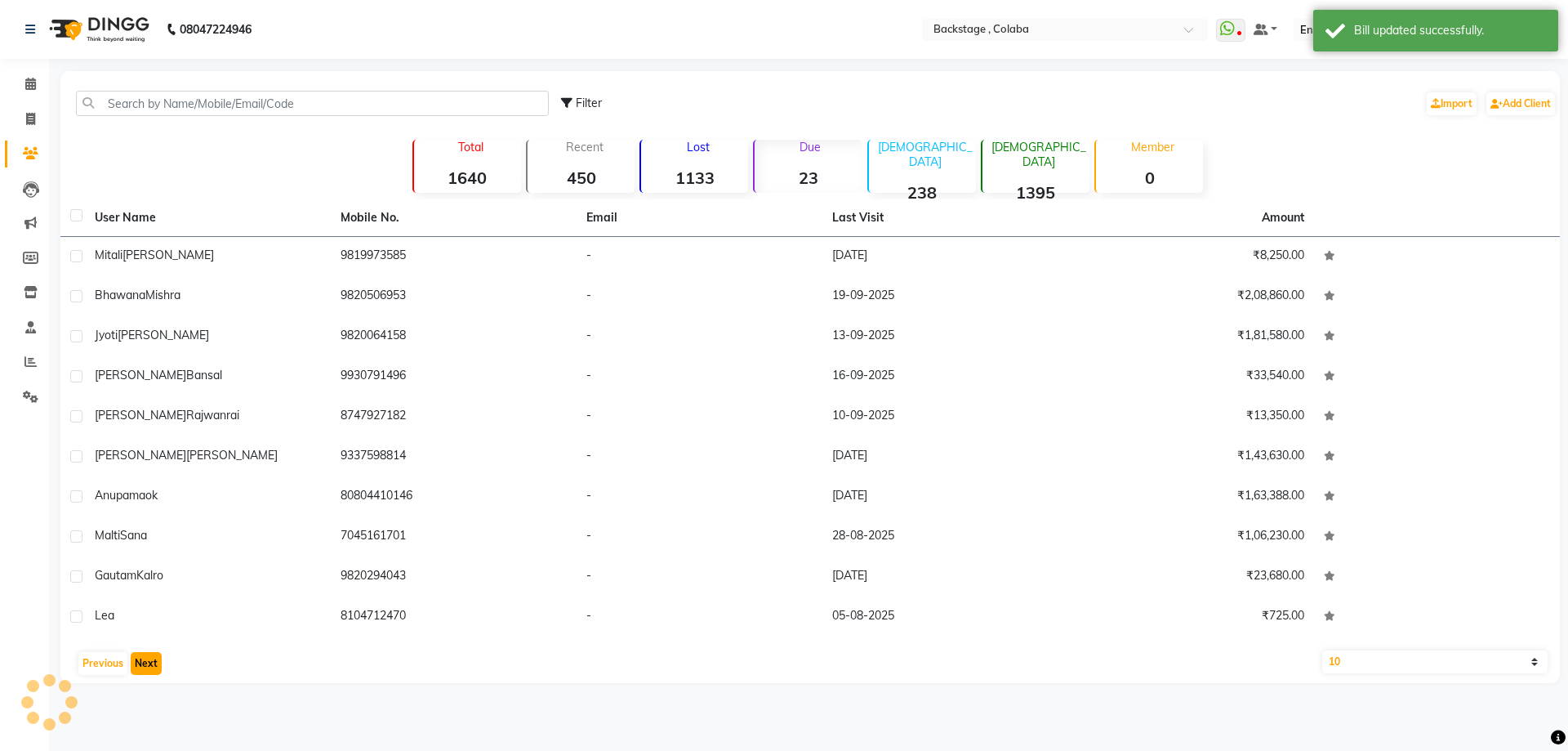
click at [143, 659] on button "Next" at bounding box center [146, 664] width 31 height 23
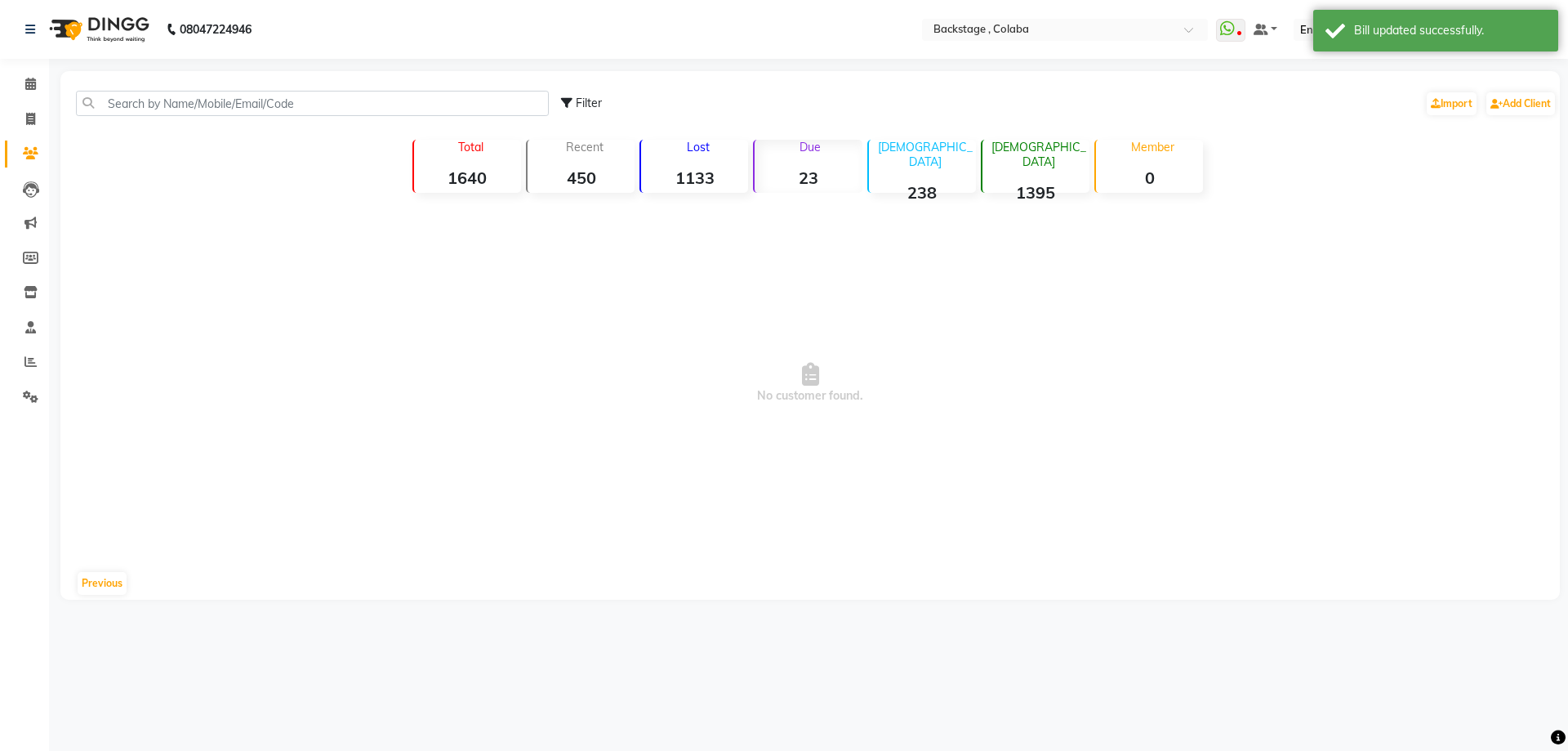
click at [144, 666] on div "08047224946 Select Location × Backstage , Colaba WhatsApp Status ✕ Status: Disc…" at bounding box center [784, 375] width 1568 height 751
click at [98, 570] on div "Previous" at bounding box center [126, 583] width 125 height 27
click at [102, 591] on button "Previous" at bounding box center [102, 583] width 49 height 23
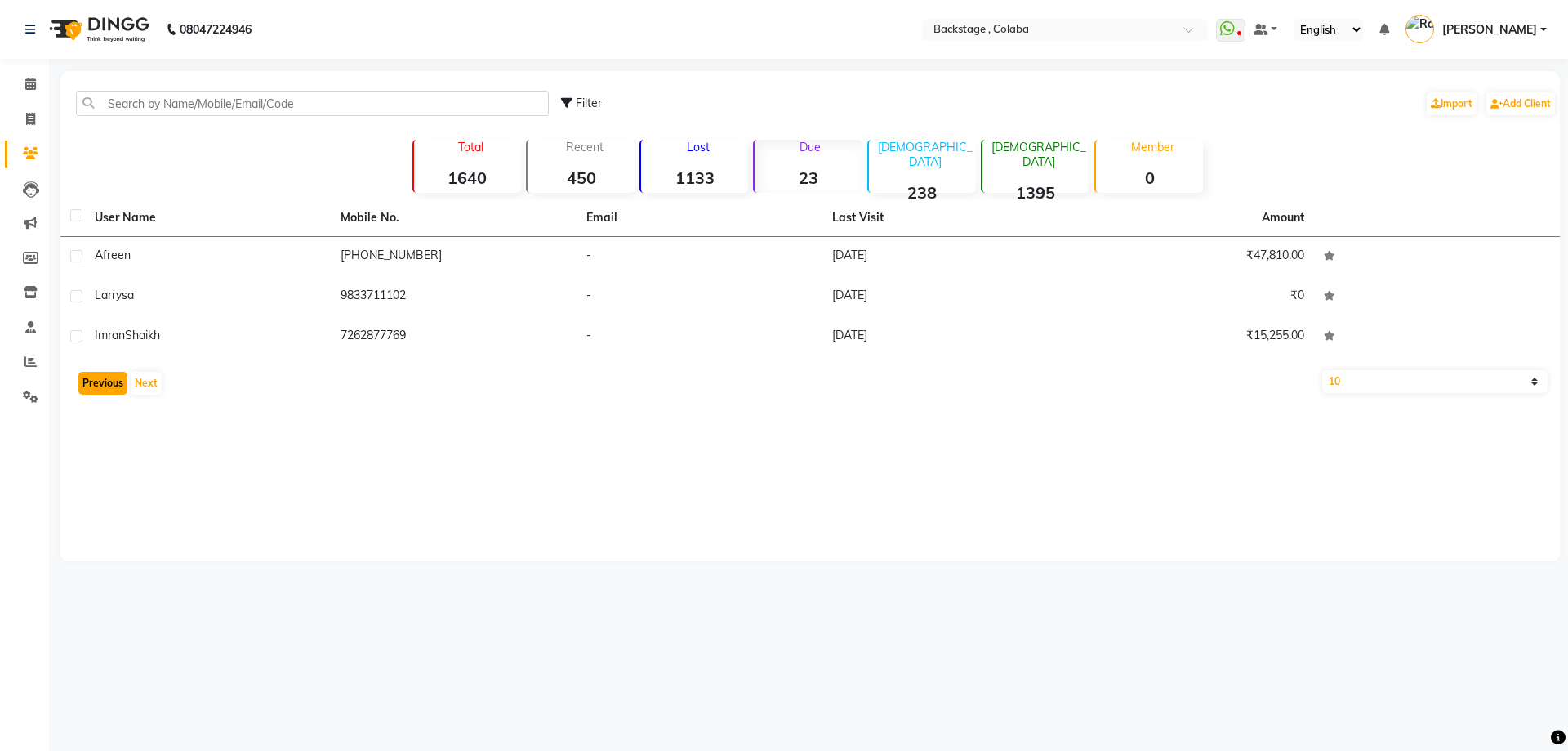
click at [98, 380] on button "Previous" at bounding box center [103, 383] width 49 height 23
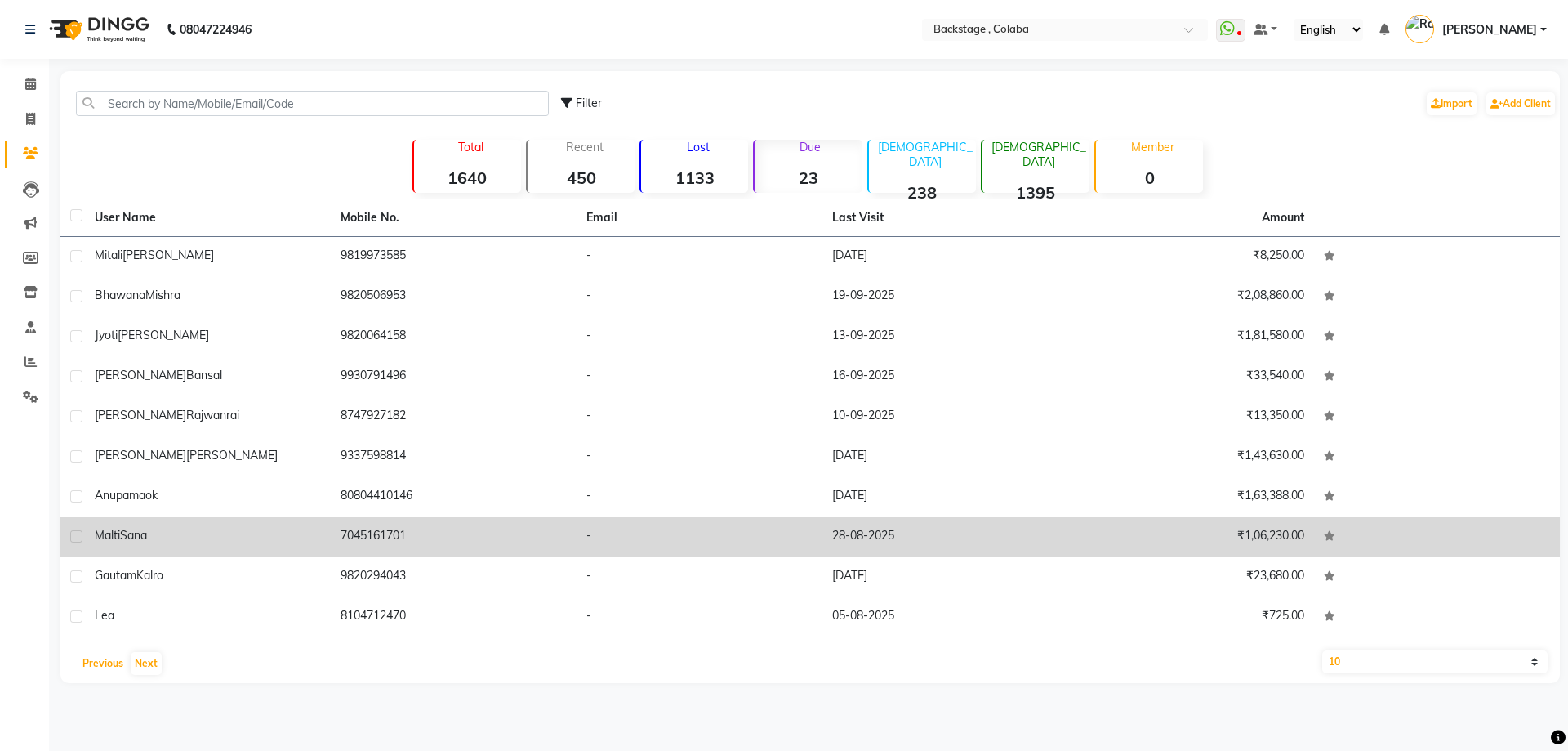
click at [79, 653] on button "Previous" at bounding box center [103, 664] width 49 height 23
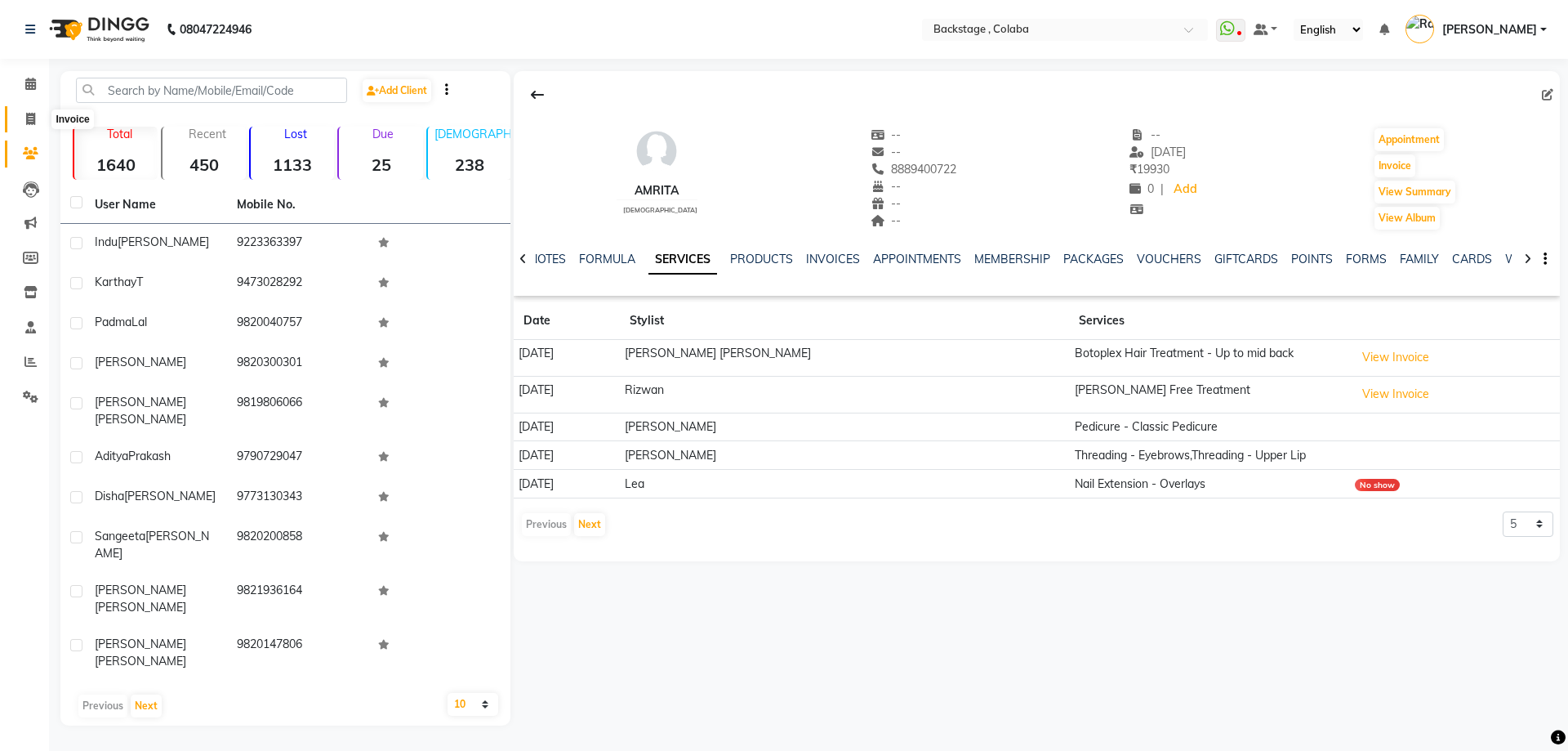
click at [31, 123] on icon at bounding box center [31, 119] width 9 height 12
select select "service"
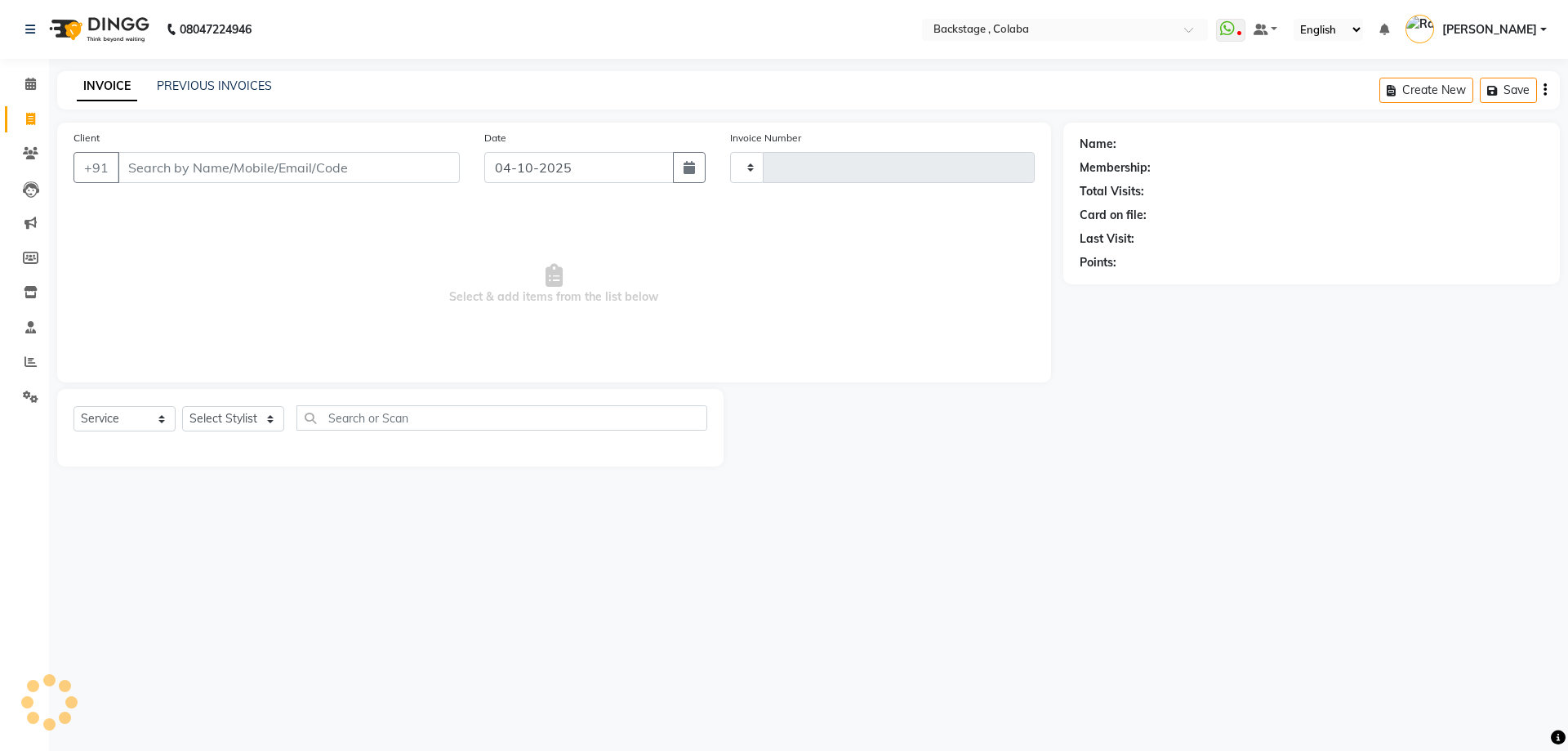
type input "2291"
select select "5451"
click at [27, 86] on icon at bounding box center [31, 84] width 10 height 12
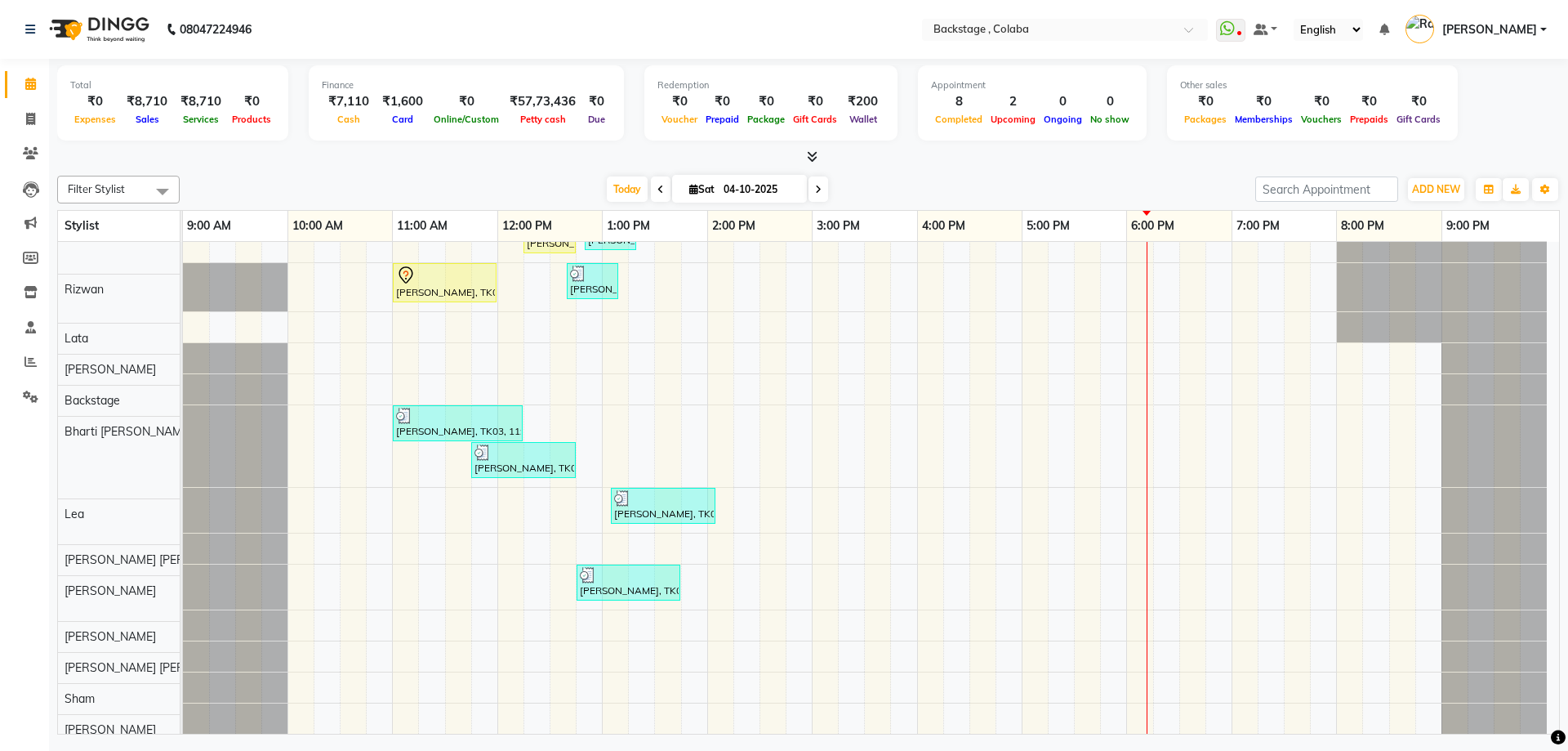
scroll to position [101, 0]
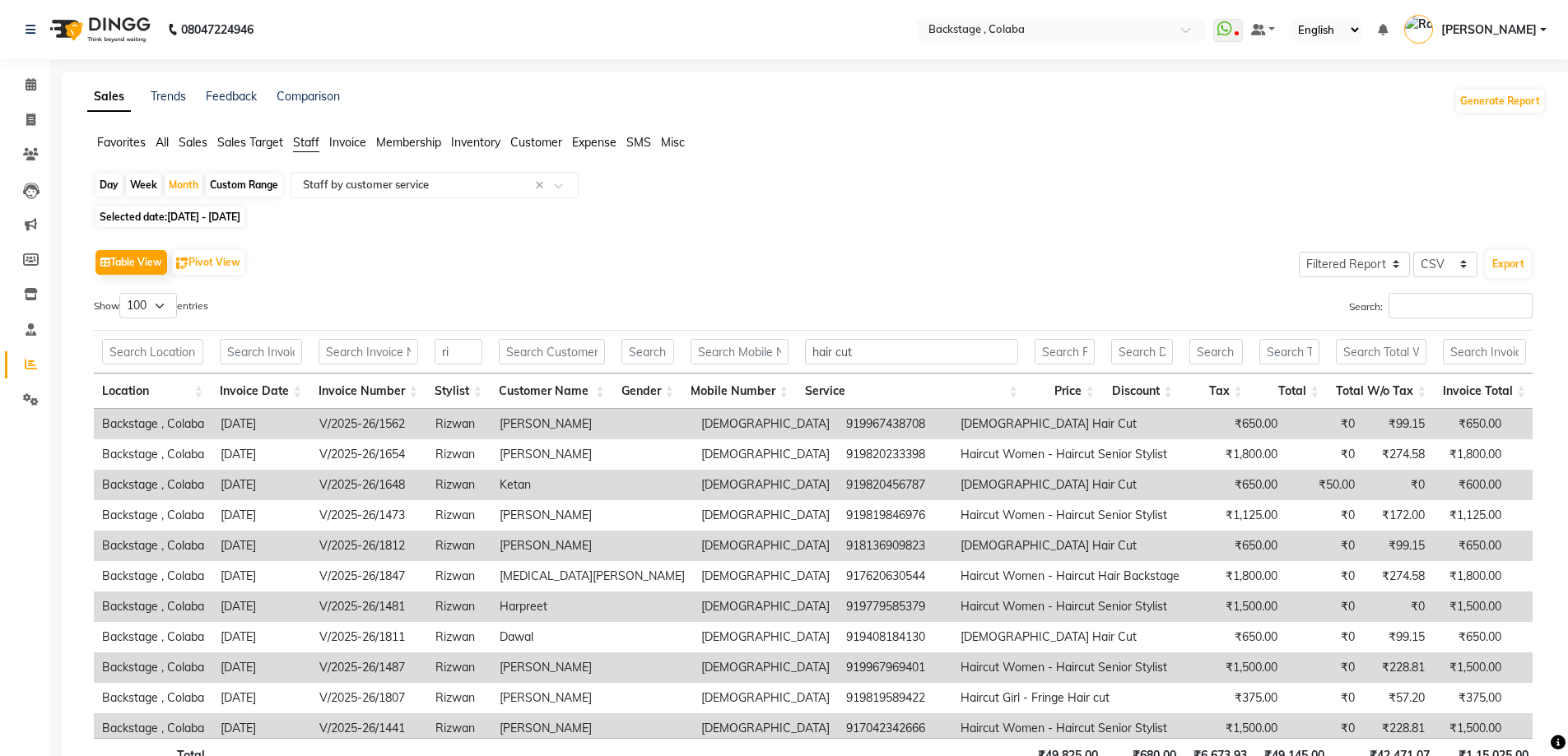
select select "filtered_report"
select select "csv"
select select "100"
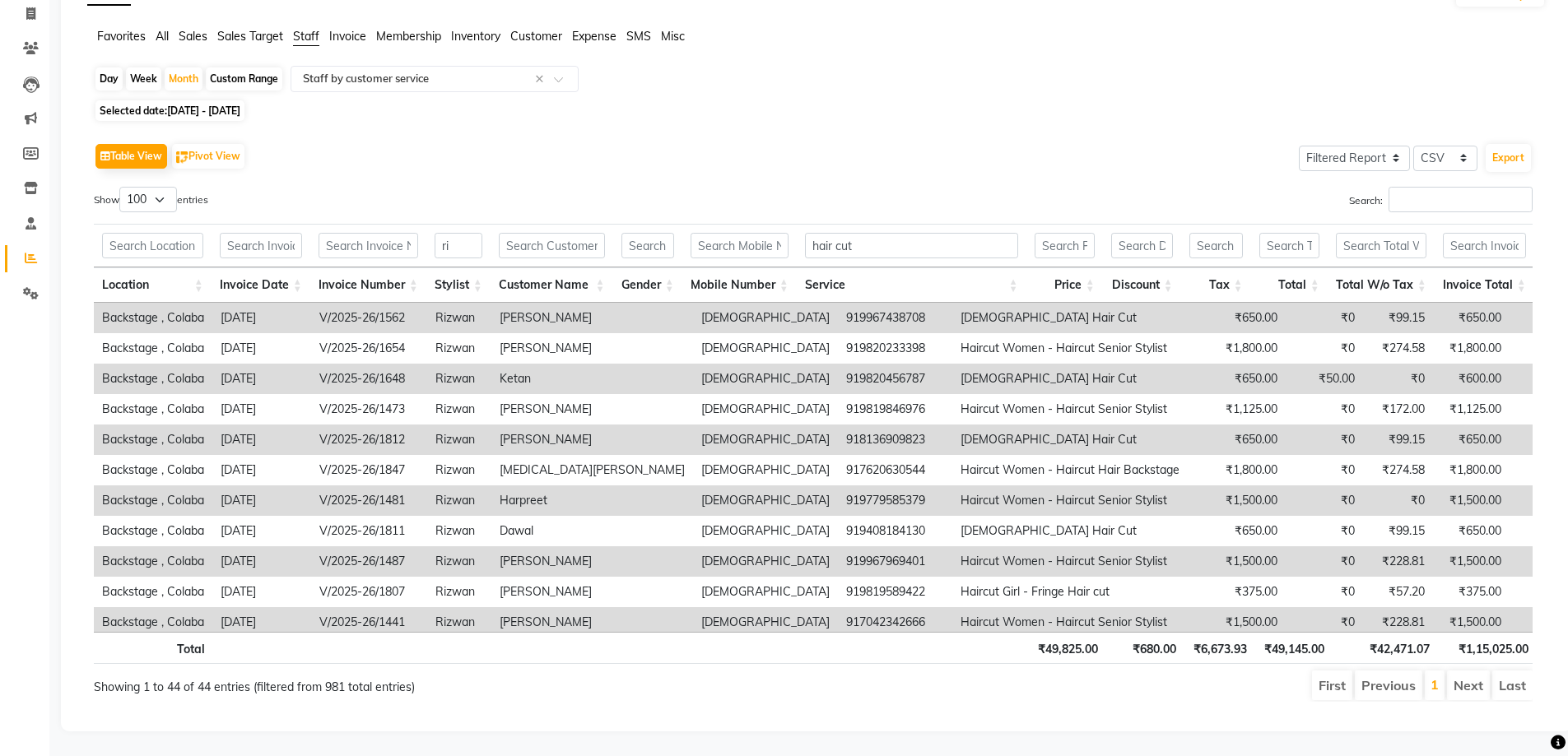
scroll to position [694, 0]
